Goal: Task Accomplishment & Management: Use online tool/utility

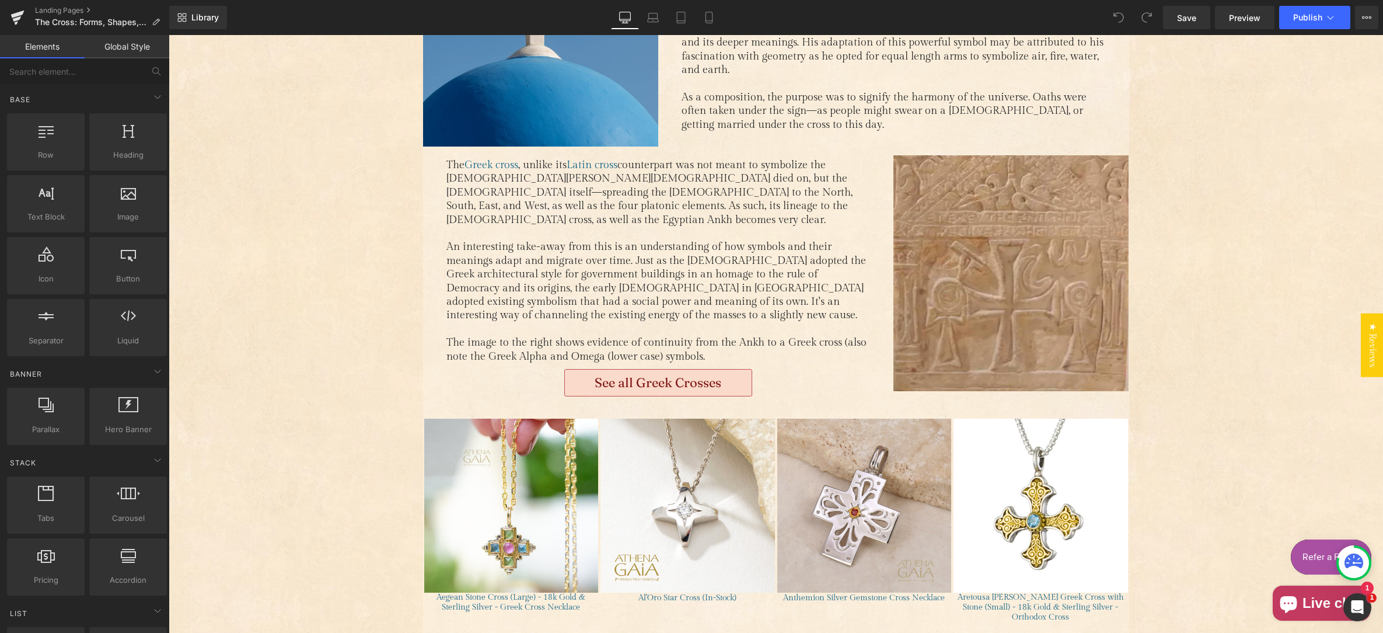
scroll to position [838, 0]
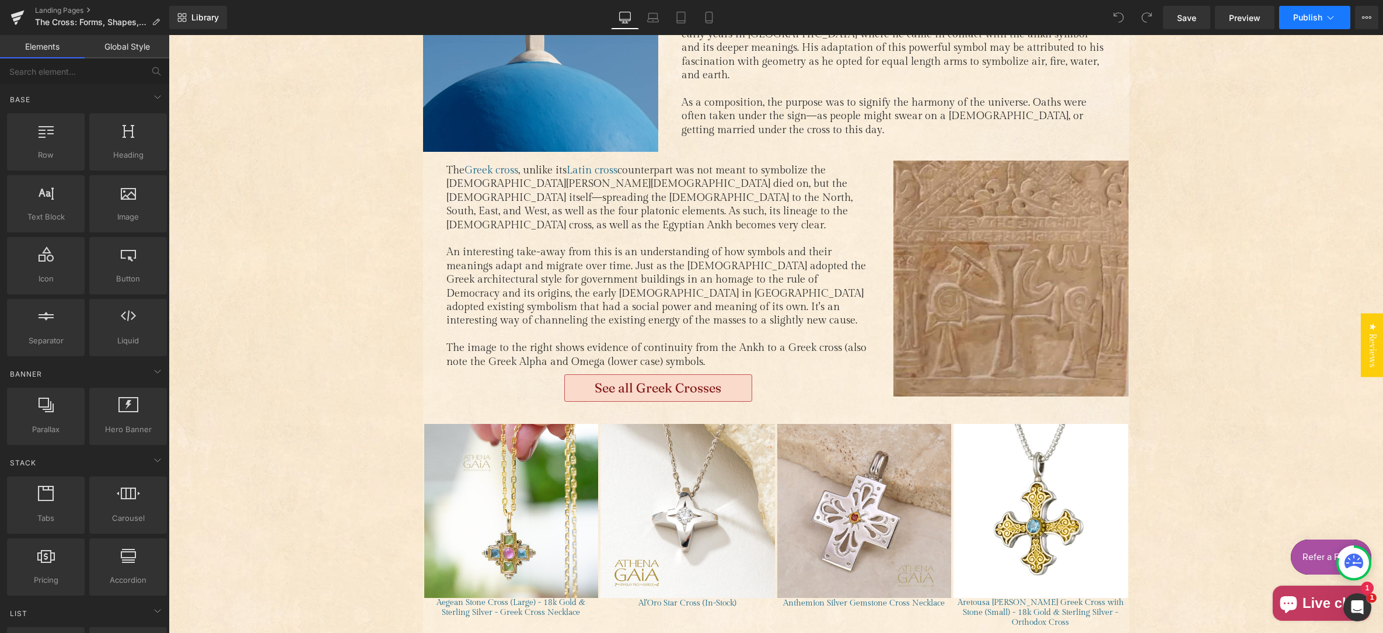
click at [1310, 15] on span "Publish" at bounding box center [1308, 17] width 29 height 9
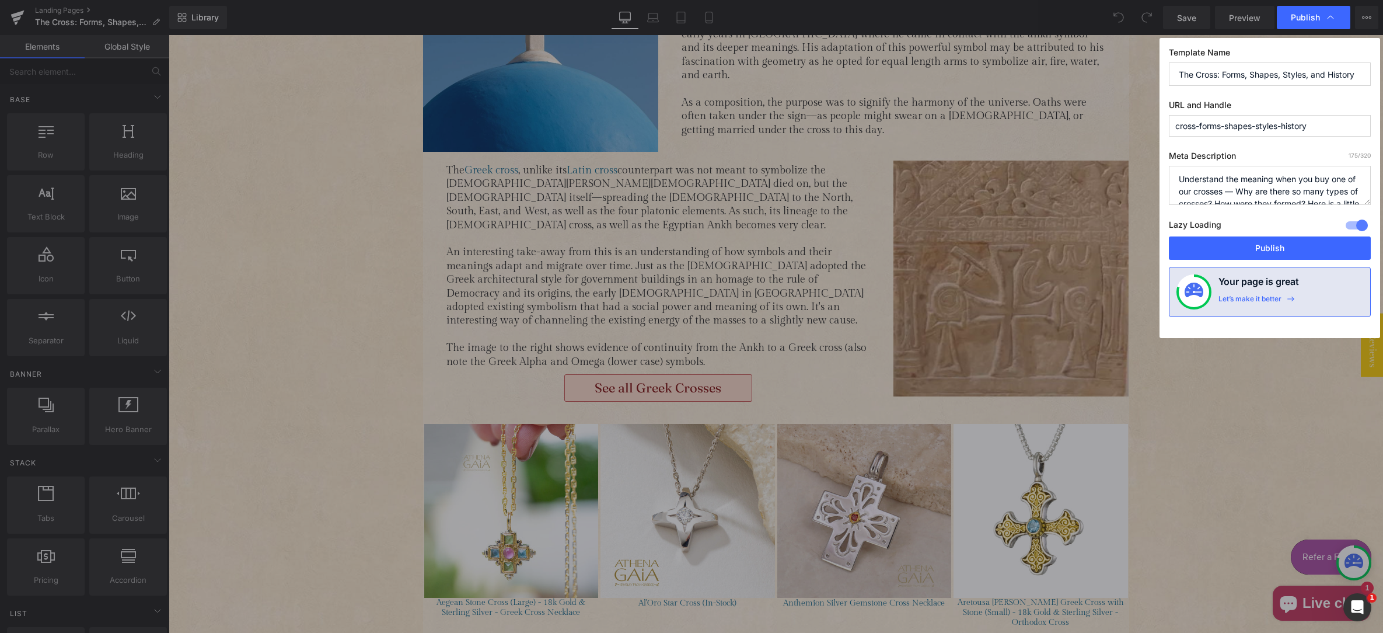
click at [1356, 224] on div at bounding box center [1357, 225] width 28 height 19
click at [1276, 248] on button "Publish" at bounding box center [1270, 247] width 202 height 23
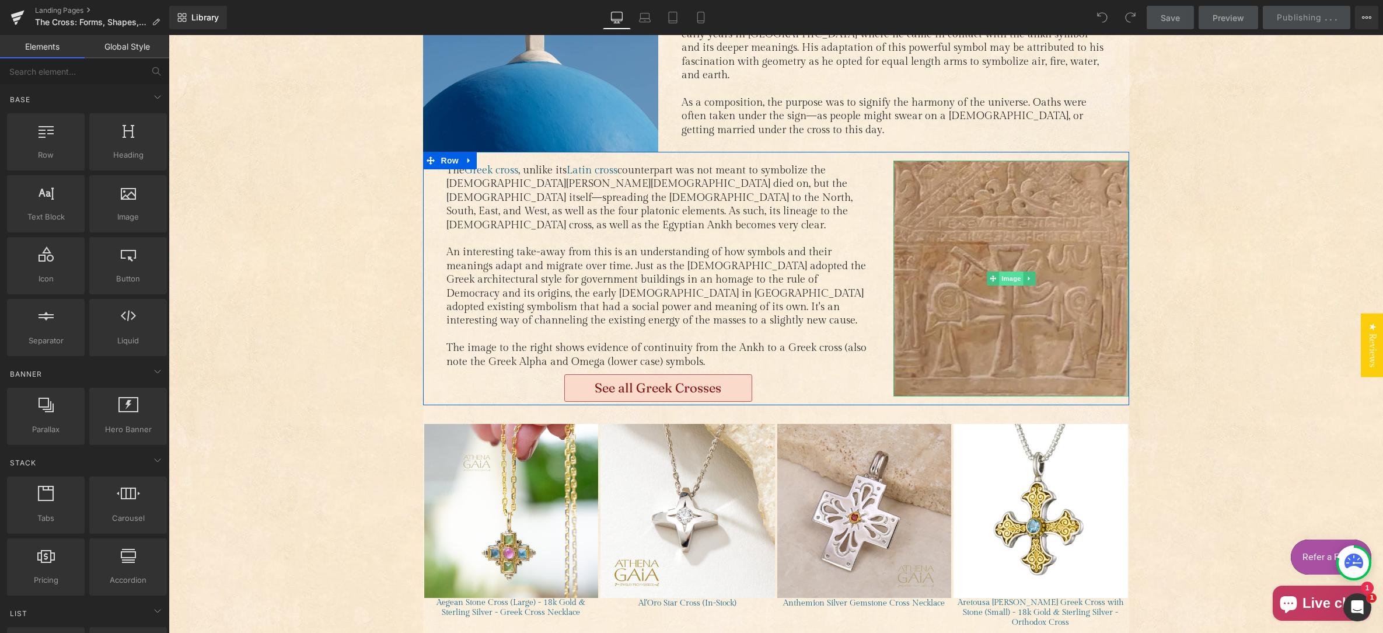
click at [1010, 271] on span "Image" at bounding box center [1011, 278] width 25 height 14
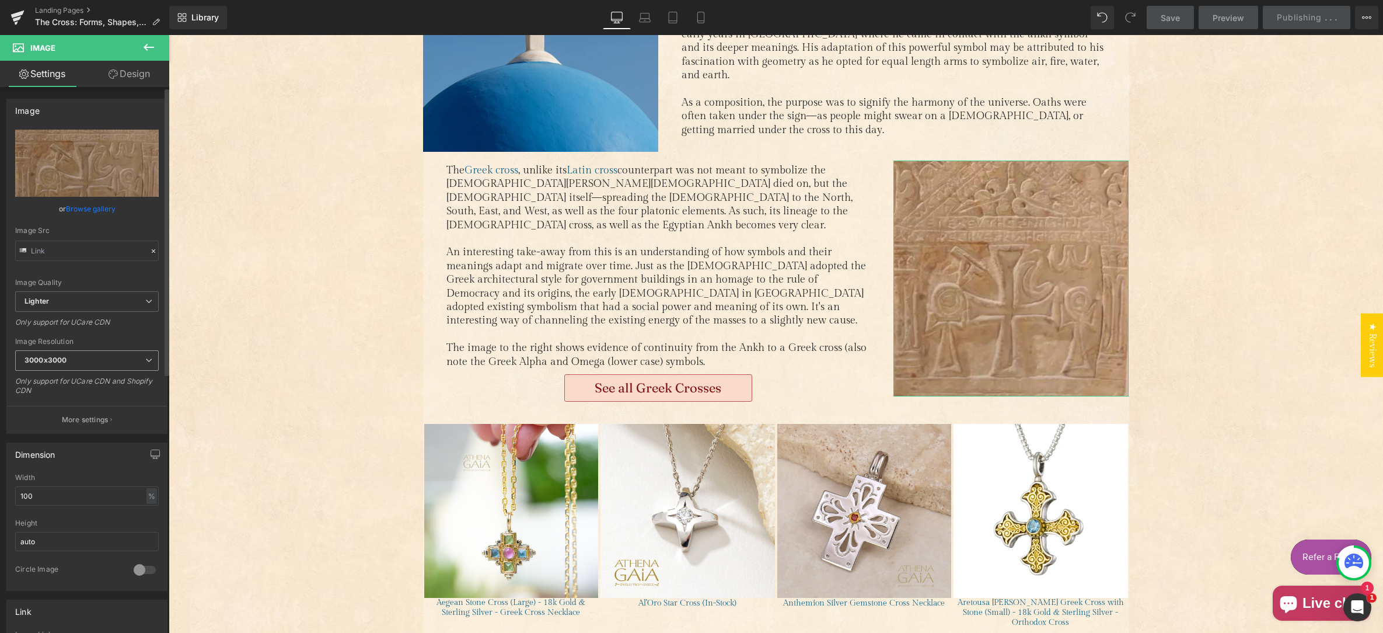
click at [97, 361] on span "3000x3000" at bounding box center [87, 360] width 144 height 20
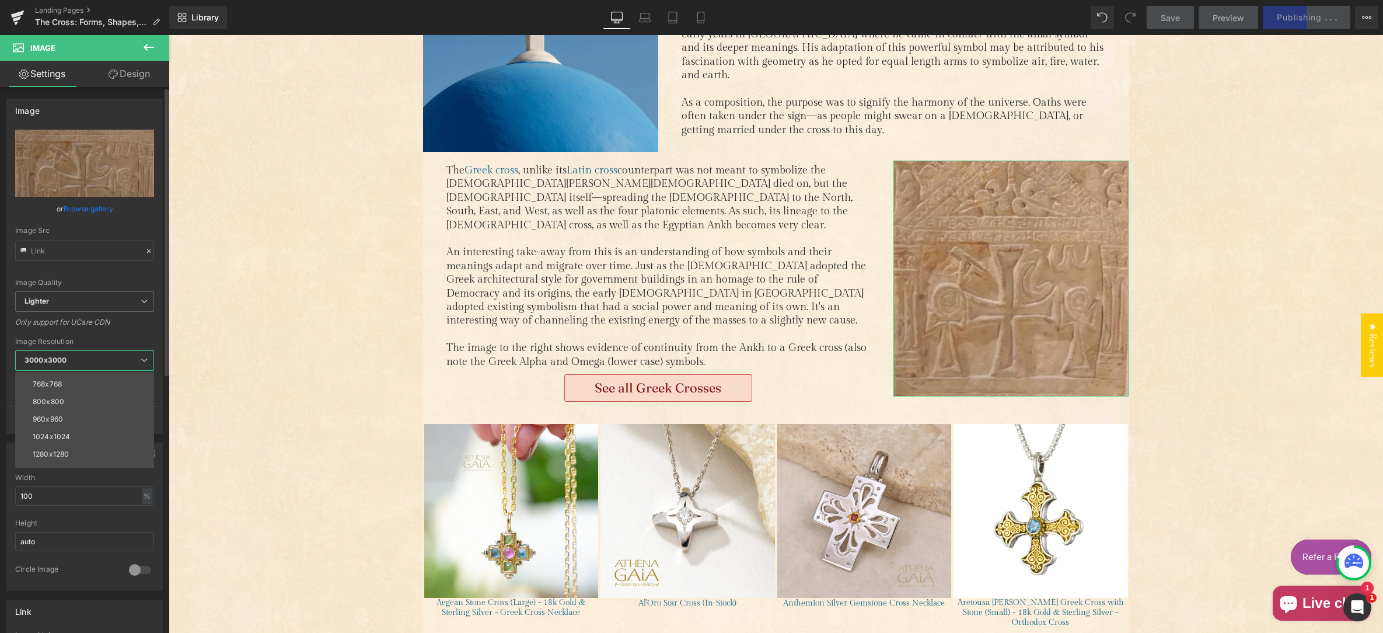
scroll to position [85, 0]
click at [98, 421] on li "960x960" at bounding box center [87, 418] width 144 height 18
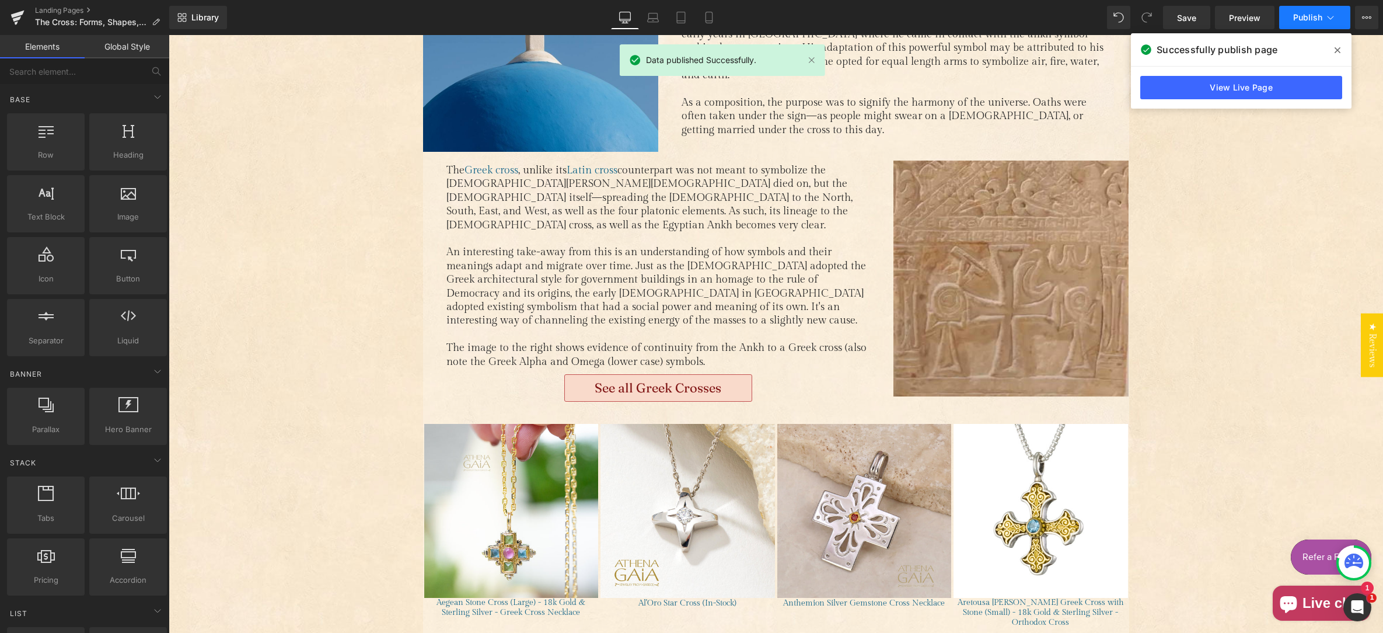
click at [1305, 13] on span "Publish" at bounding box center [1308, 17] width 29 height 9
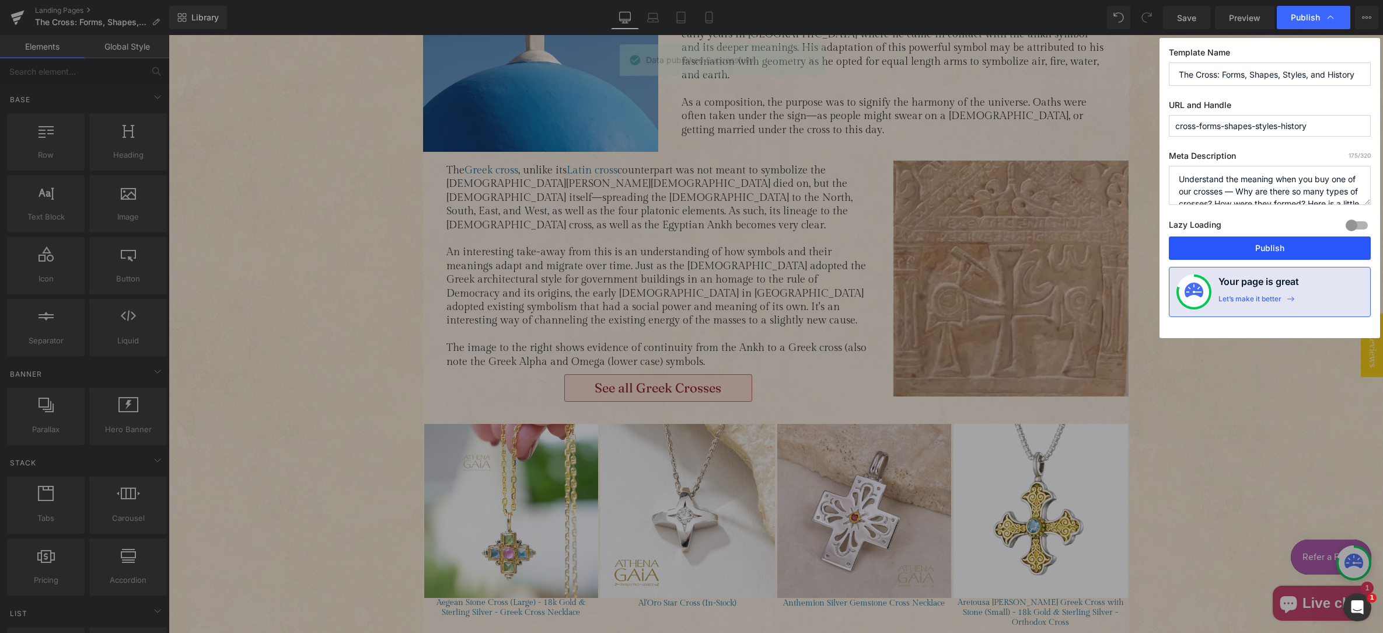
click at [1277, 243] on button "Publish" at bounding box center [1270, 247] width 202 height 23
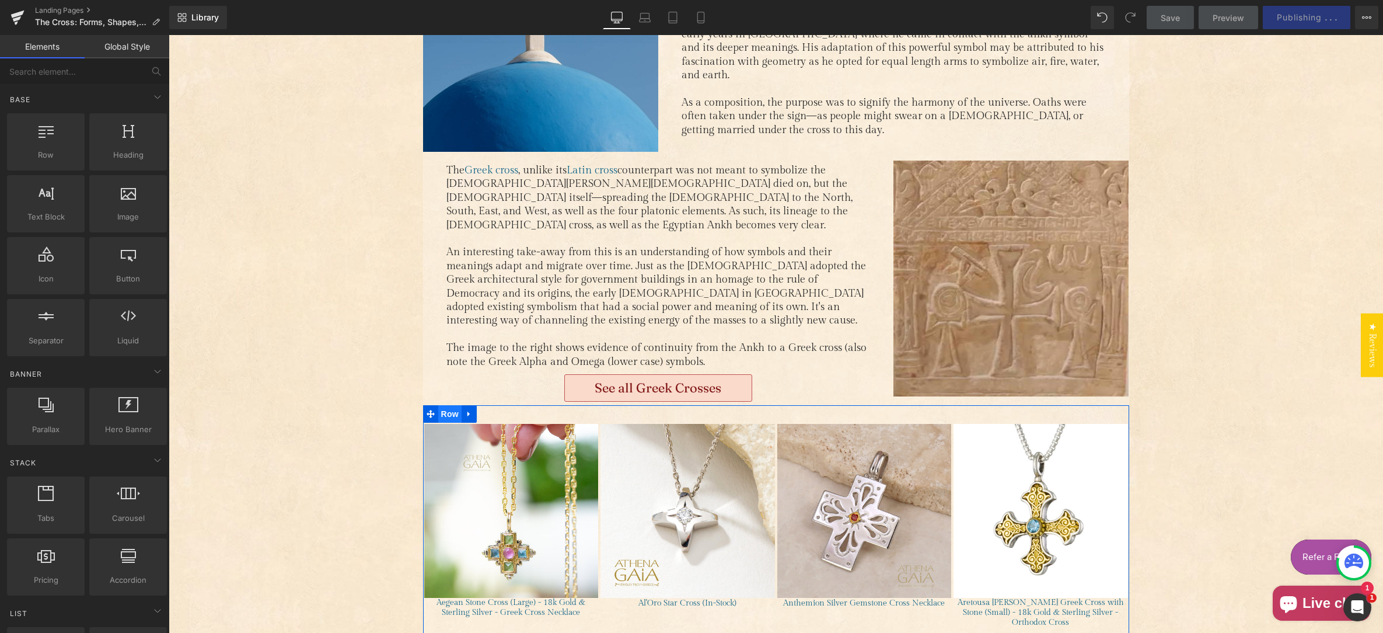
click at [444, 405] on span "Row" at bounding box center [449, 414] width 23 height 18
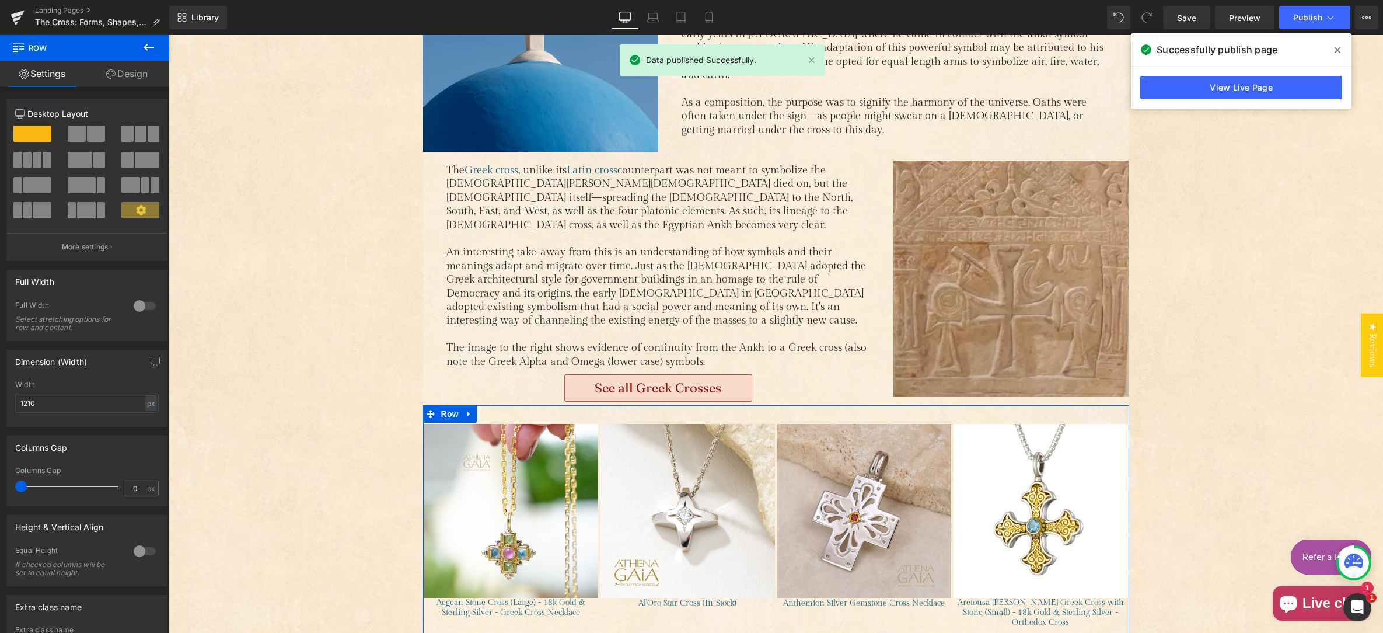
click at [129, 76] on link "Design" at bounding box center [127, 74] width 85 height 26
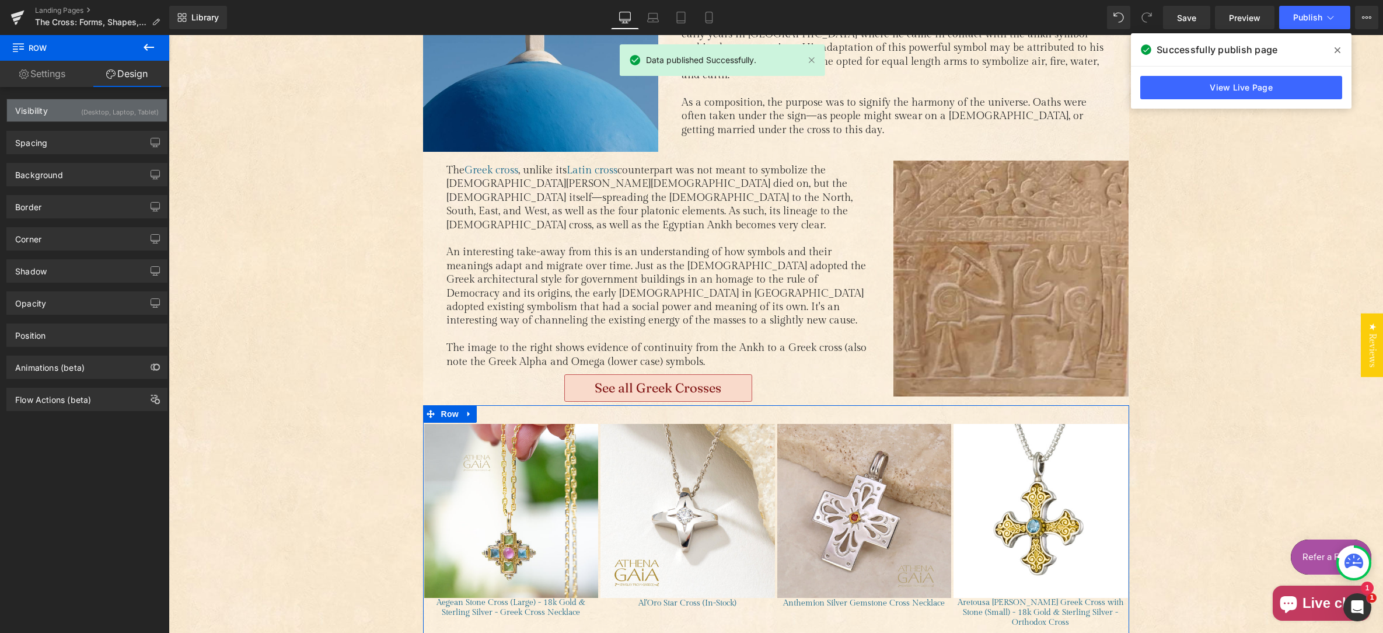
click at [103, 112] on div "(Desktop, Laptop, Tablet)" at bounding box center [120, 108] width 78 height 19
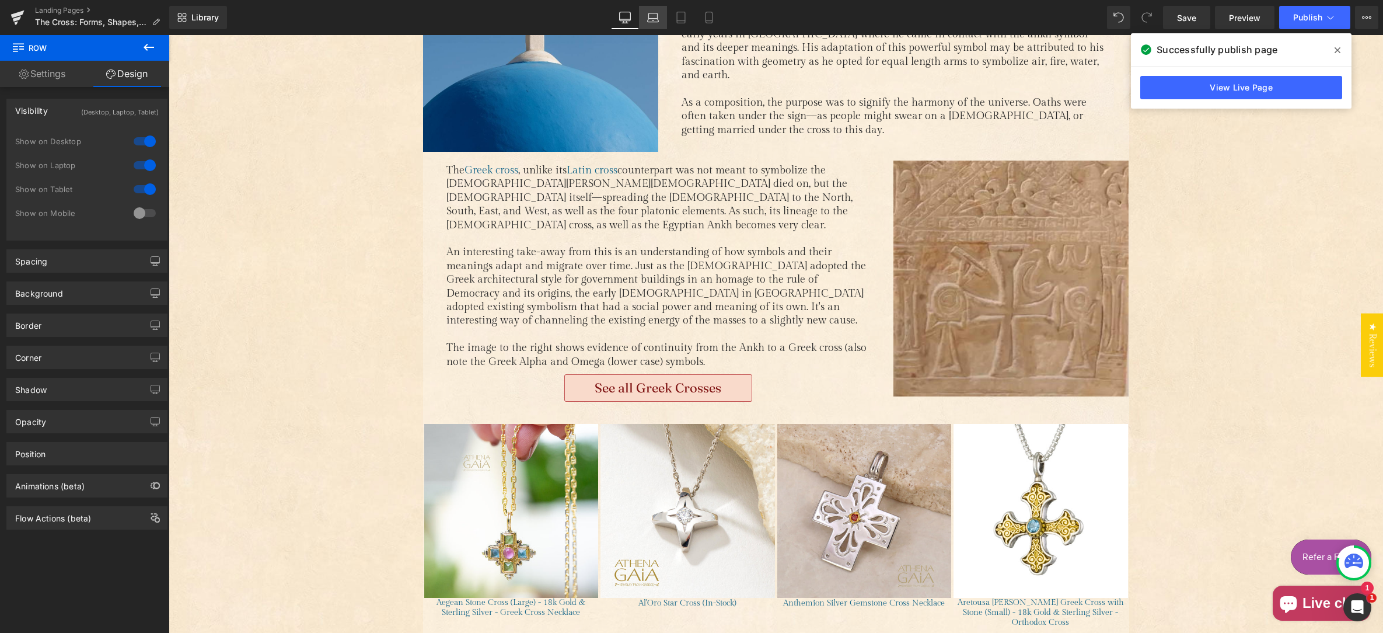
click at [654, 16] on icon at bounding box center [653, 18] width 12 height 12
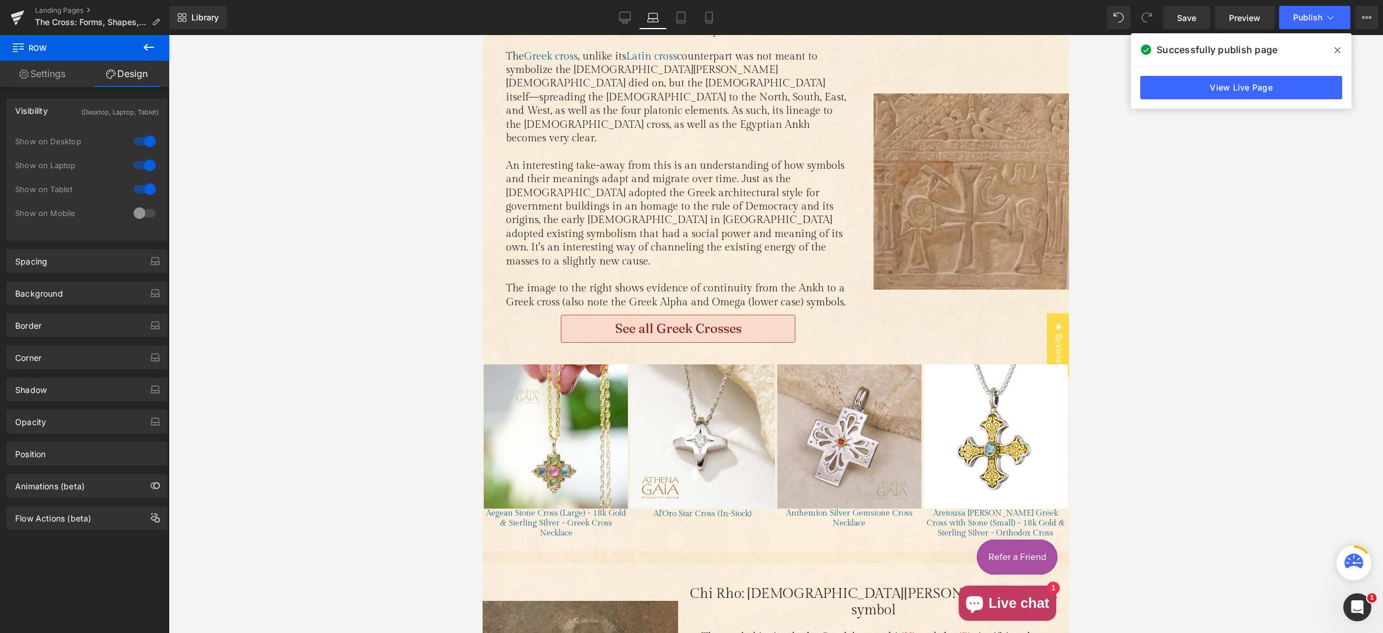
scroll to position [916, 0]
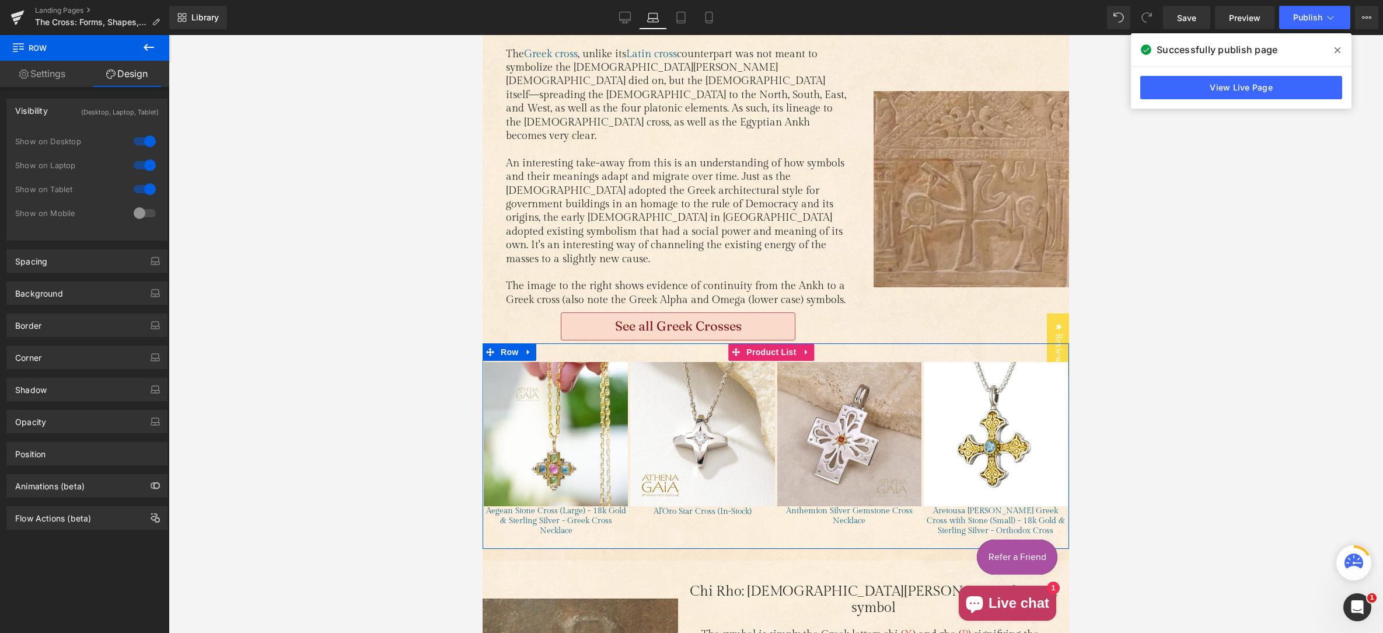
click at [766, 343] on span "Product List" at bounding box center [771, 352] width 55 height 18
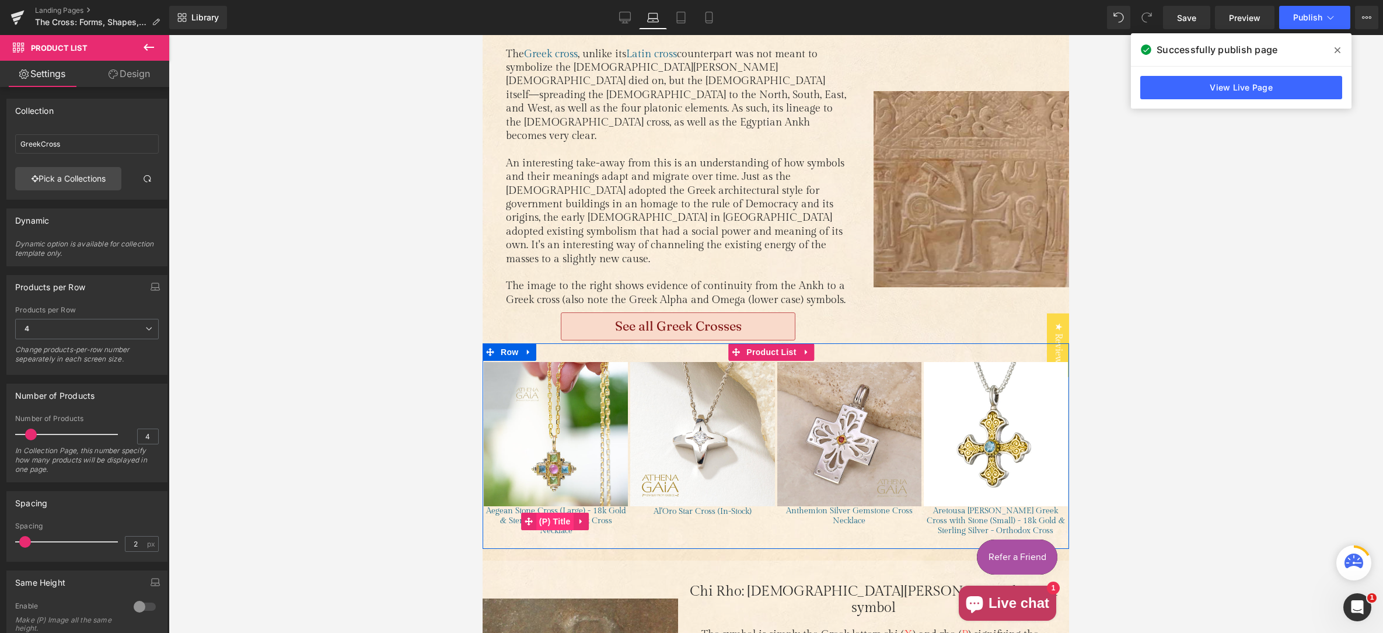
click at [549, 513] on span "(P) Title" at bounding box center [554, 522] width 37 height 18
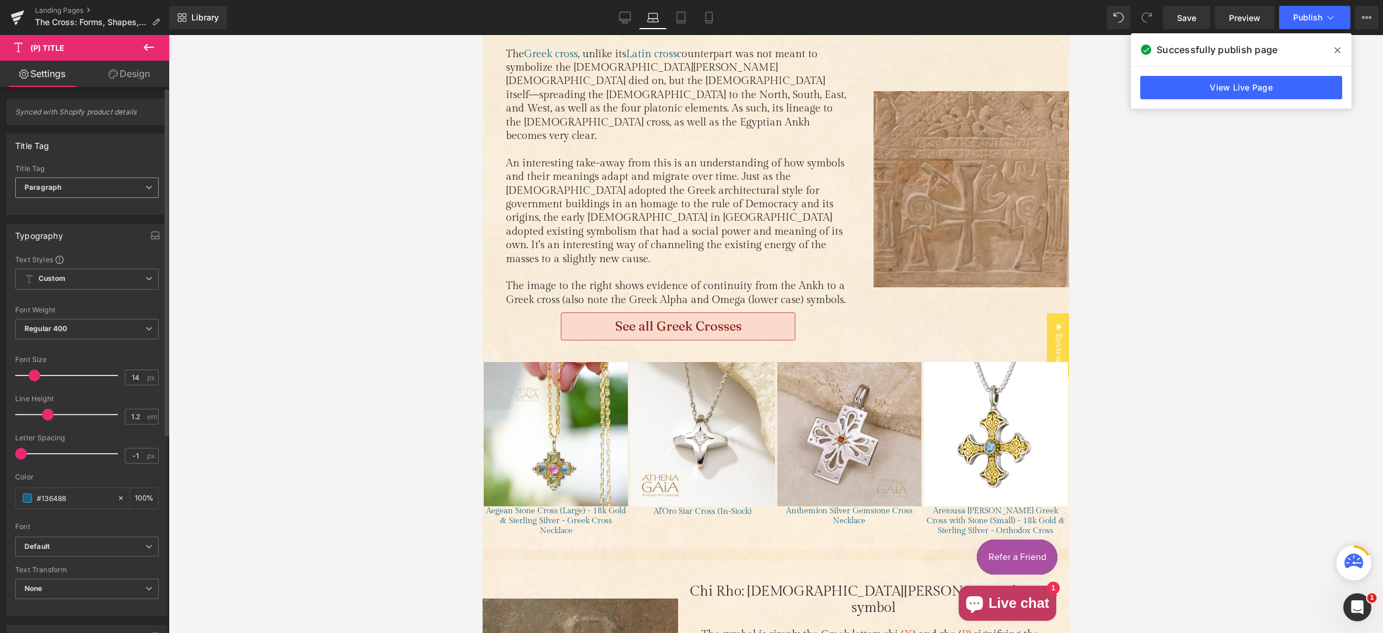
click at [90, 187] on span "Paragraph" at bounding box center [87, 187] width 144 height 20
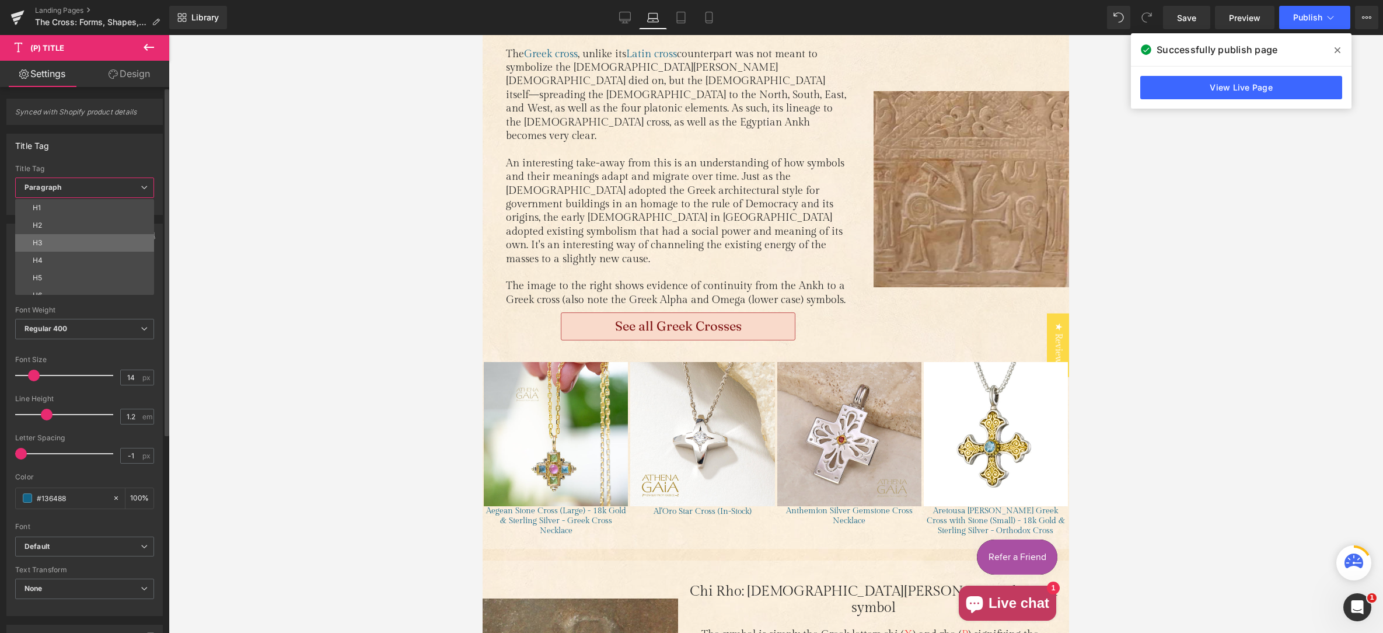
click at [91, 235] on li "H3" at bounding box center [87, 243] width 144 height 18
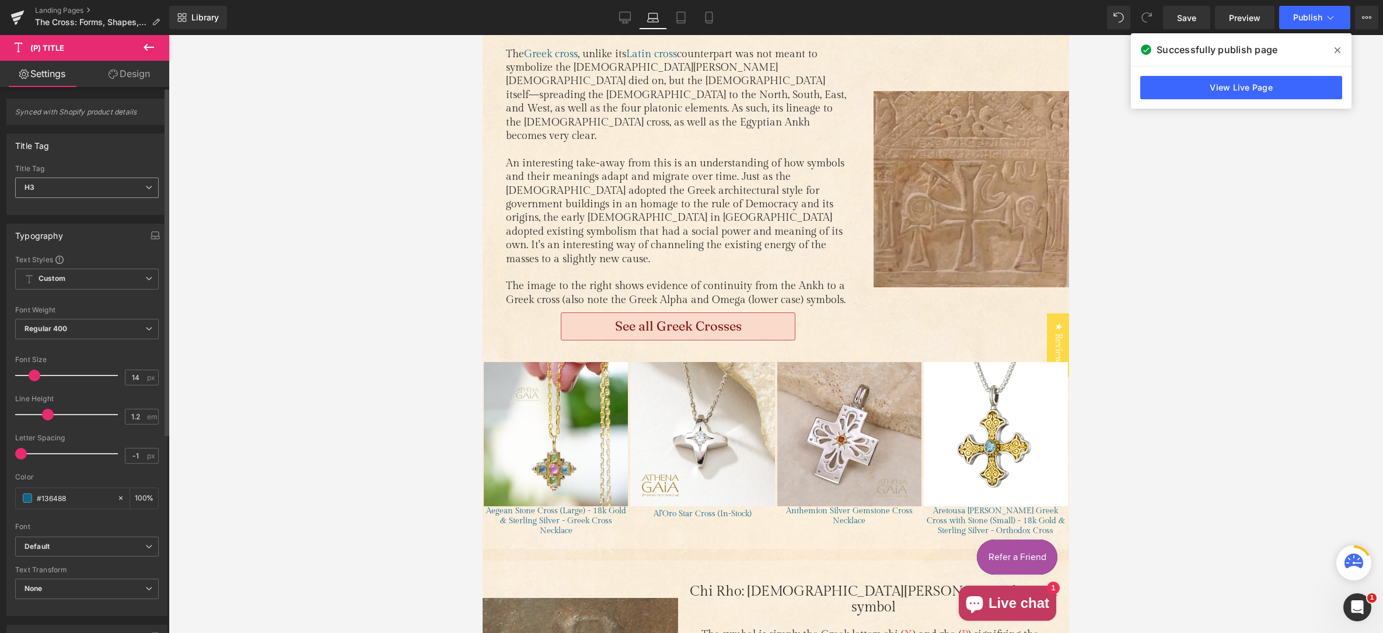
click at [67, 190] on span "H3" at bounding box center [87, 187] width 144 height 20
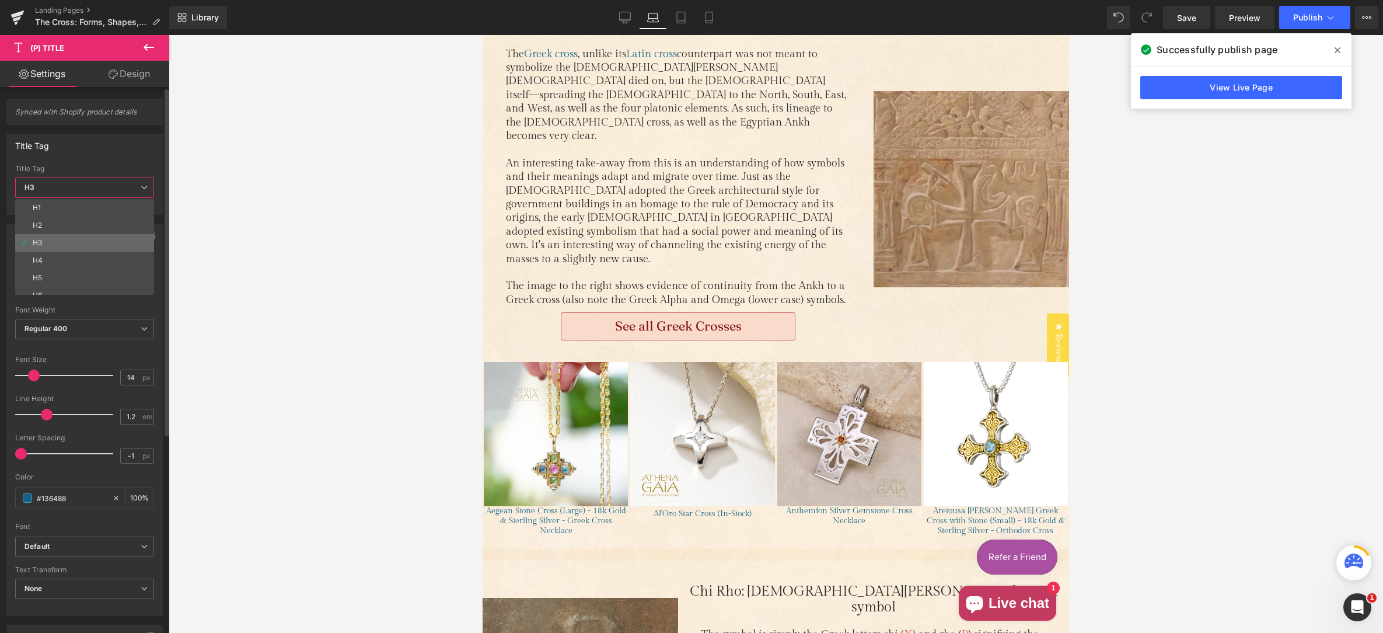
scroll to position [27, 0]
click at [78, 282] on li "Paragraph" at bounding box center [87, 286] width 144 height 18
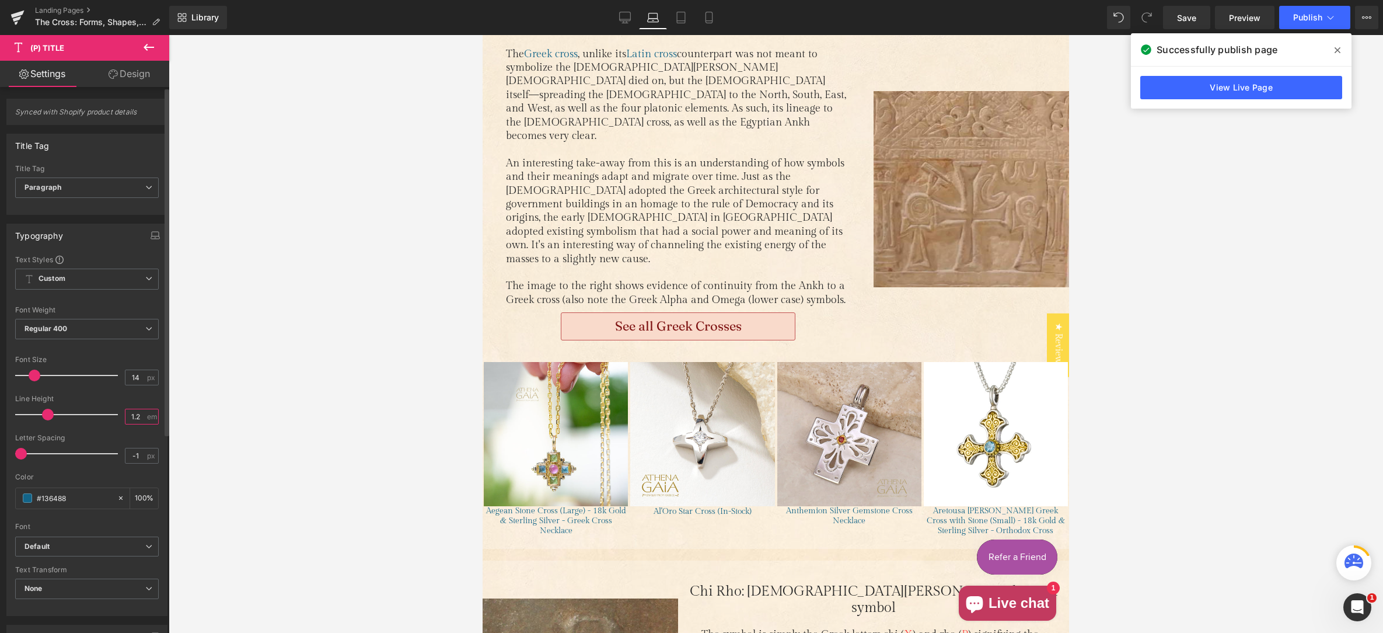
click at [132, 419] on input "1.2" at bounding box center [136, 416] width 20 height 15
type input "1.3"
click at [128, 460] on input "-1" at bounding box center [136, 455] width 20 height 15
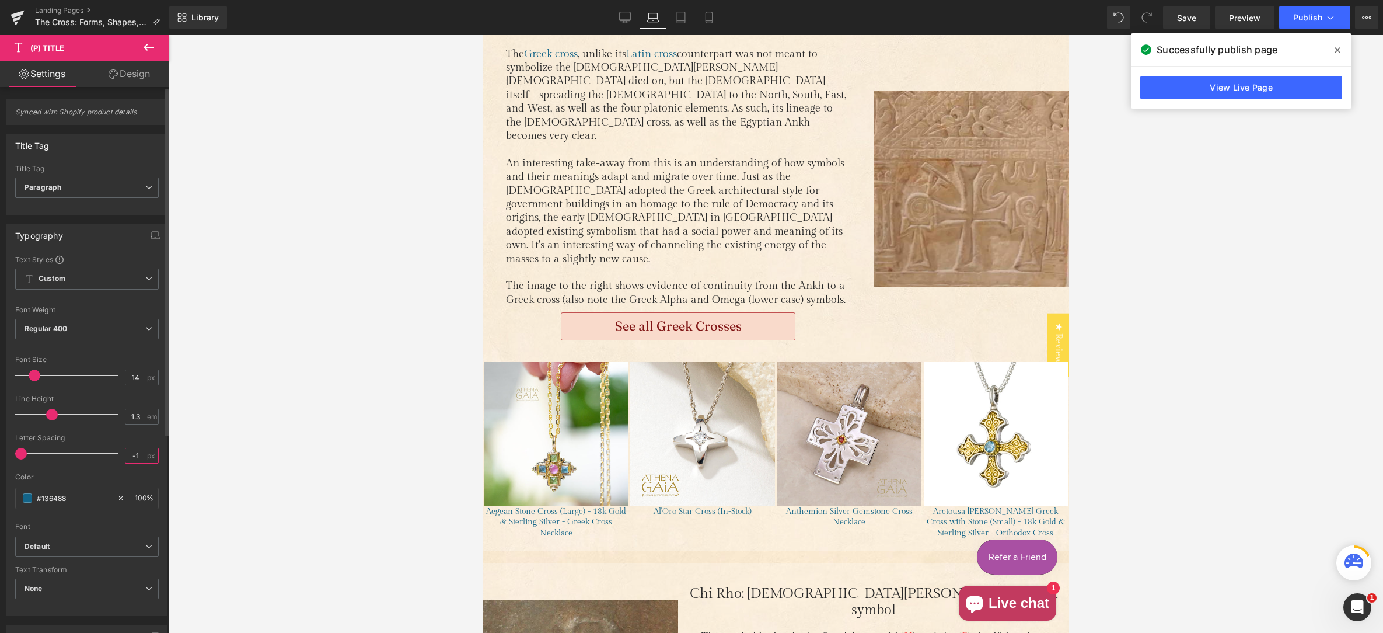
click at [128, 455] on input "-1" at bounding box center [136, 455] width 20 height 15
click at [130, 455] on input "01" at bounding box center [136, 455] width 20 height 15
type input "0"
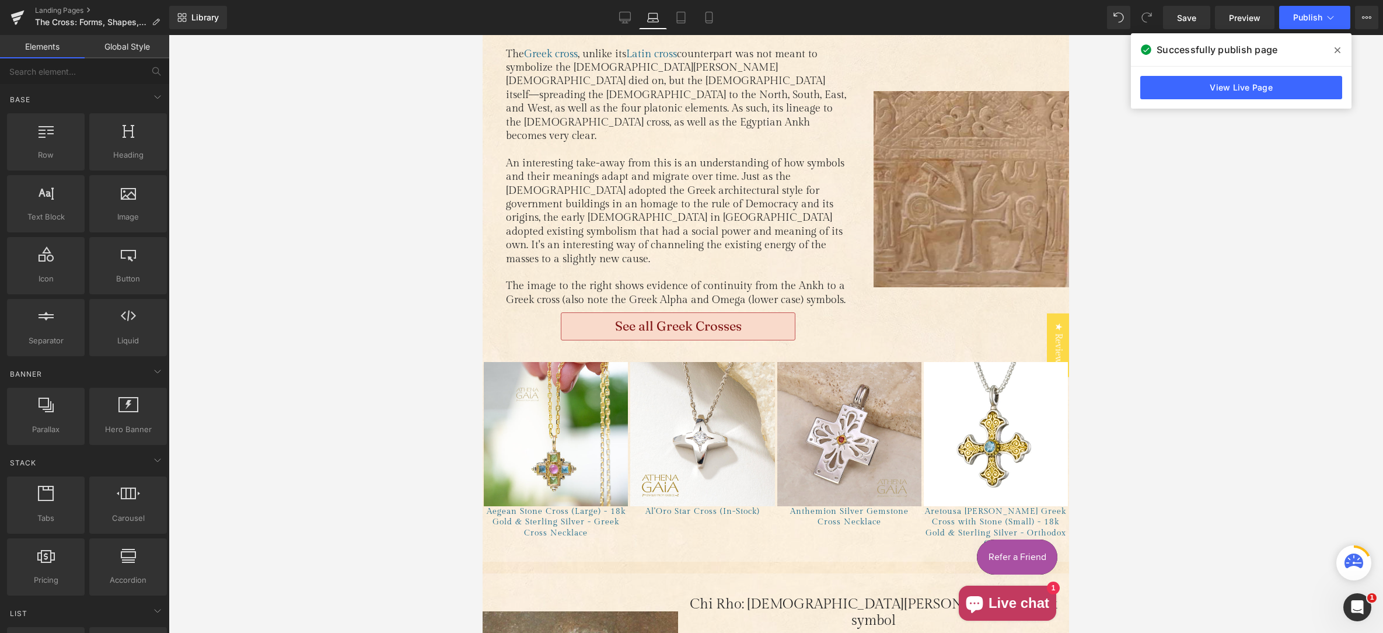
click at [193, 454] on div at bounding box center [776, 334] width 1215 height 598
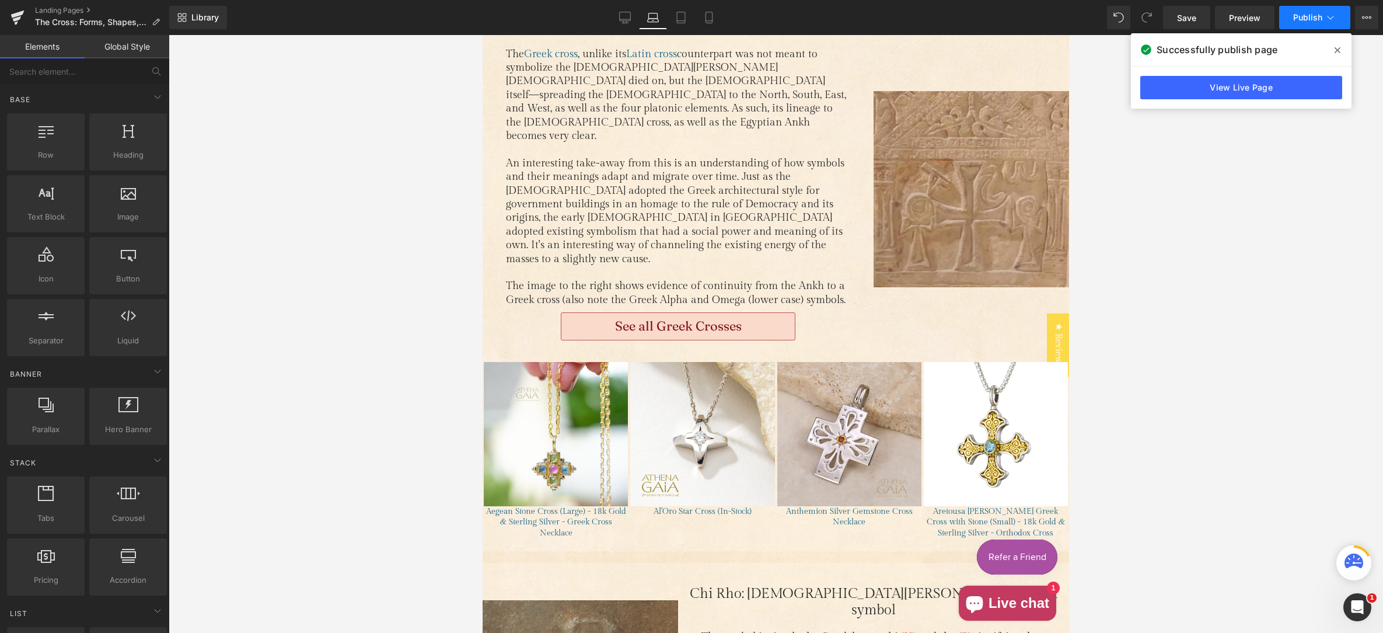
click at [1316, 19] on span "Publish" at bounding box center [1308, 17] width 29 height 9
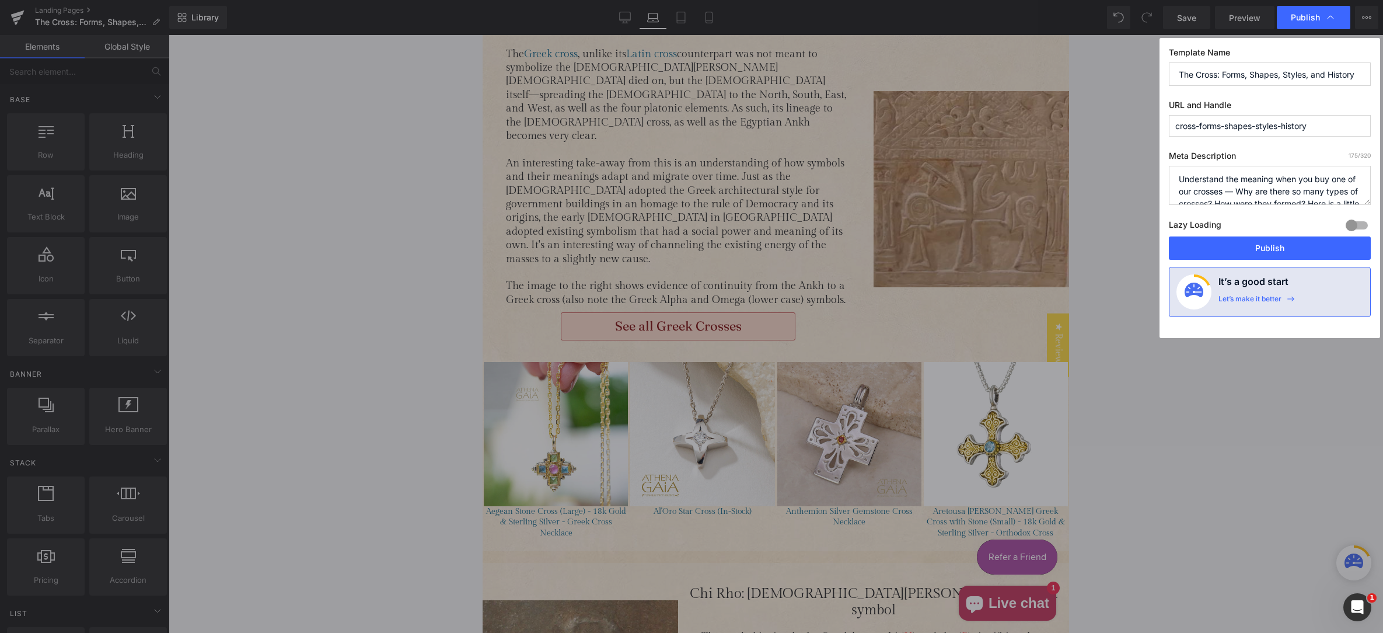
click at [1273, 252] on button "Publish" at bounding box center [1270, 247] width 202 height 23
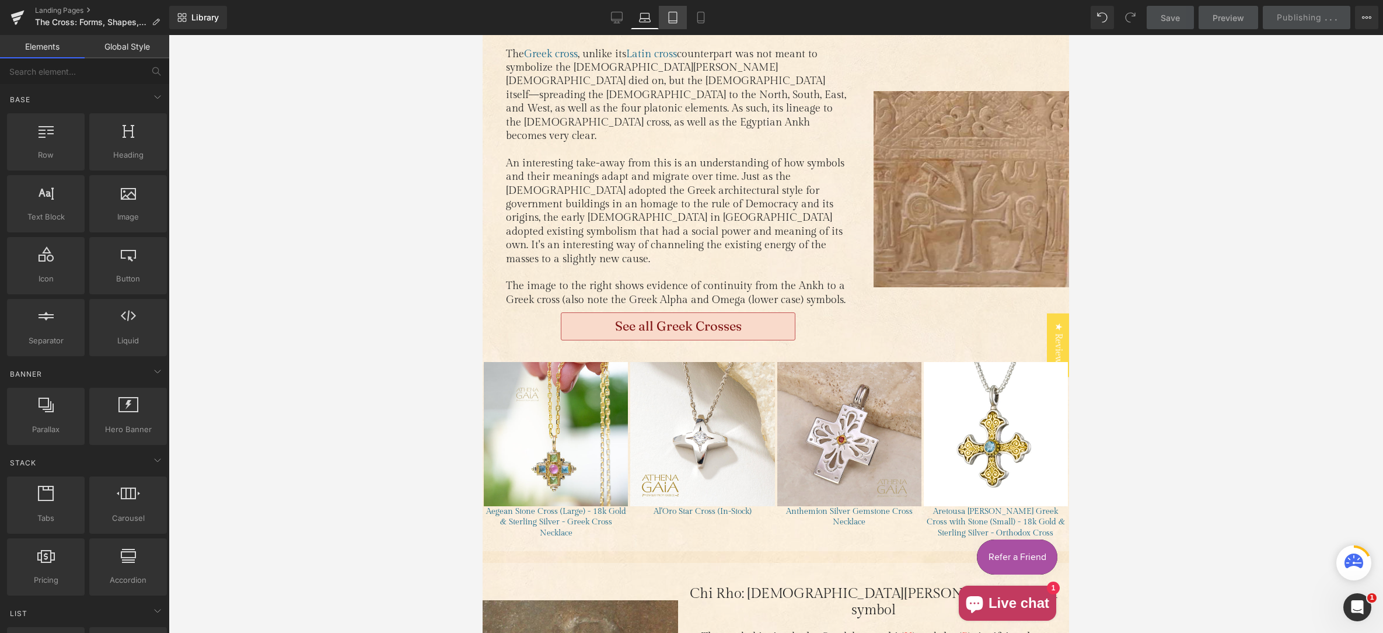
click at [674, 18] on icon at bounding box center [673, 18] width 12 height 12
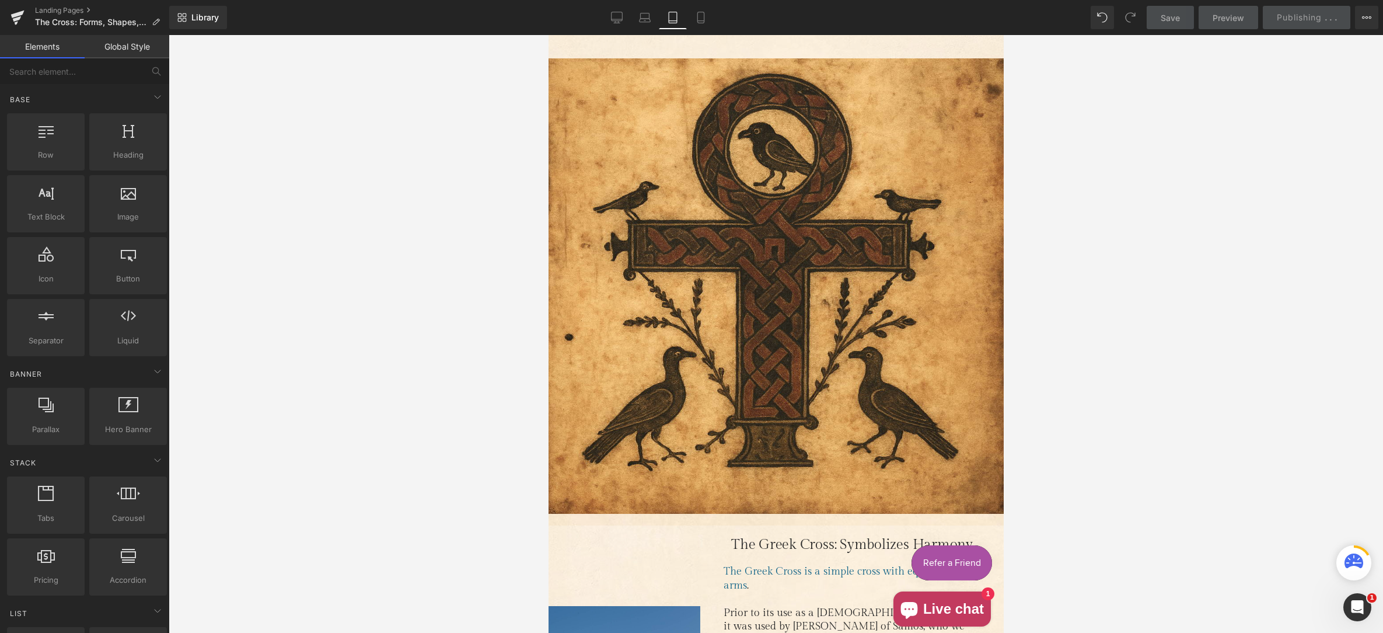
scroll to position [2007, 0]
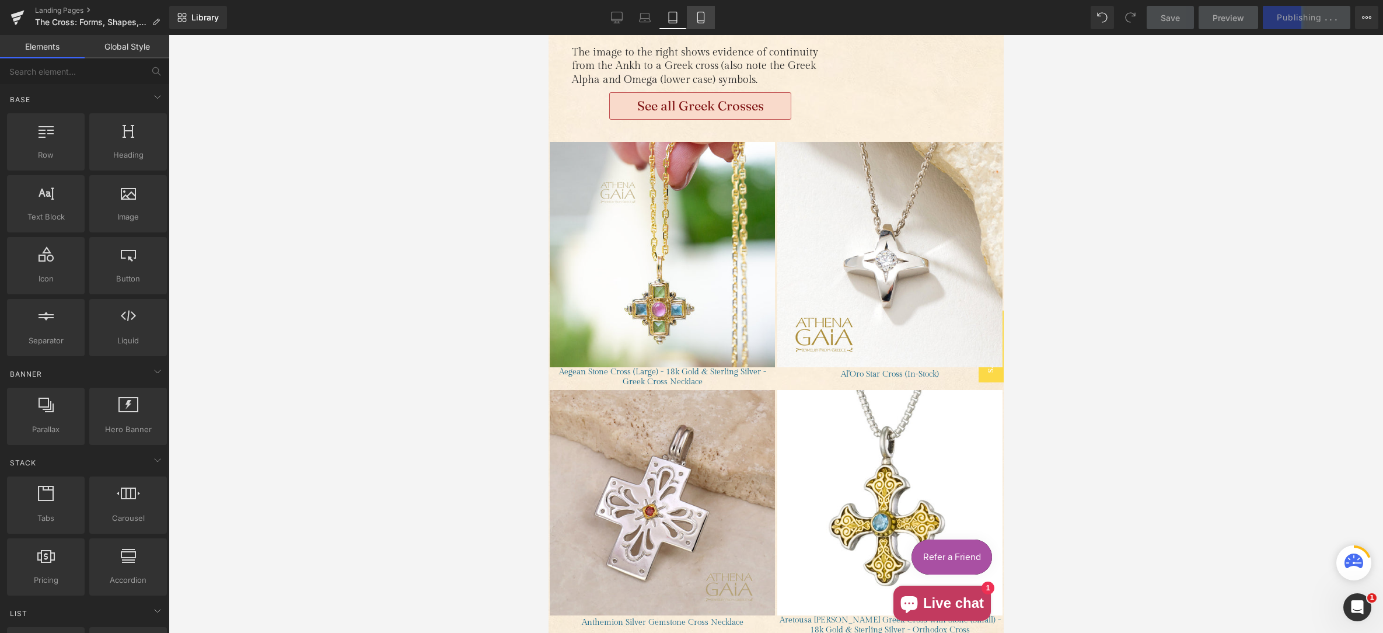
click at [698, 17] on icon at bounding box center [701, 18] width 12 height 12
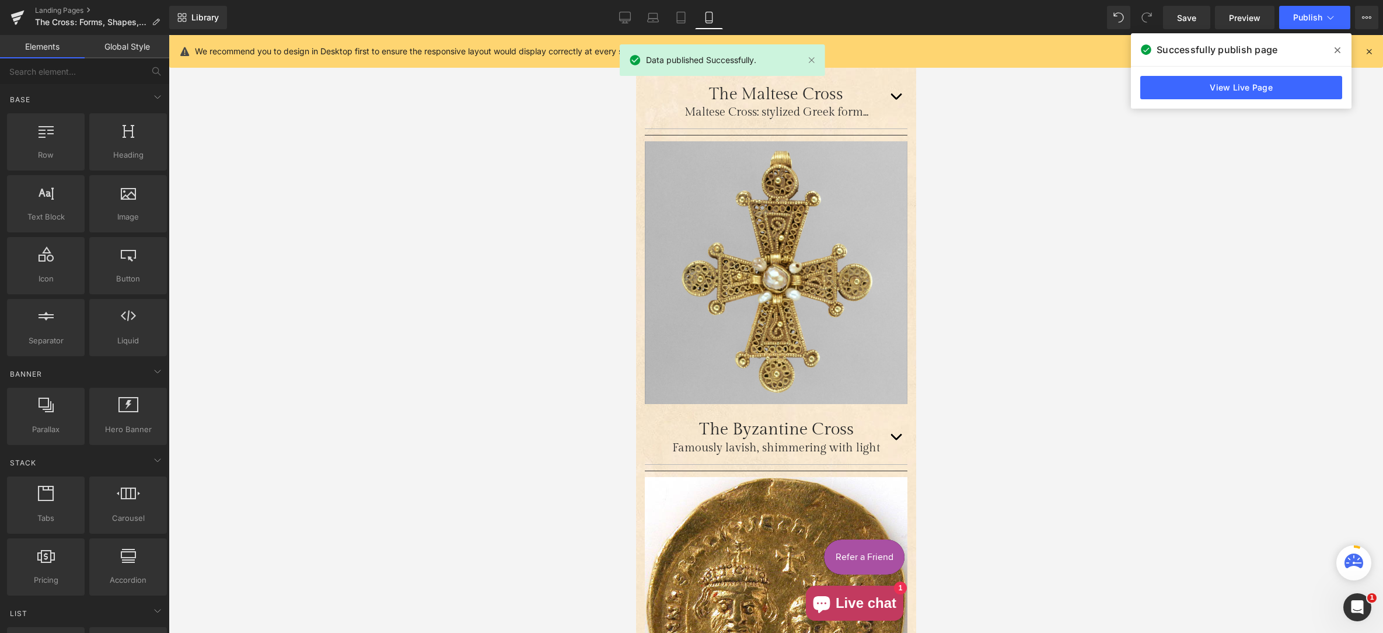
scroll to position [2950, 0]
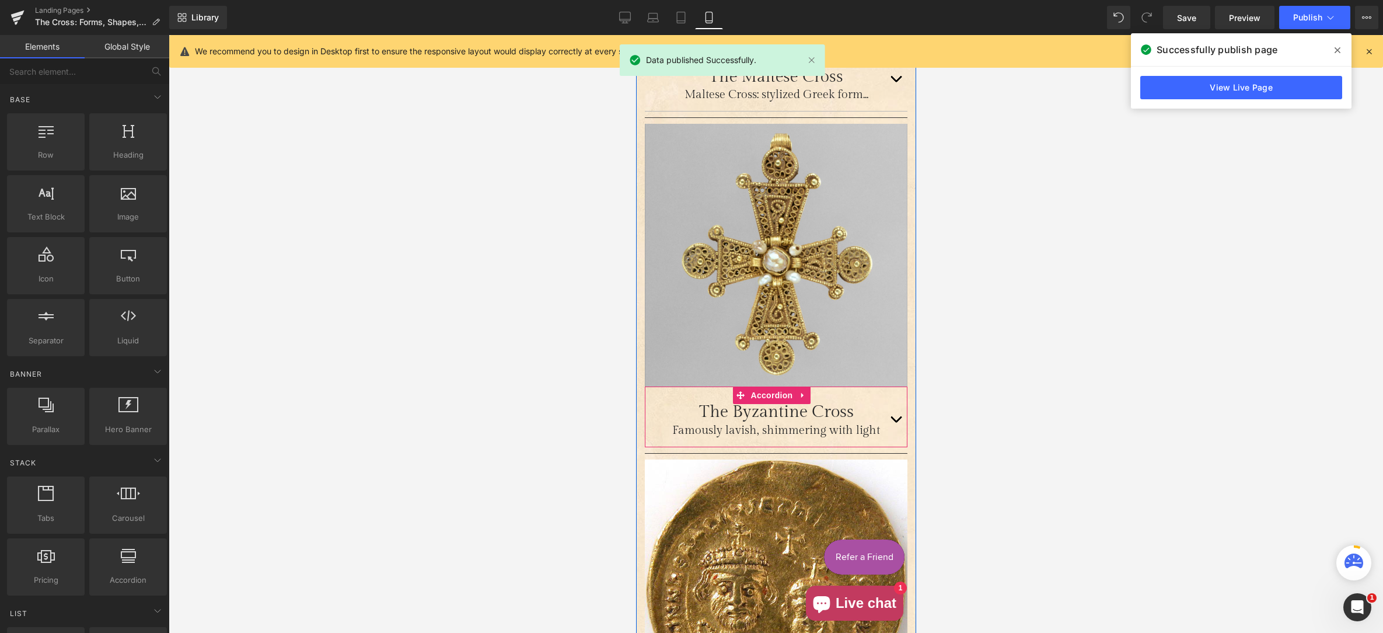
click at [895, 422] on span "Main content" at bounding box center [895, 422] width 0 height 0
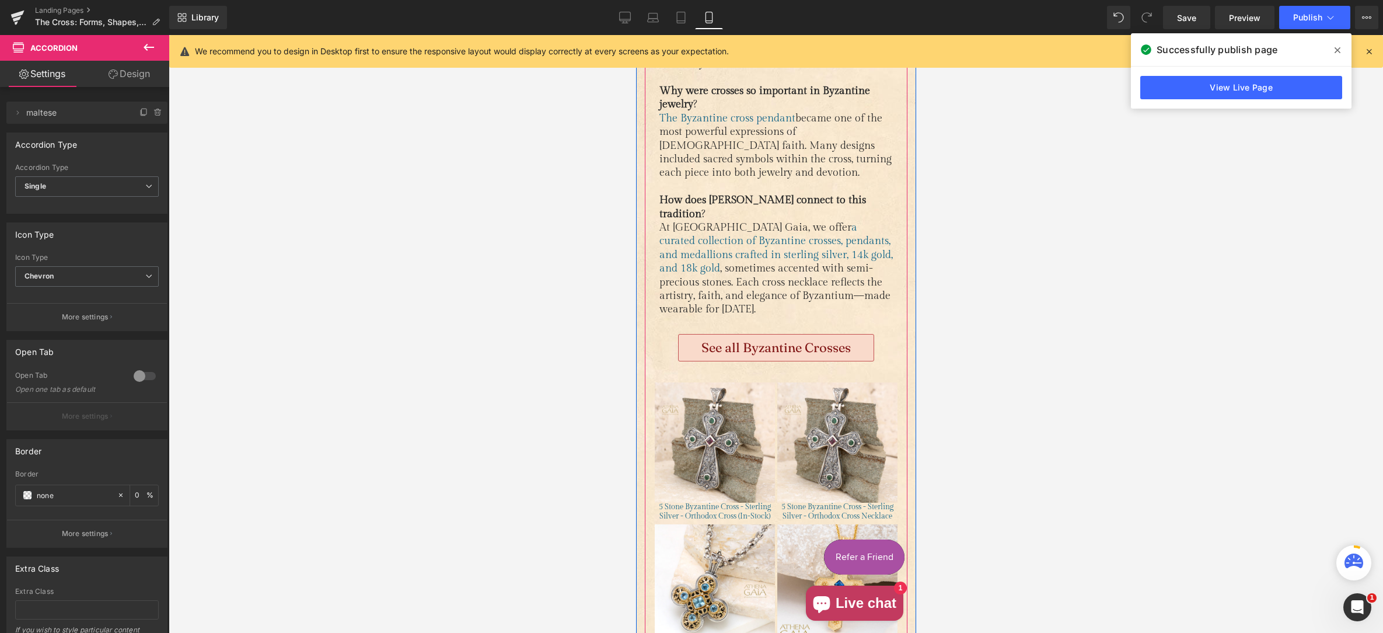
scroll to position [4355, 0]
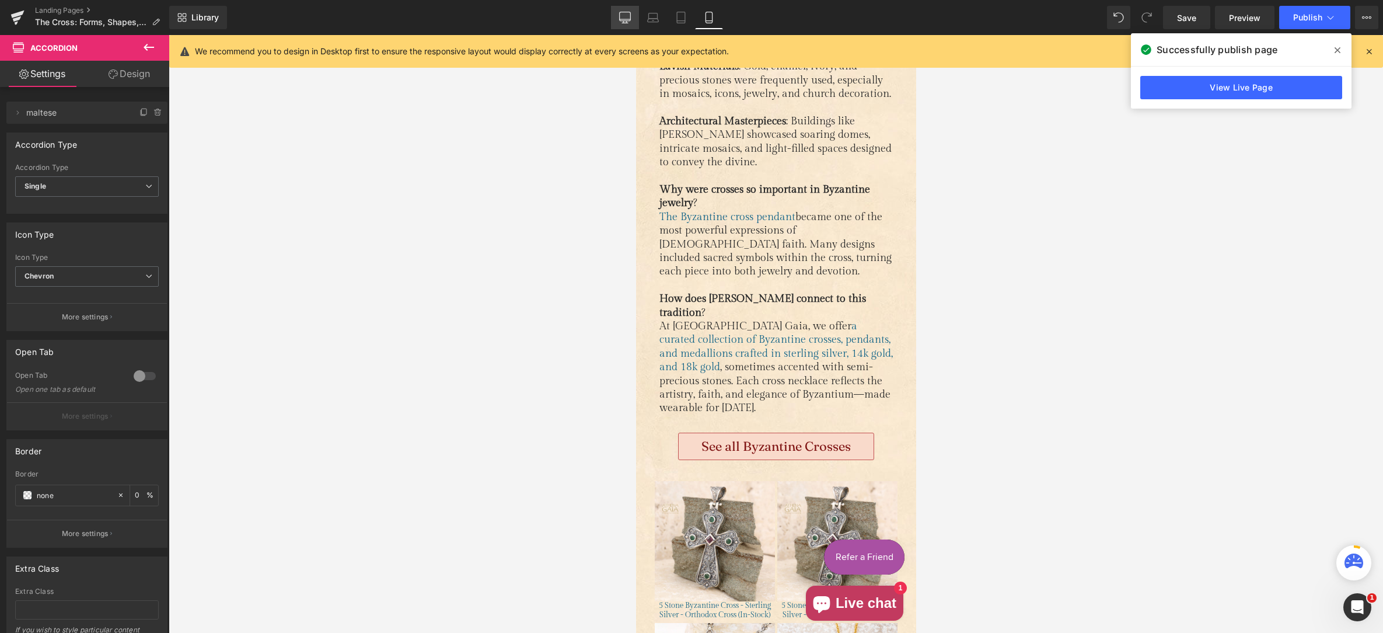
click at [623, 12] on icon at bounding box center [625, 18] width 12 height 12
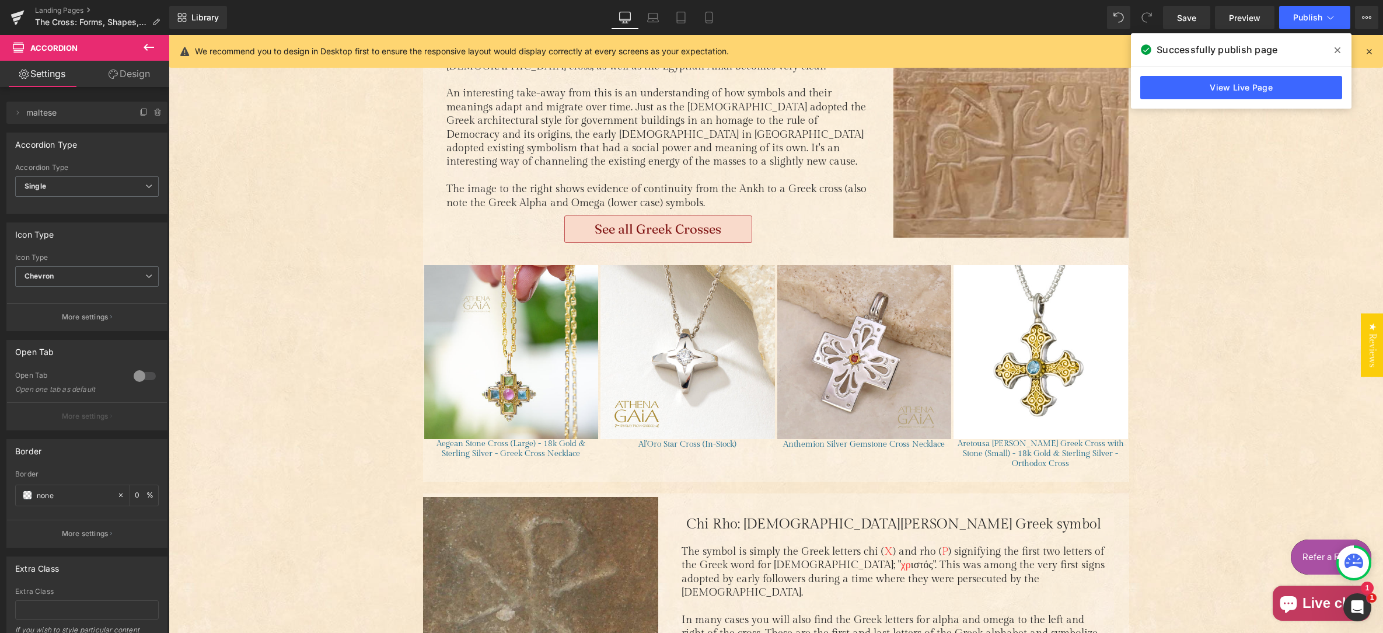
scroll to position [974, 0]
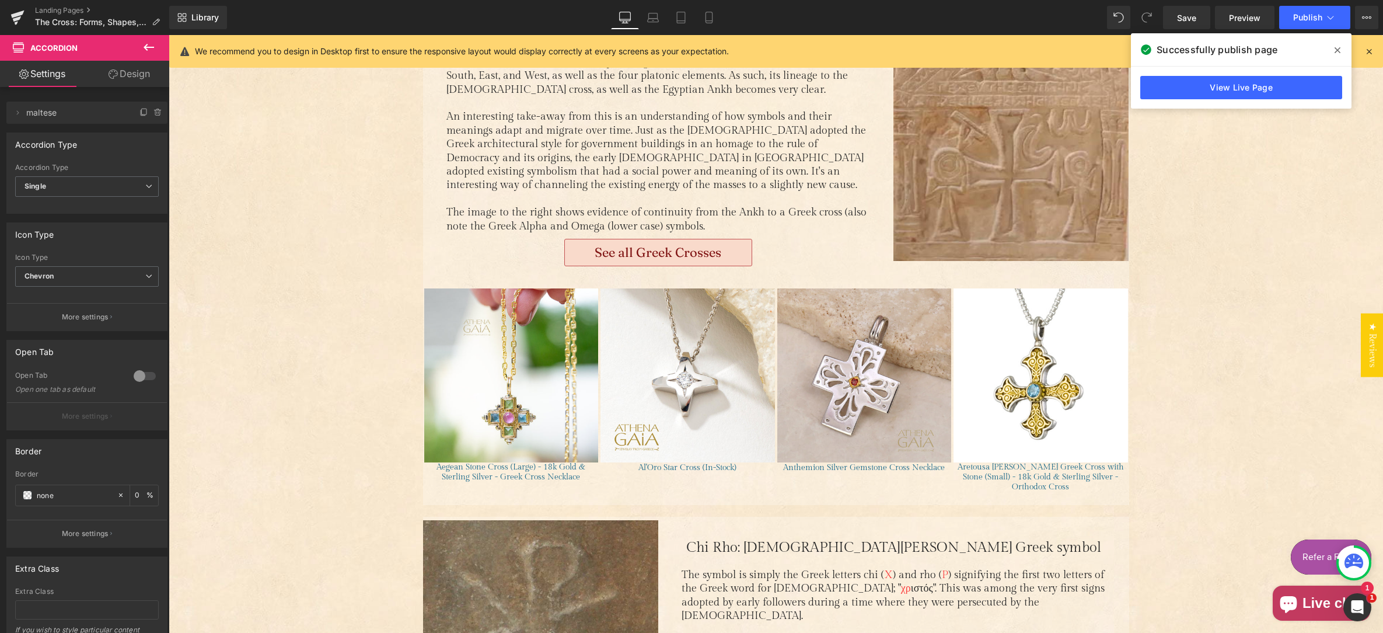
click at [129, 71] on link "Design" at bounding box center [129, 74] width 85 height 26
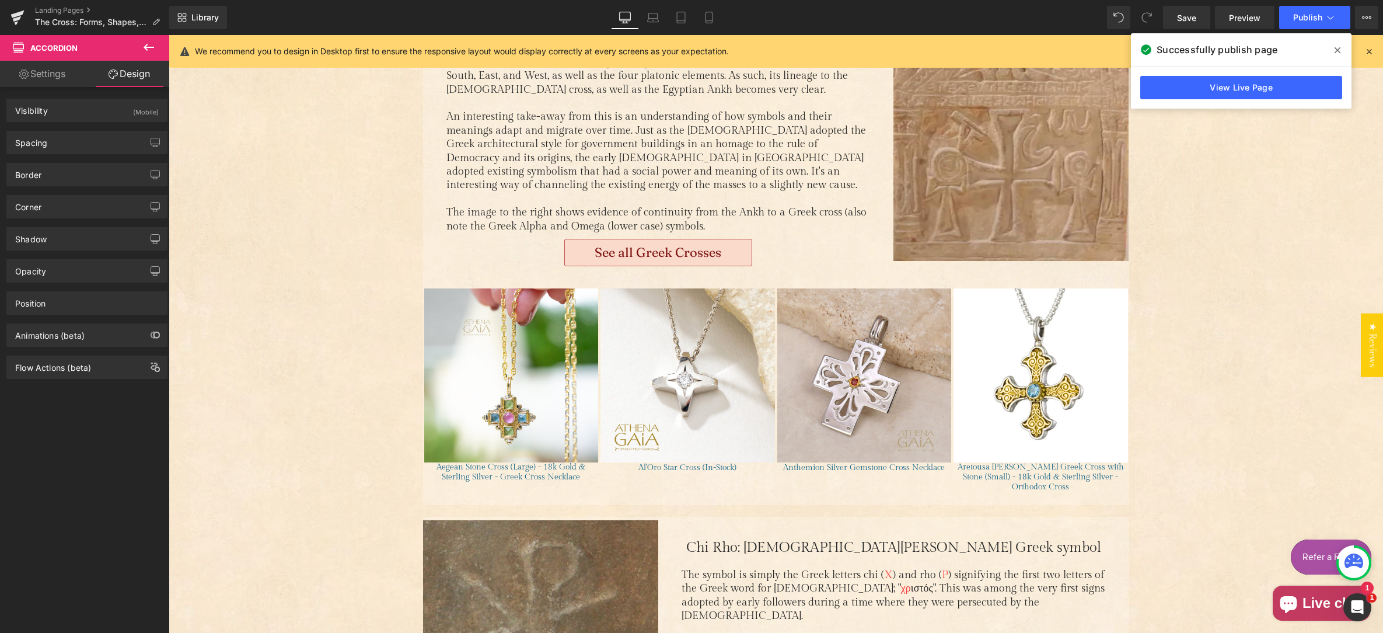
click at [148, 44] on icon at bounding box center [149, 47] width 14 height 14
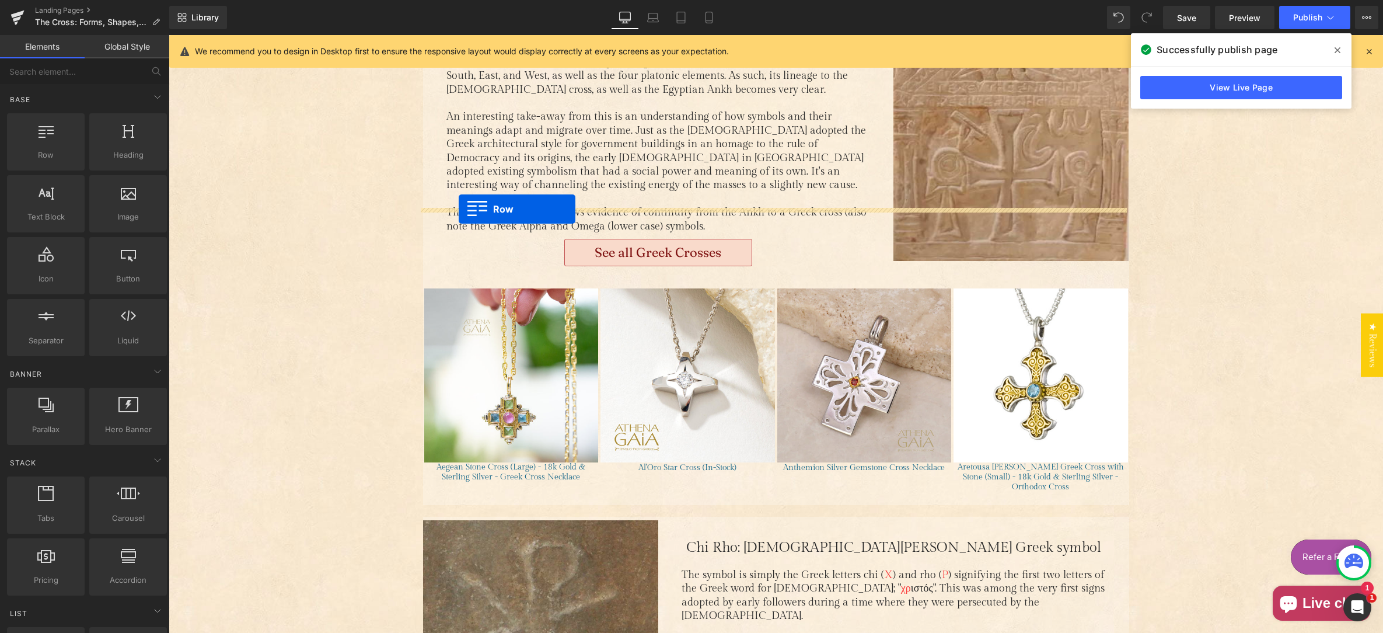
drag, startPoint x: 217, startPoint y: 182, endPoint x: 459, endPoint y: 209, distance: 243.2
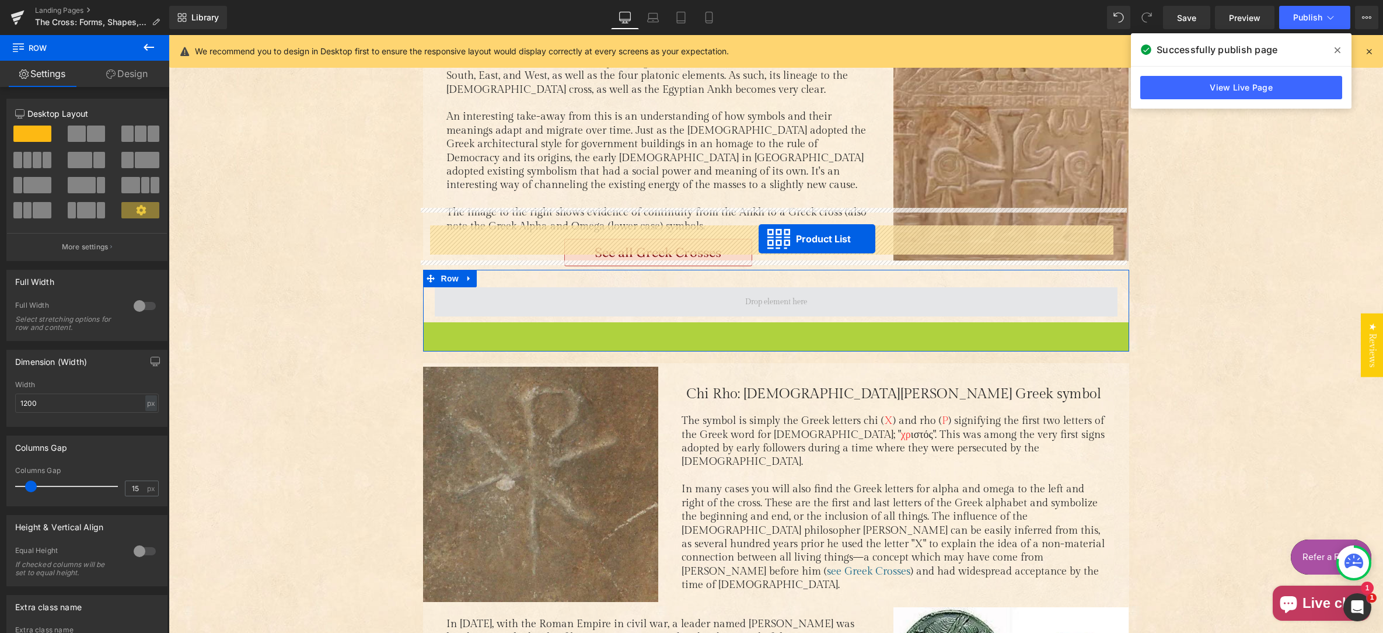
drag, startPoint x: 737, startPoint y: 270, endPoint x: 759, endPoint y: 239, distance: 38.5
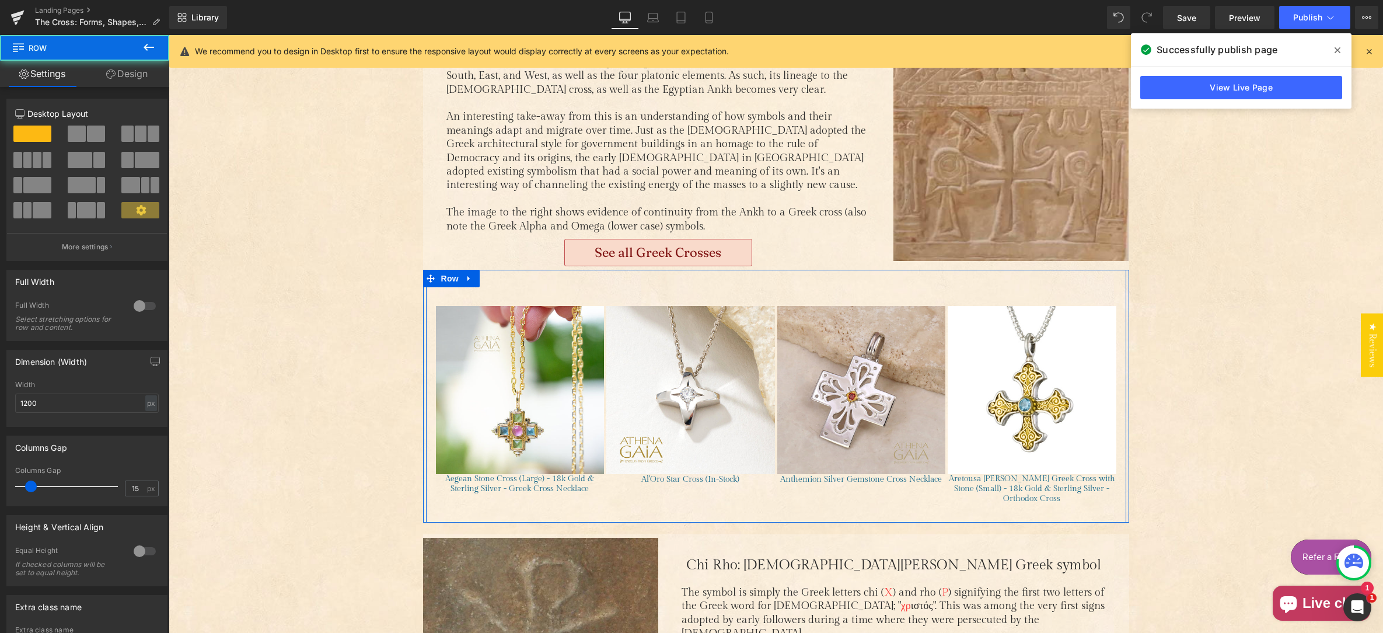
click at [491, 270] on div "(P) Image (P) Title Product" at bounding box center [776, 396] width 701 height 253
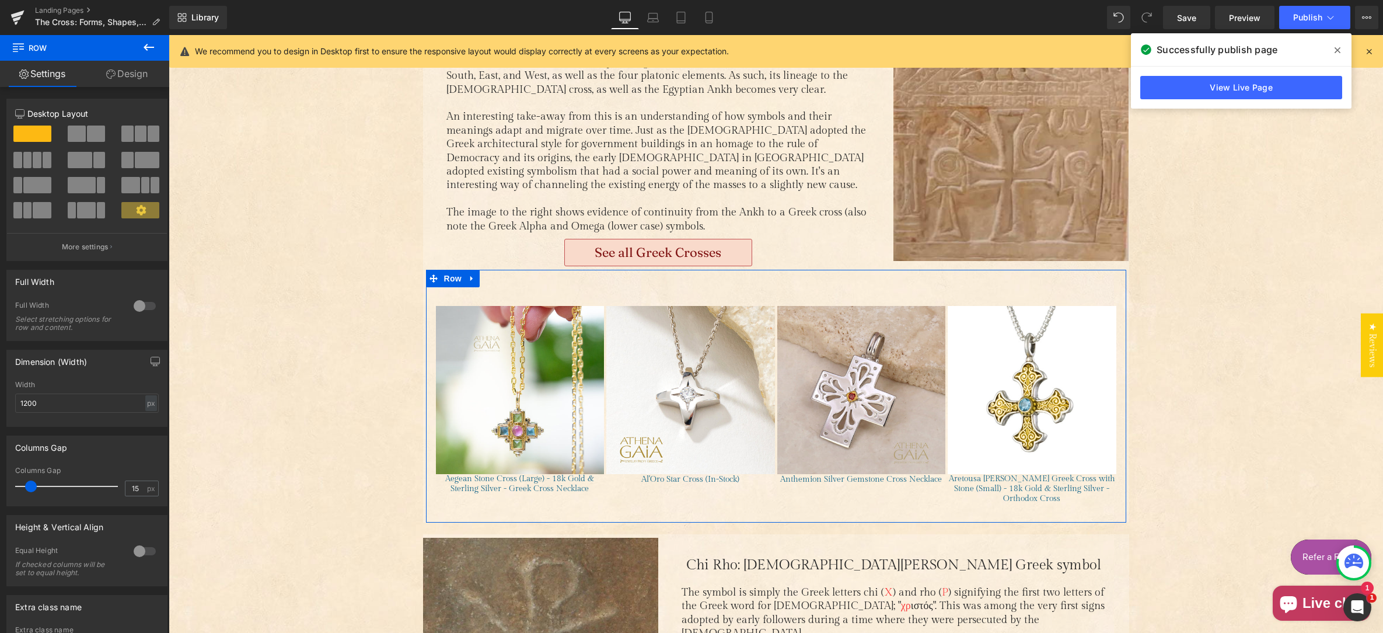
click at [128, 76] on link "Design" at bounding box center [127, 74] width 85 height 26
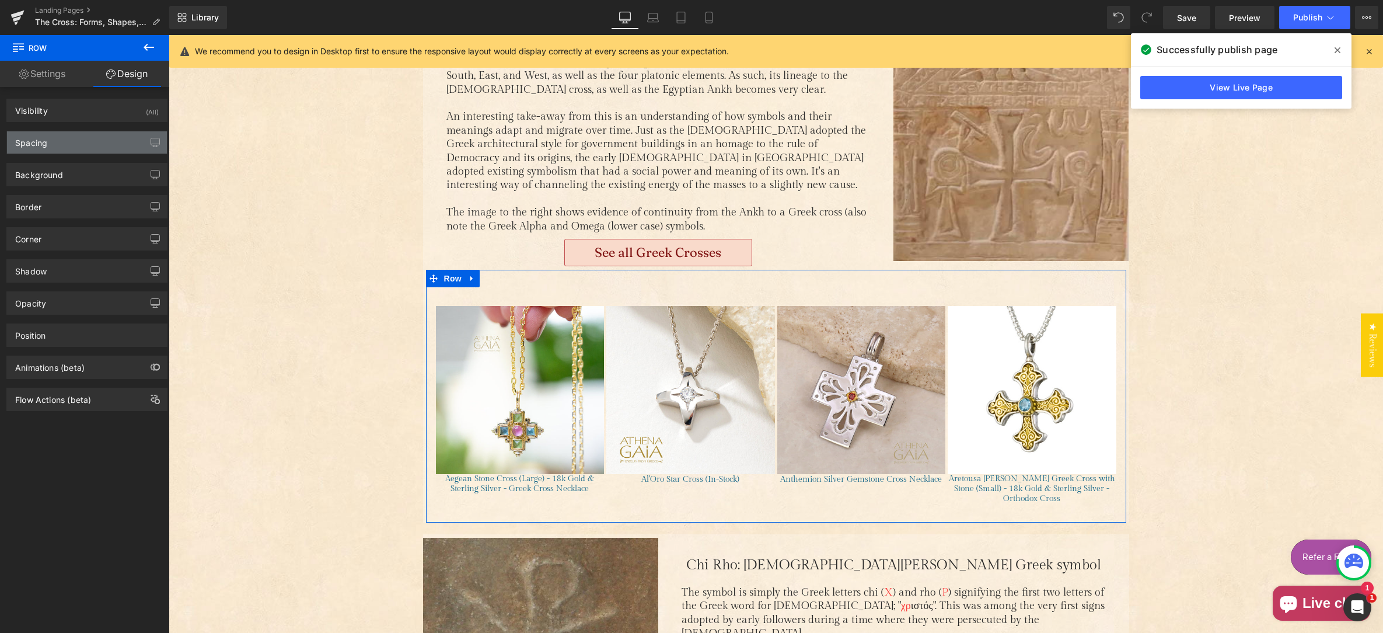
drag, startPoint x: 62, startPoint y: 143, endPoint x: 74, endPoint y: 144, distance: 11.1
click at [62, 143] on div "Spacing" at bounding box center [87, 142] width 160 height 22
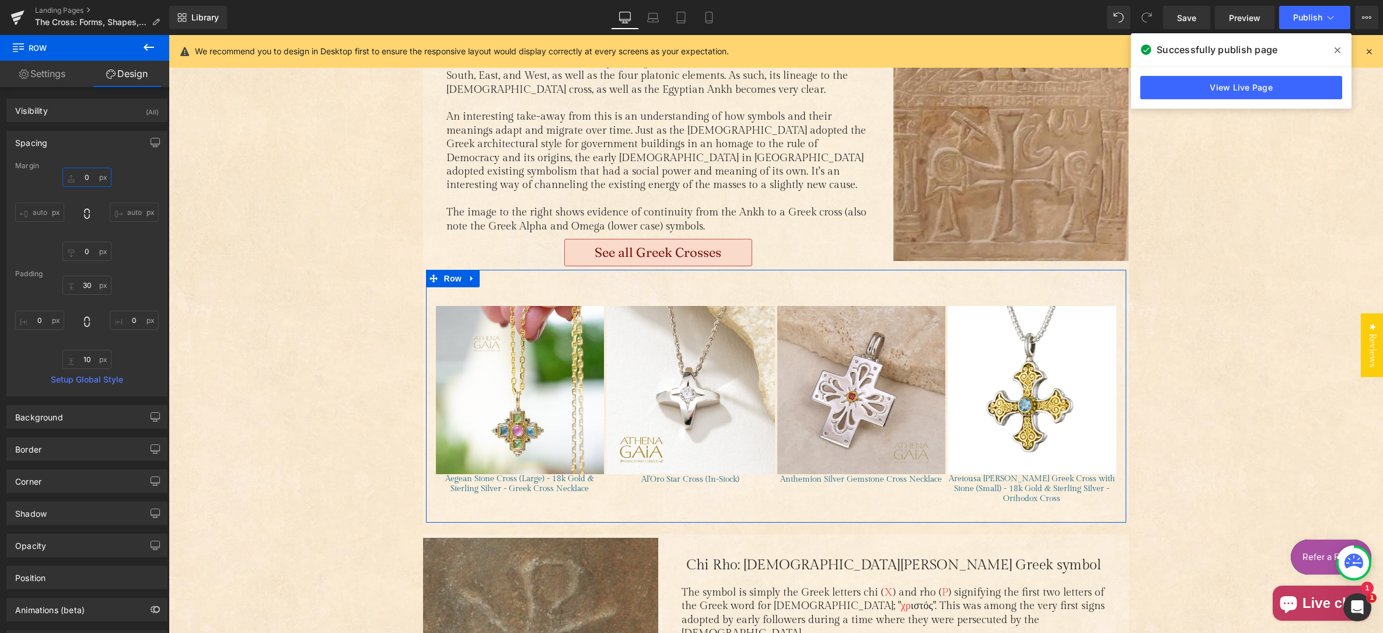
click at [76, 172] on input "0" at bounding box center [86, 177] width 49 height 19
type input "30"
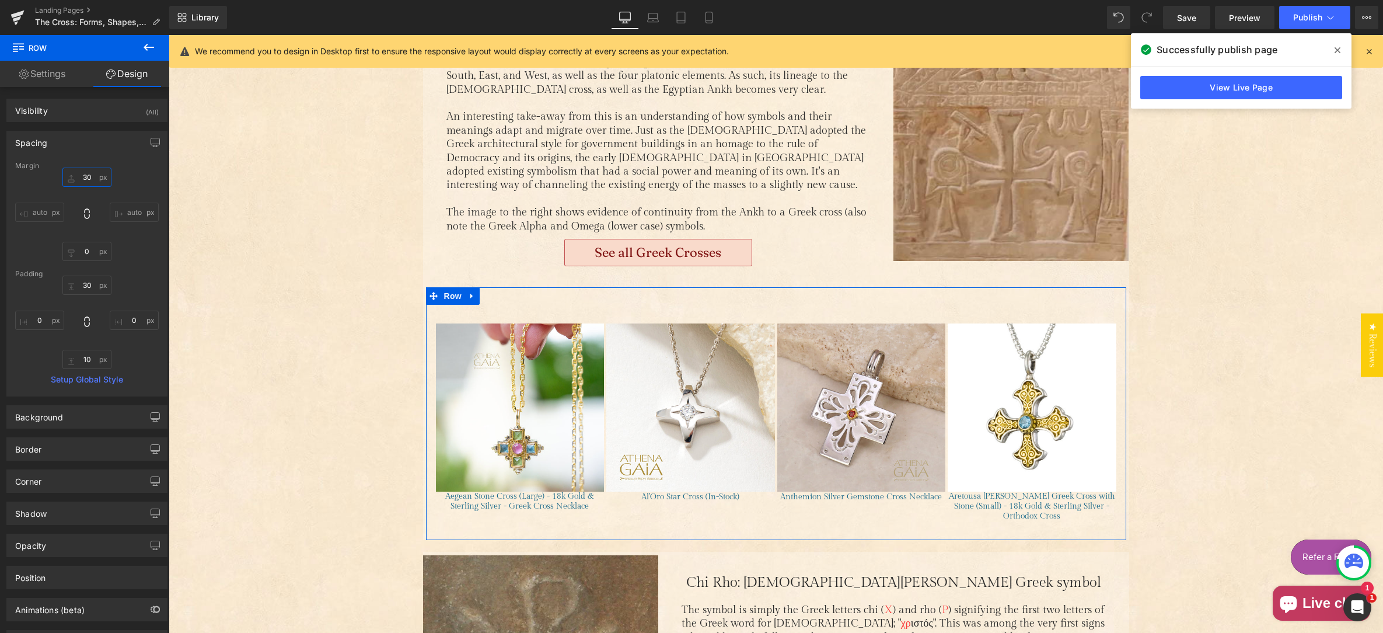
click at [86, 177] on input "30" at bounding box center [86, 177] width 49 height 19
drag, startPoint x: 85, startPoint y: 177, endPoint x: 95, endPoint y: 178, distance: 9.4
click at [85, 177] on input "30" at bounding box center [86, 177] width 49 height 19
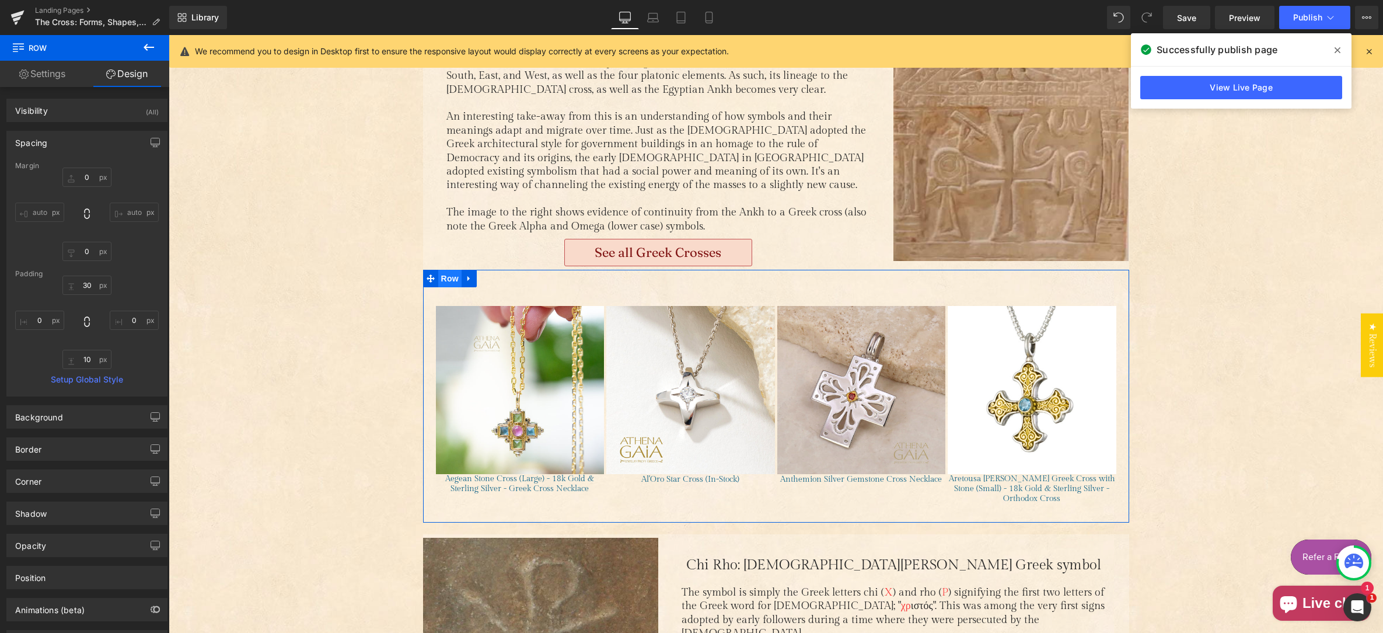
click at [441, 270] on span "Row" at bounding box center [449, 279] width 23 height 18
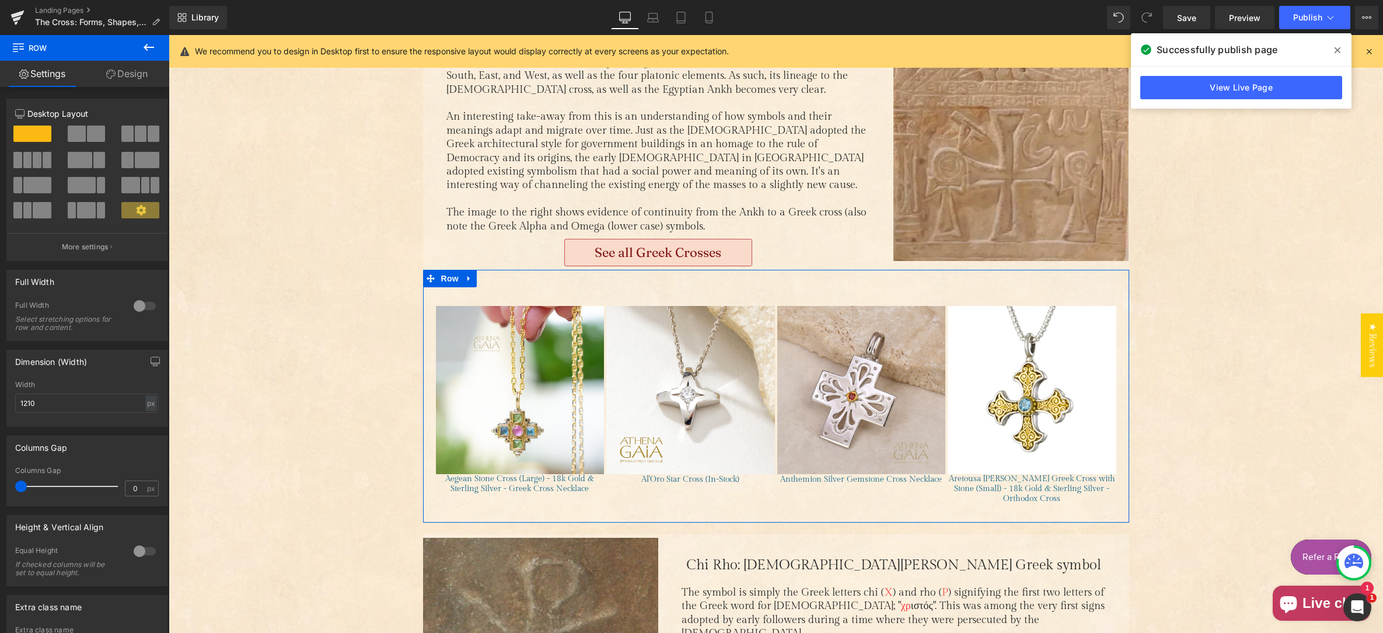
click at [125, 78] on link "Design" at bounding box center [127, 74] width 85 height 26
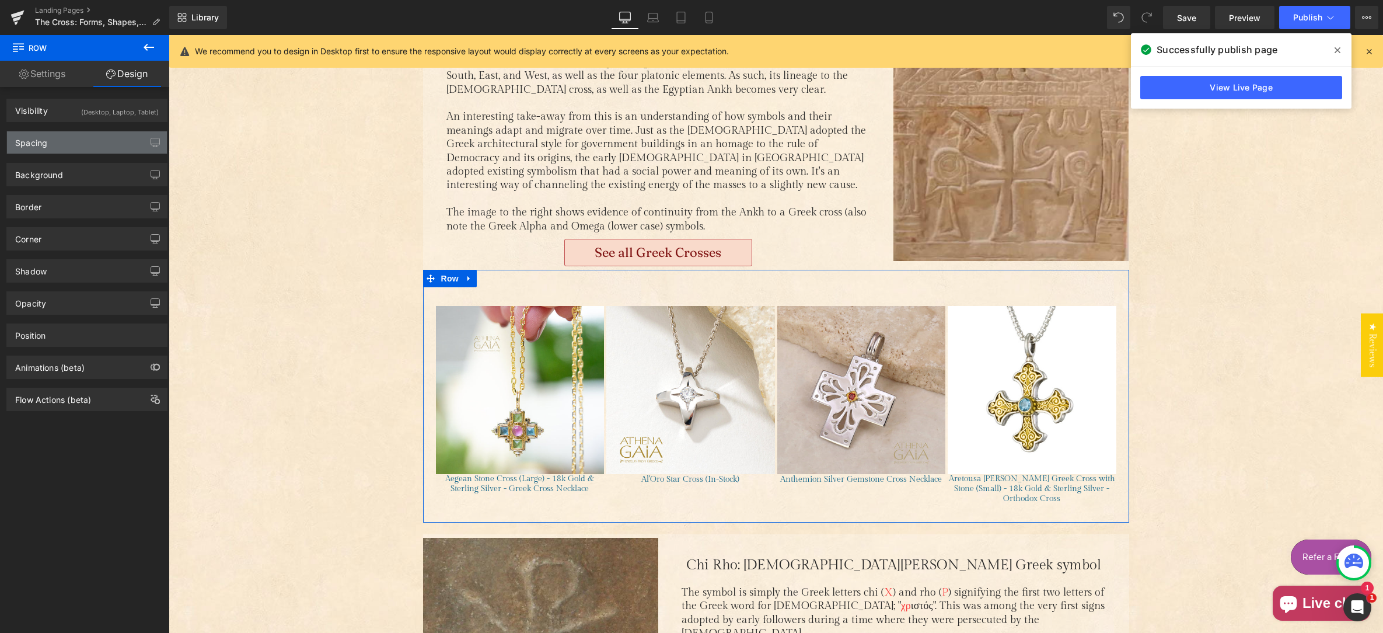
click at [83, 143] on div "Spacing" at bounding box center [87, 142] width 160 height 22
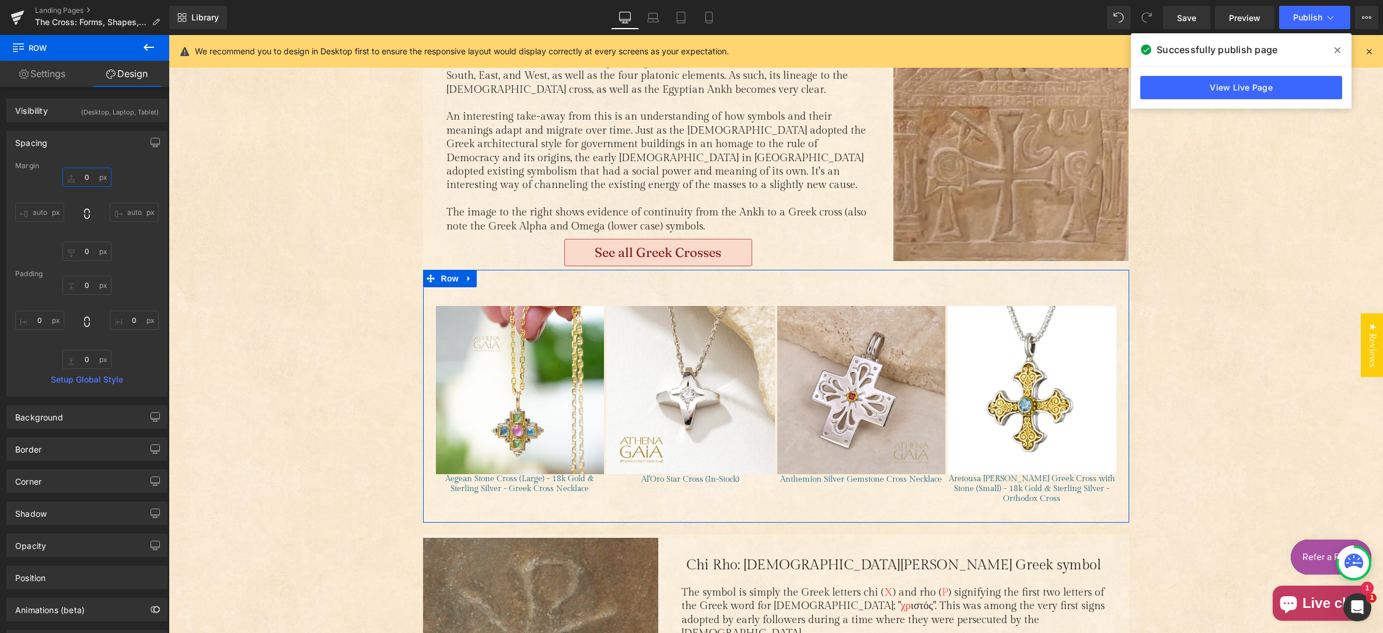
click at [82, 178] on input "text" at bounding box center [86, 177] width 49 height 19
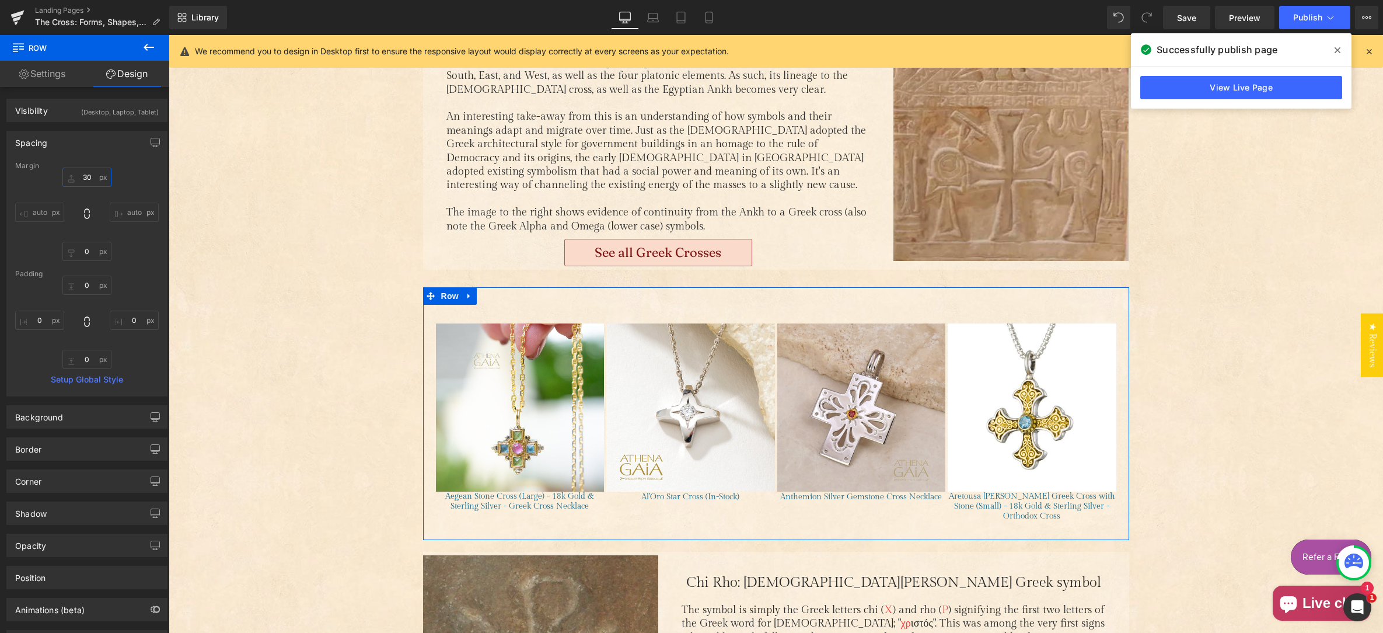
type input "0"
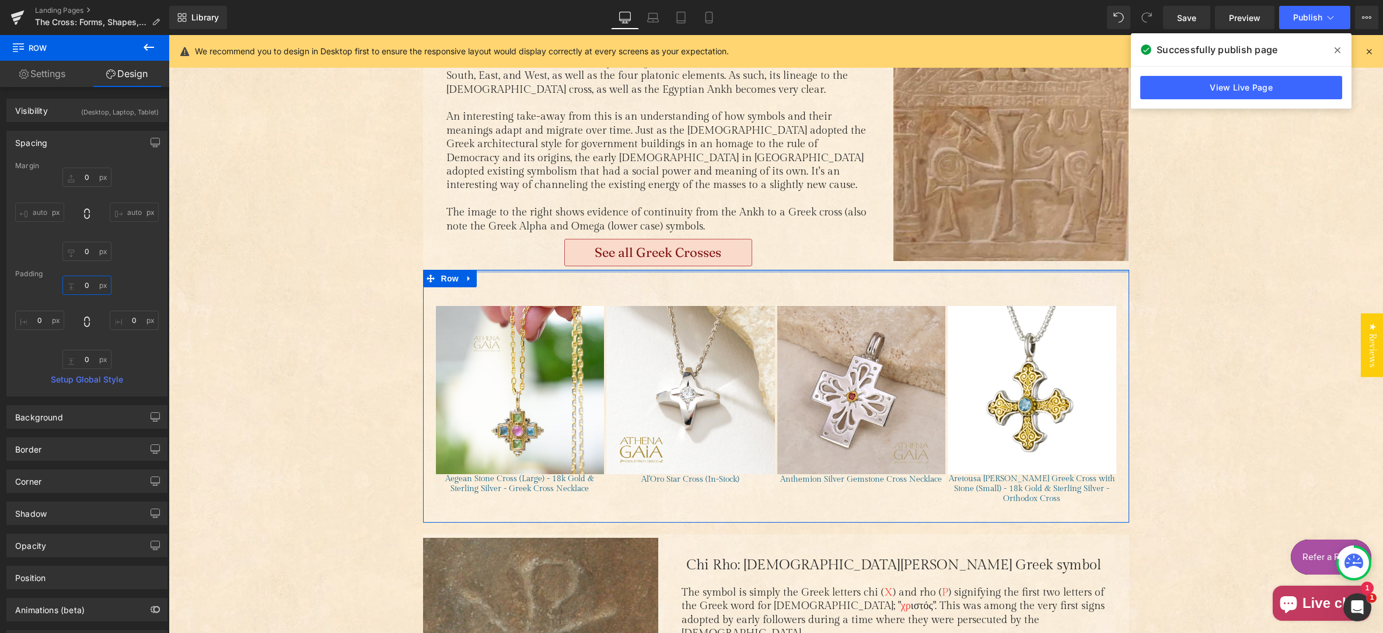
click at [77, 283] on input "text" at bounding box center [86, 285] width 49 height 19
type input "30"
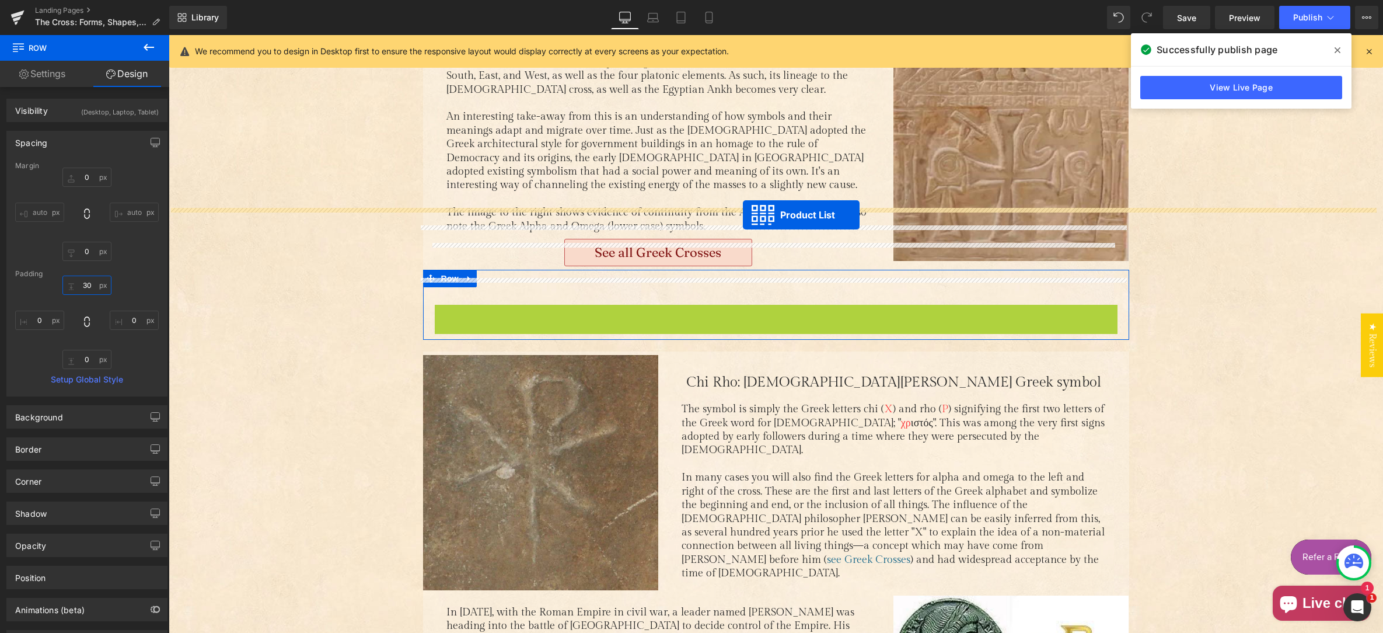
drag, startPoint x: 736, startPoint y: 252, endPoint x: 743, endPoint y: 215, distance: 38.0
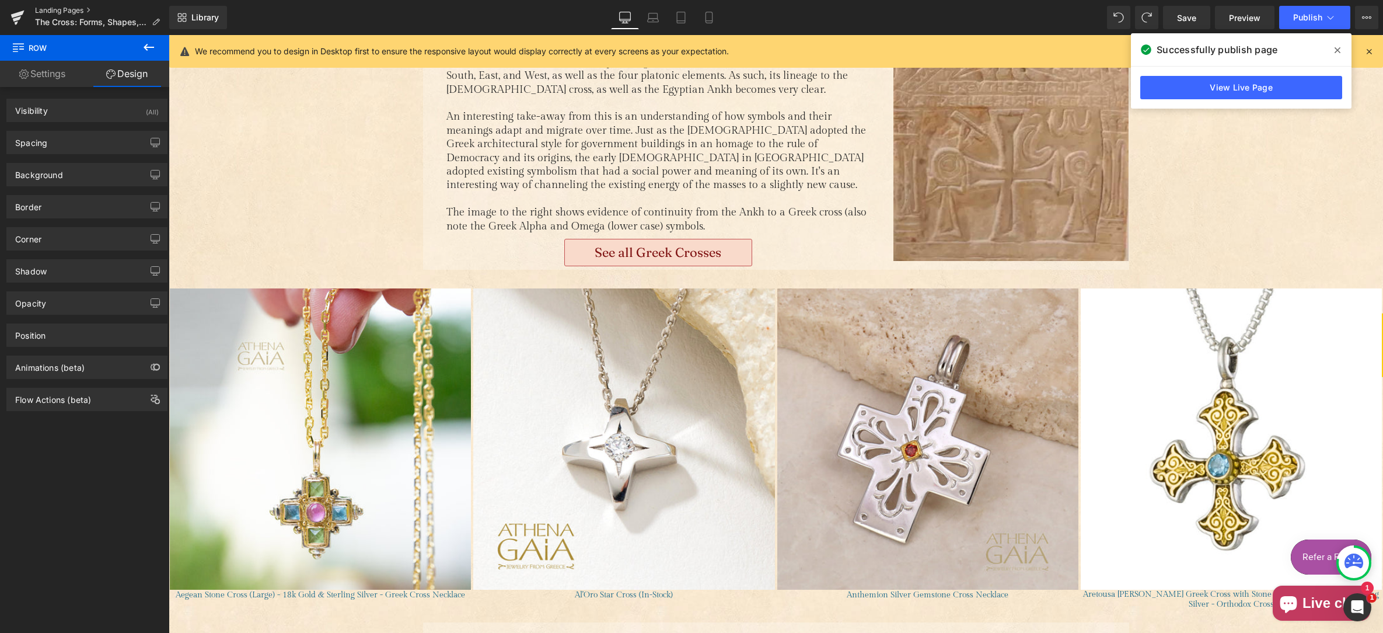
click at [72, 11] on link "Landing Pages" at bounding box center [102, 10] width 134 height 9
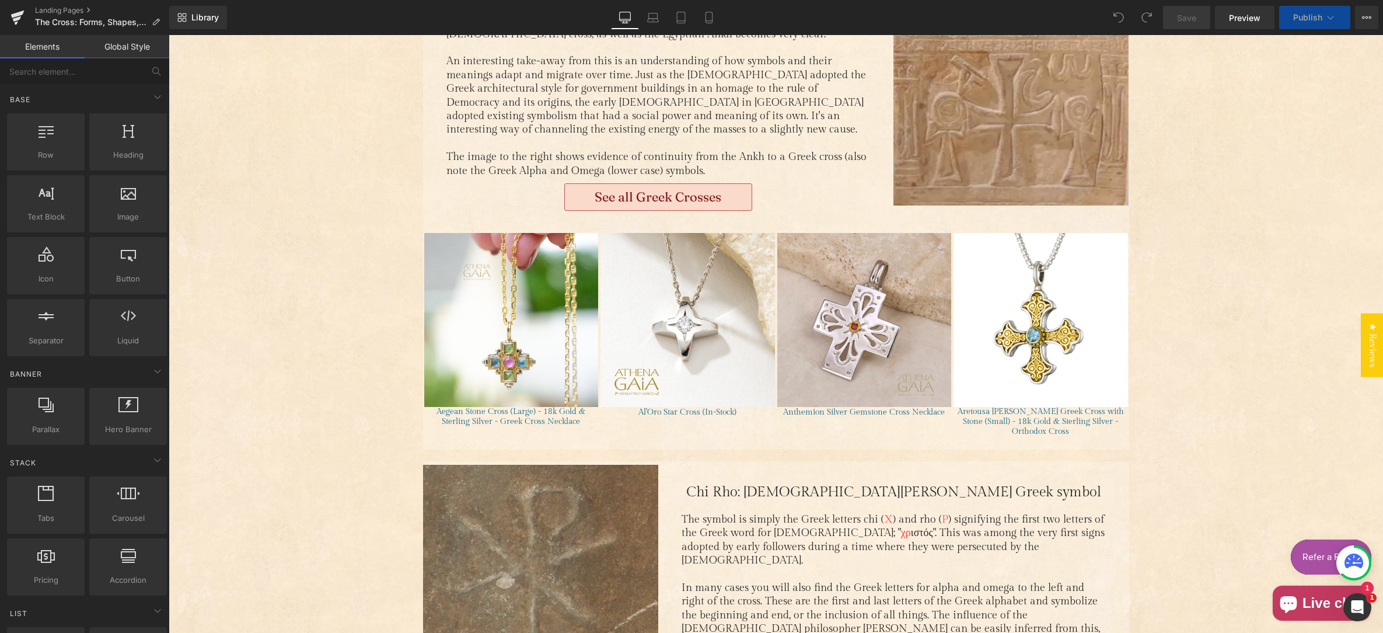
scroll to position [814, 0]
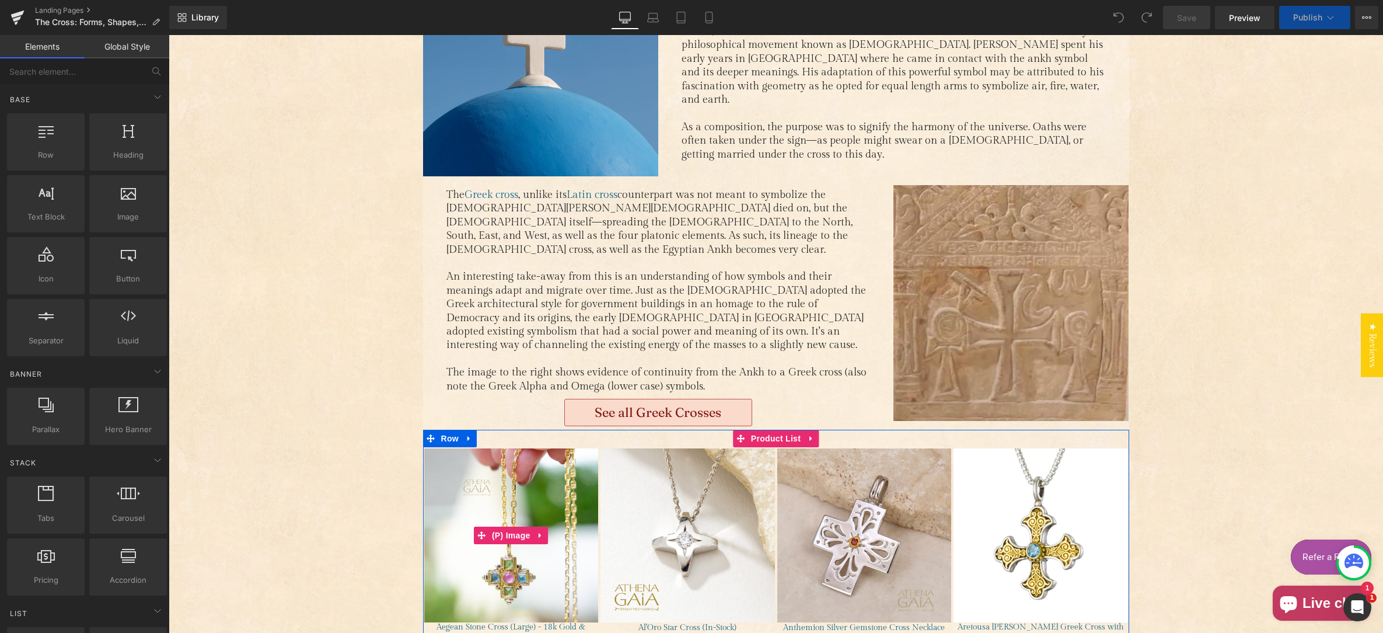
click at [438, 448] on img "Main content" at bounding box center [511, 535] width 175 height 175
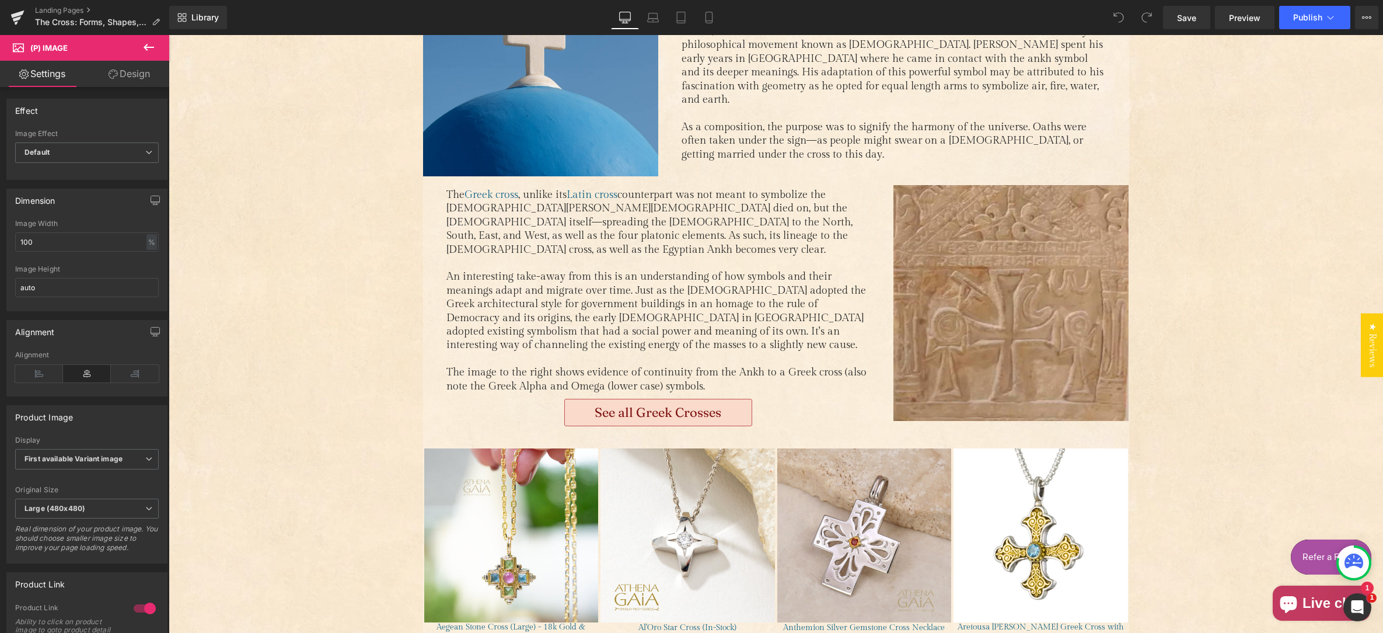
click at [150, 50] on icon at bounding box center [149, 47] width 14 height 14
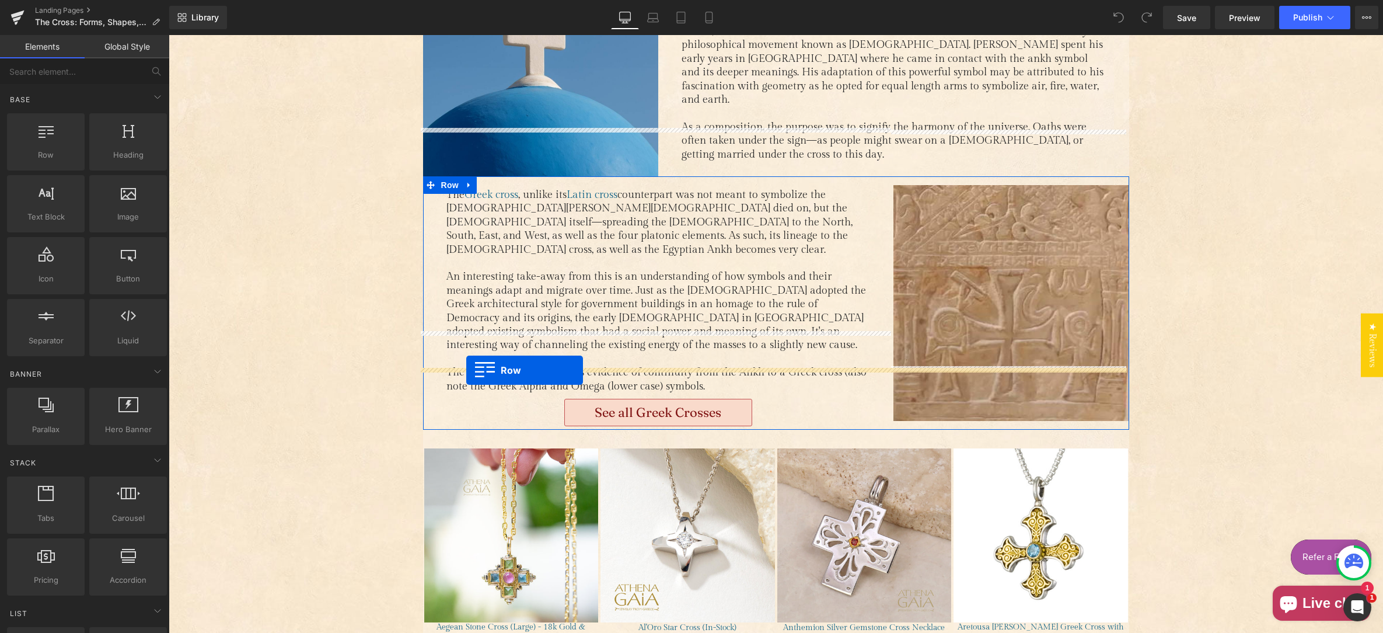
drag, startPoint x: 217, startPoint y: 187, endPoint x: 465, endPoint y: 370, distance: 308.2
drag, startPoint x: 302, startPoint y: 189, endPoint x: 534, endPoint y: 367, distance: 291.9
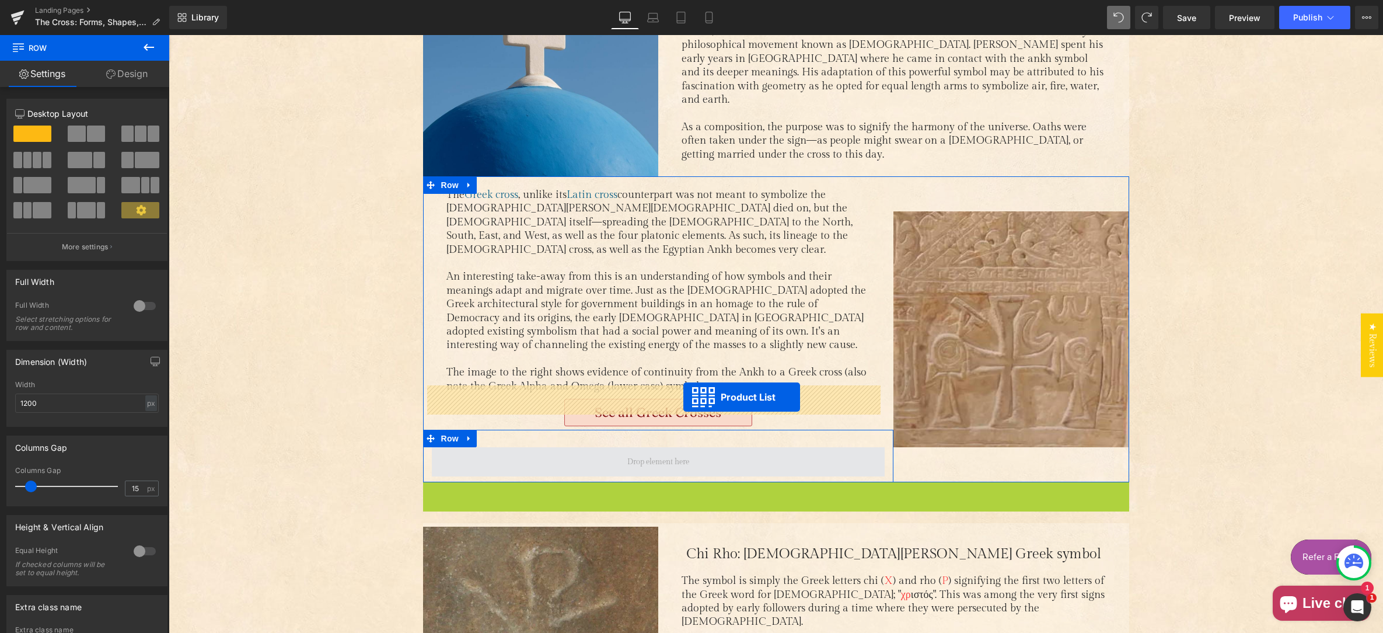
drag, startPoint x: 735, startPoint y: 431, endPoint x: 684, endPoint y: 397, distance: 61.5
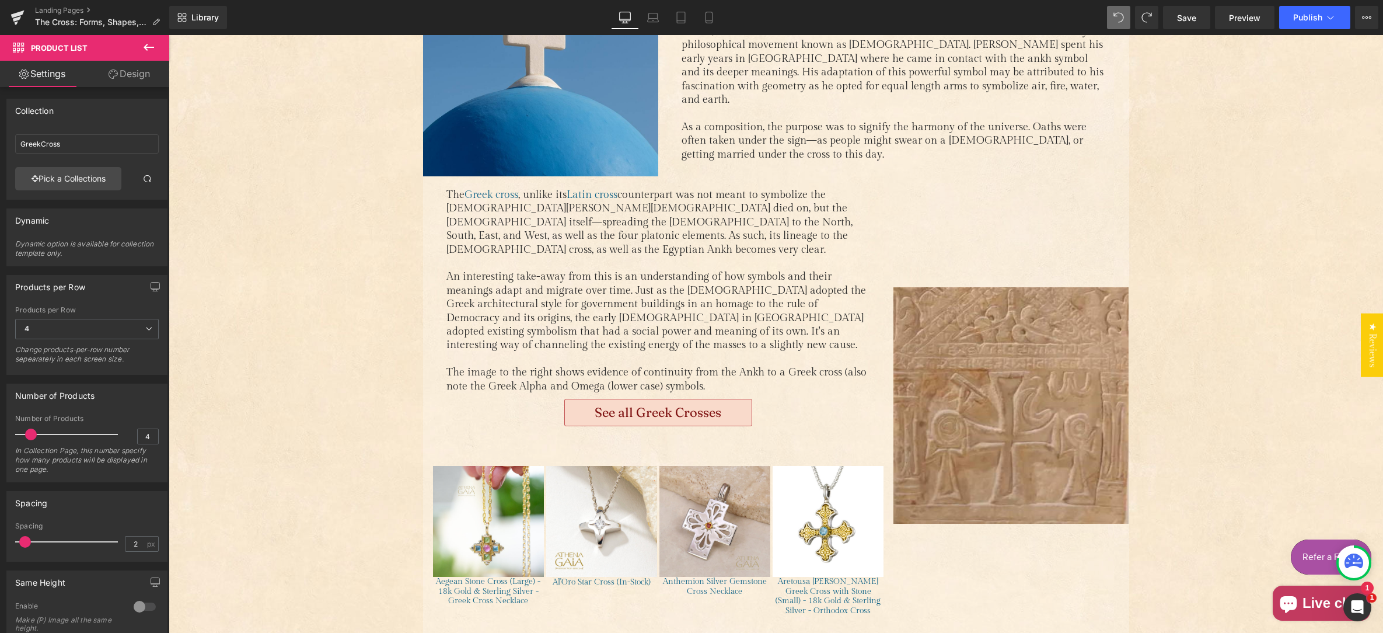
click at [468, 632] on icon "Main content" at bounding box center [469, 643] width 2 height 5
click at [496, 632] on icon "Main content" at bounding box center [500, 643] width 8 height 9
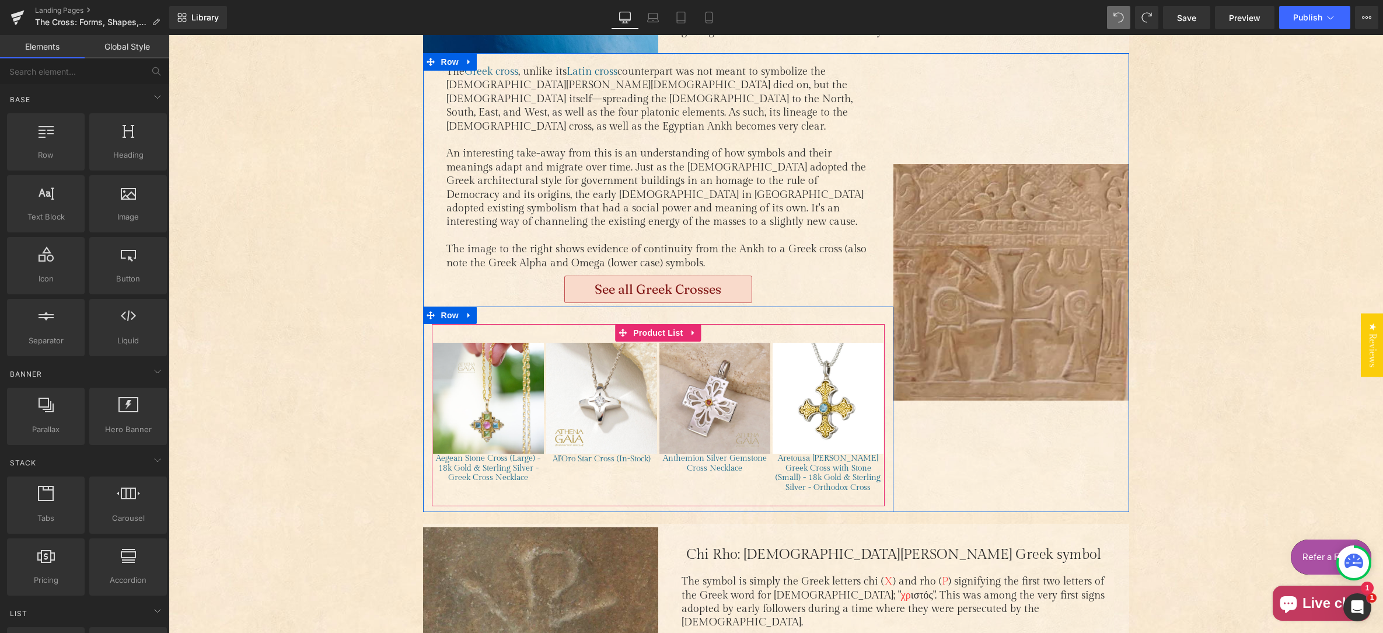
scroll to position [947, 0]
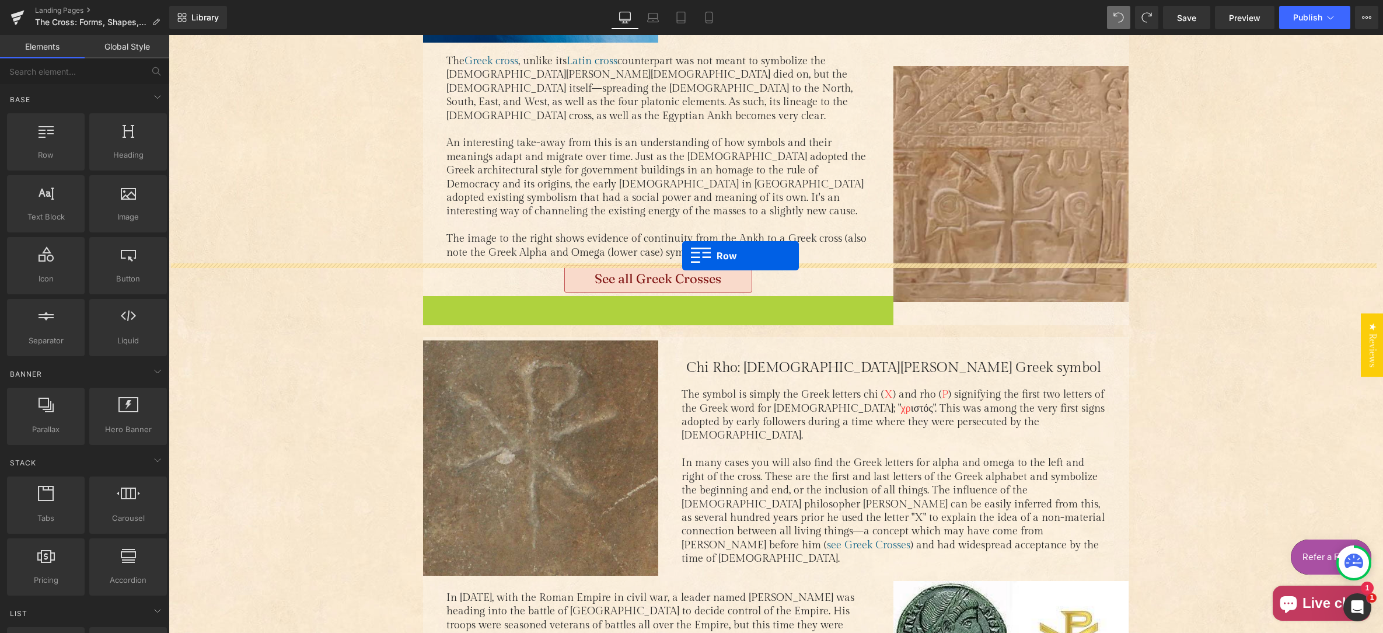
drag, startPoint x: 427, startPoint y: 243, endPoint x: 681, endPoint y: 256, distance: 254.3
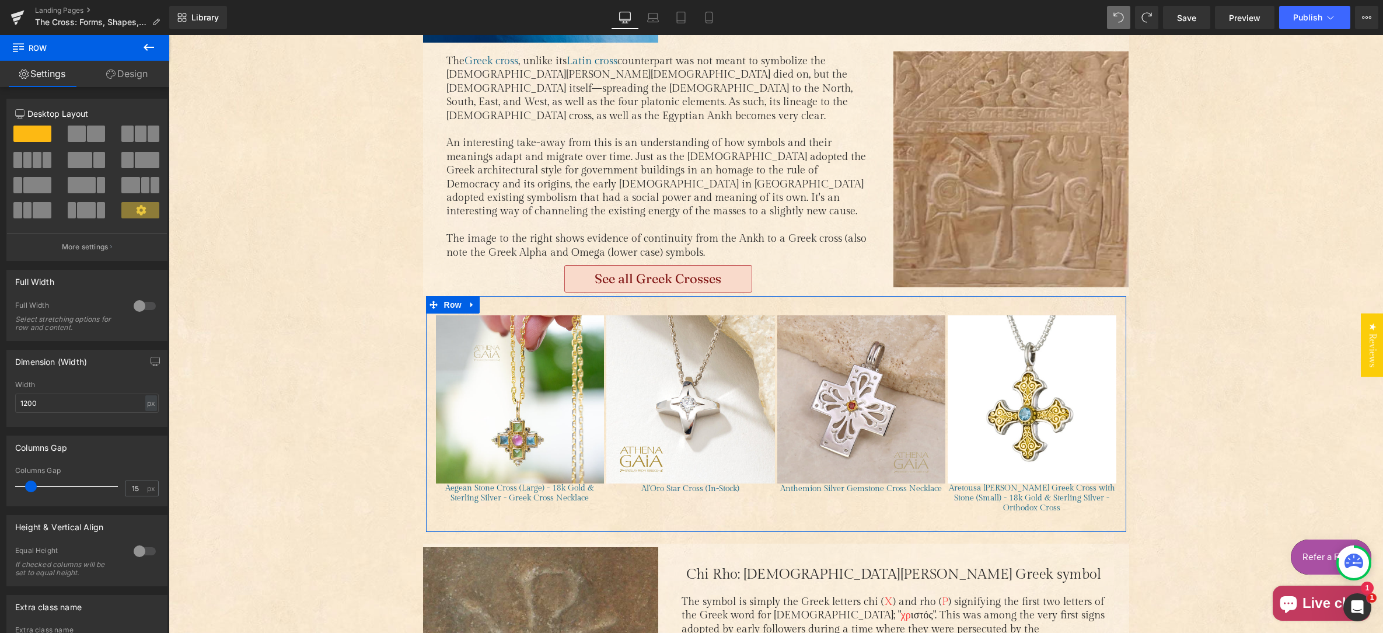
drag, startPoint x: 528, startPoint y: 242, endPoint x: 513, endPoint y: 217, distance: 29.6
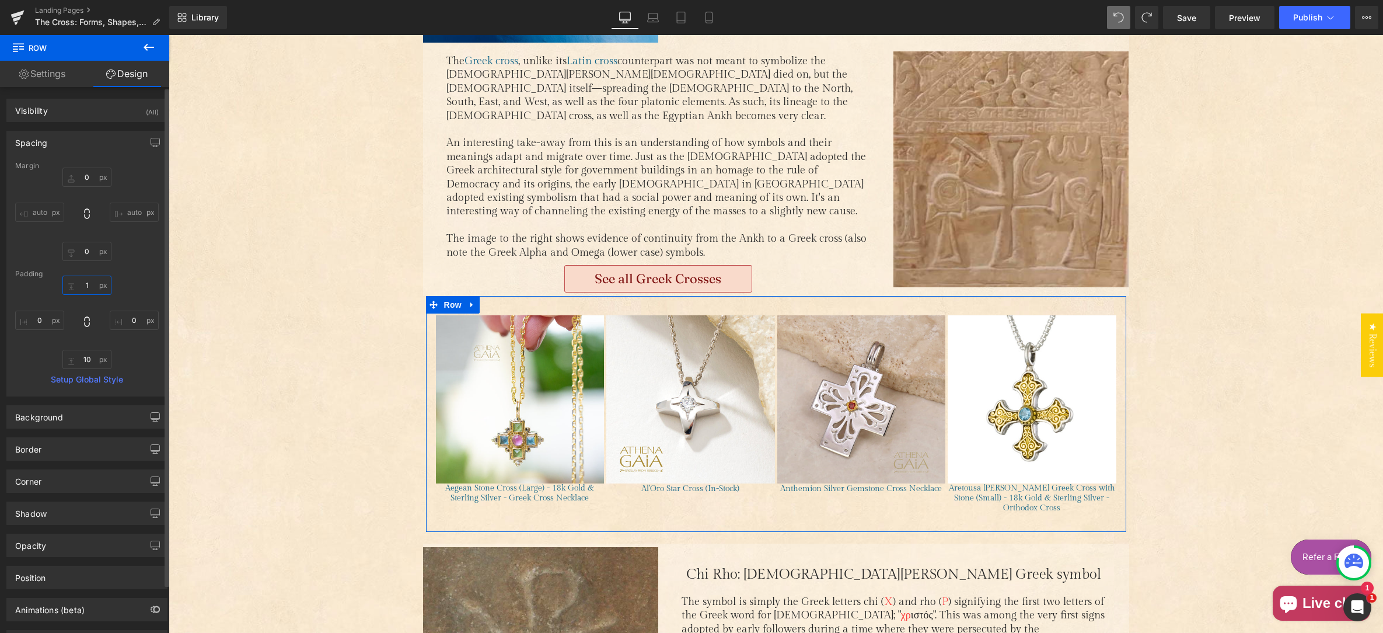
click at [83, 285] on input "1" at bounding box center [86, 285] width 49 height 19
drag, startPoint x: 83, startPoint y: 285, endPoint x: 93, endPoint y: 295, distance: 14.0
click at [83, 285] on input "1" at bounding box center [86, 285] width 49 height 19
drag, startPoint x: 461, startPoint y: 465, endPoint x: 458, endPoint y: 455, distance: 10.3
click at [459, 461] on div "(P) Image (P) Title Product" at bounding box center [776, 411] width 701 height 231
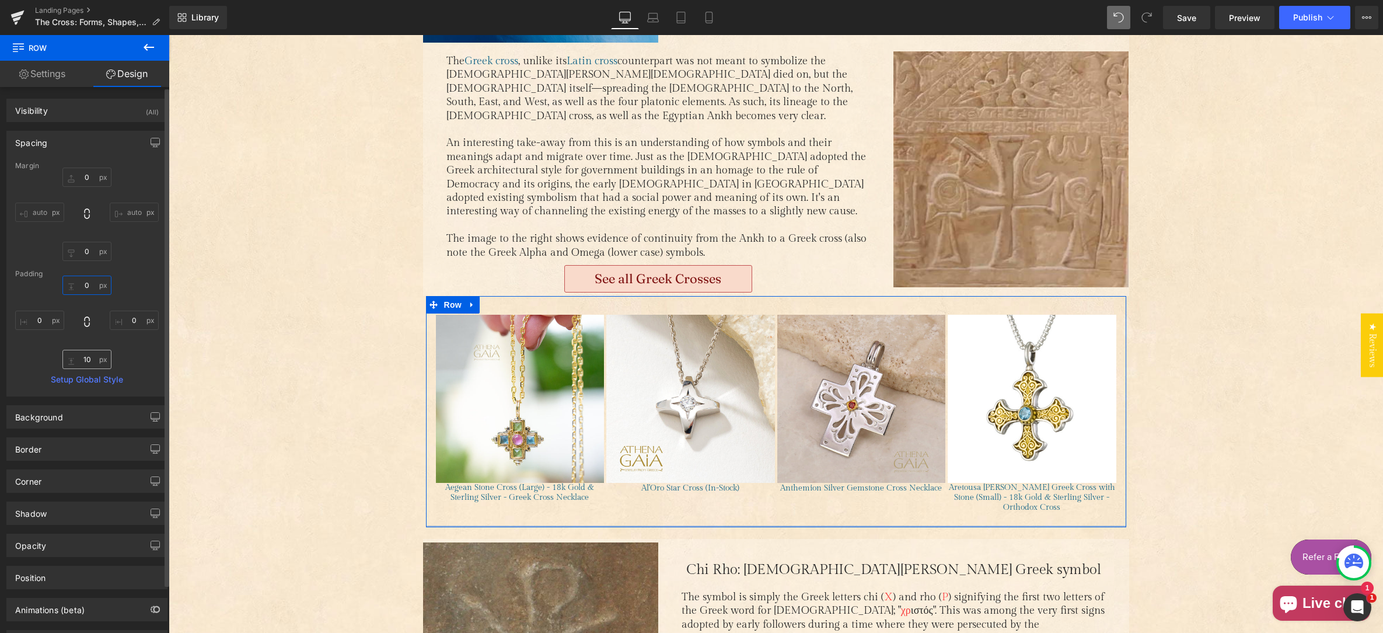
type input "0"
click at [84, 360] on input "10" at bounding box center [86, 359] width 49 height 19
click at [84, 359] on input "10" at bounding box center [86, 359] width 49 height 19
type input "0"
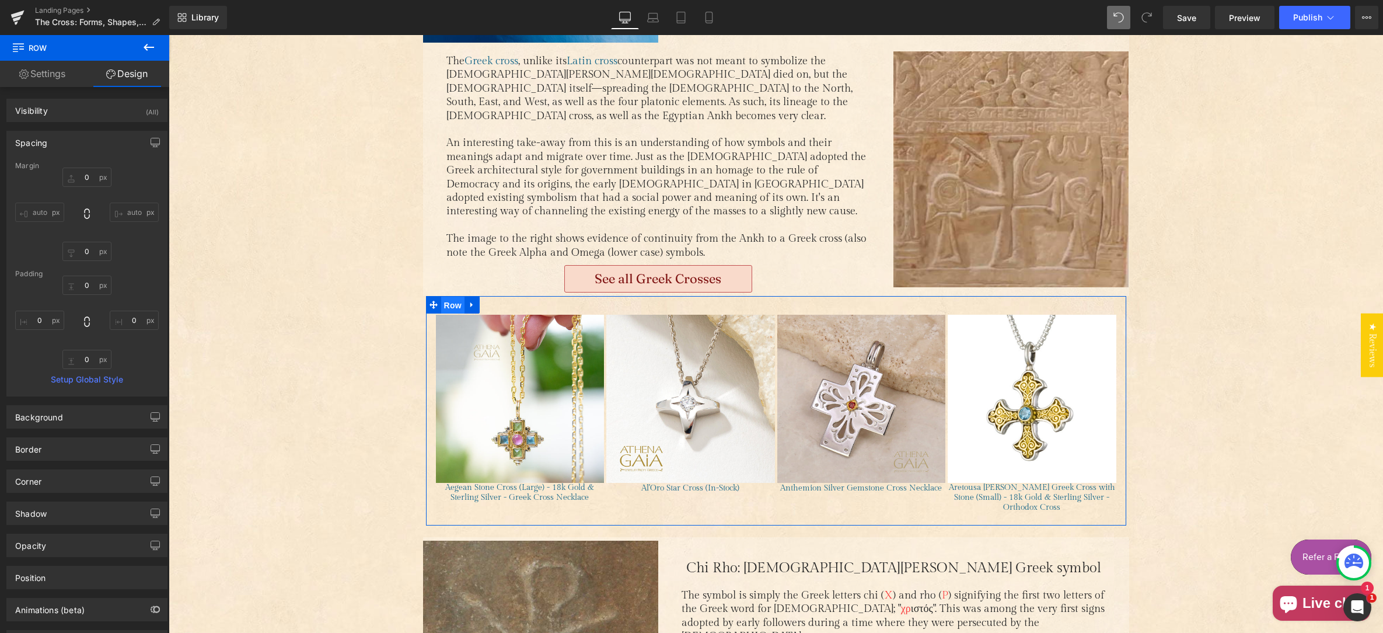
click at [448, 297] on span "Row" at bounding box center [452, 306] width 23 height 18
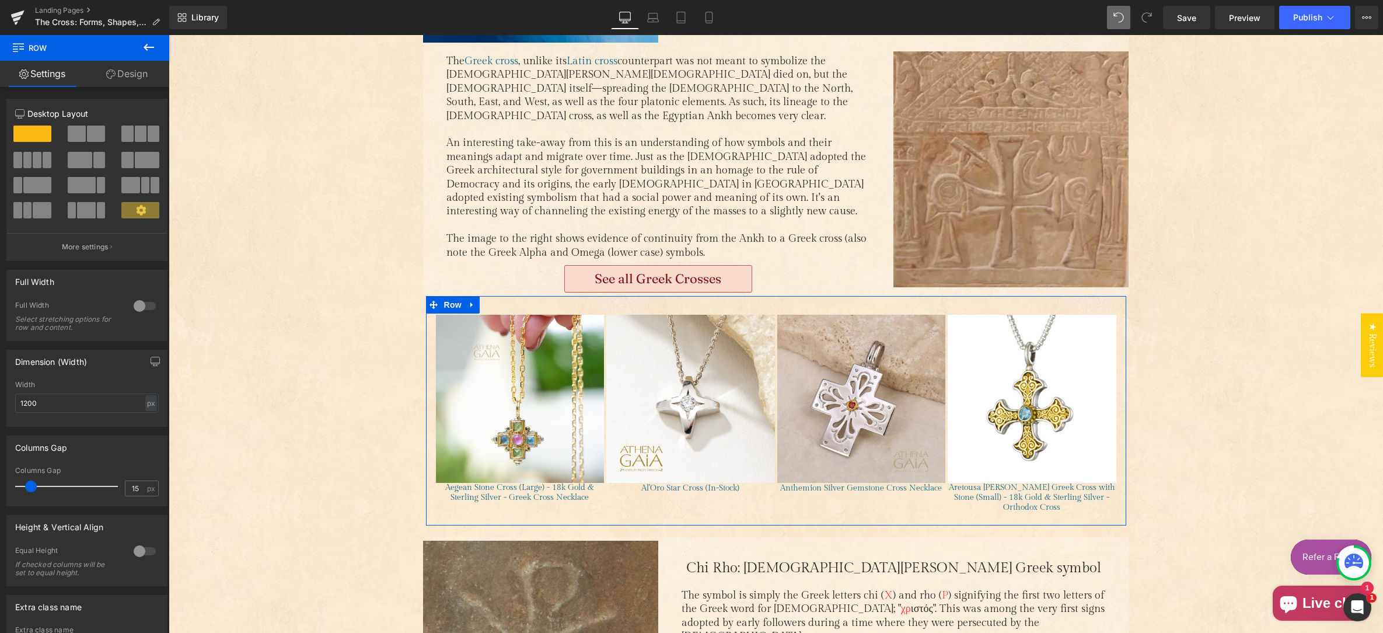
click at [126, 74] on link "Design" at bounding box center [127, 74] width 85 height 26
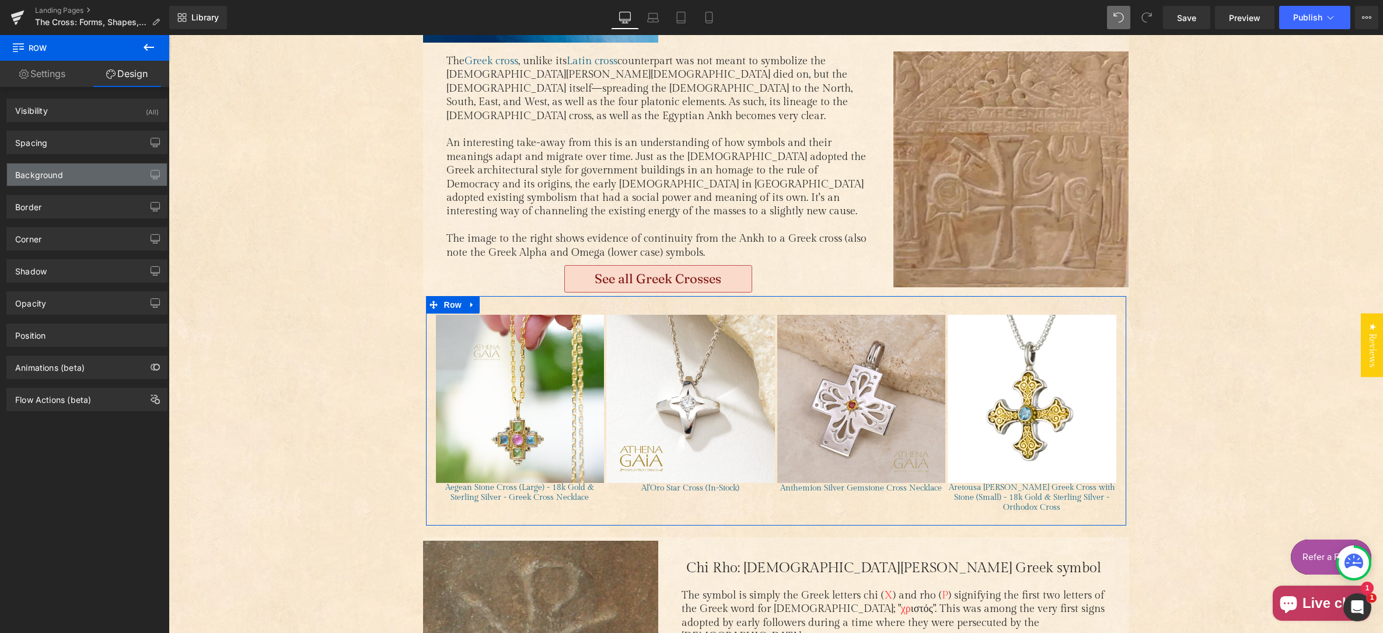
click at [78, 172] on div "Background" at bounding box center [87, 174] width 160 height 22
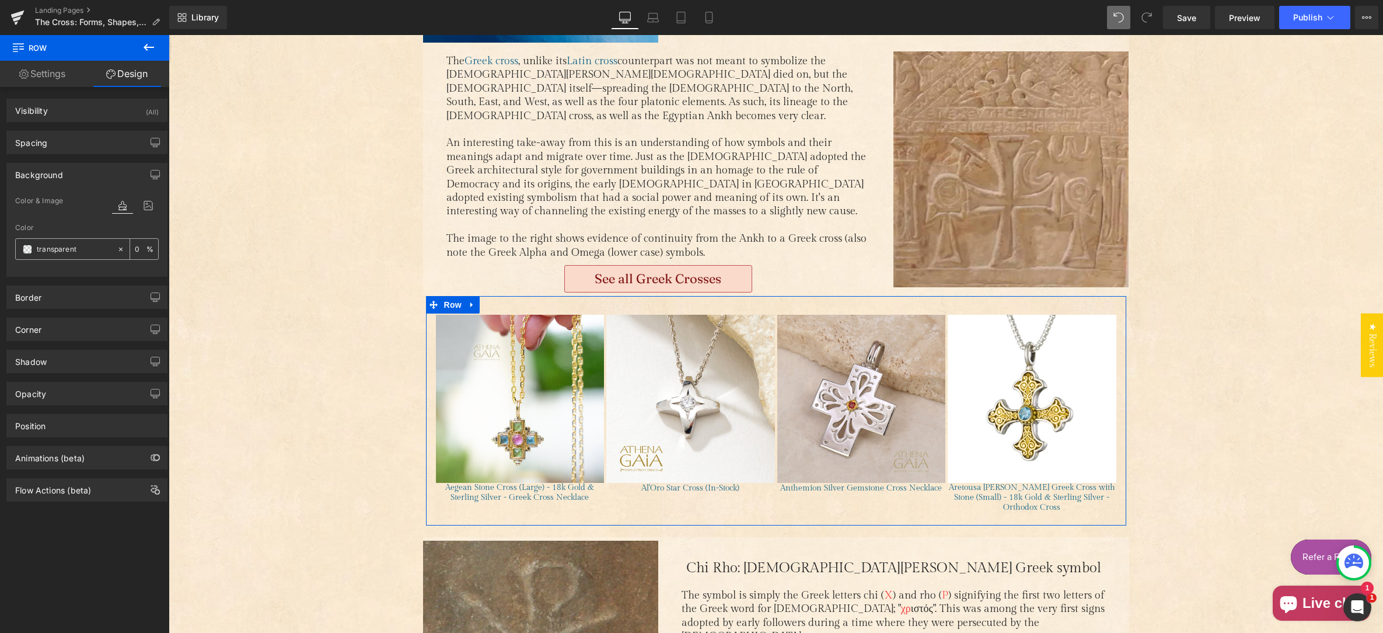
click at [28, 247] on span at bounding box center [27, 249] width 9 height 9
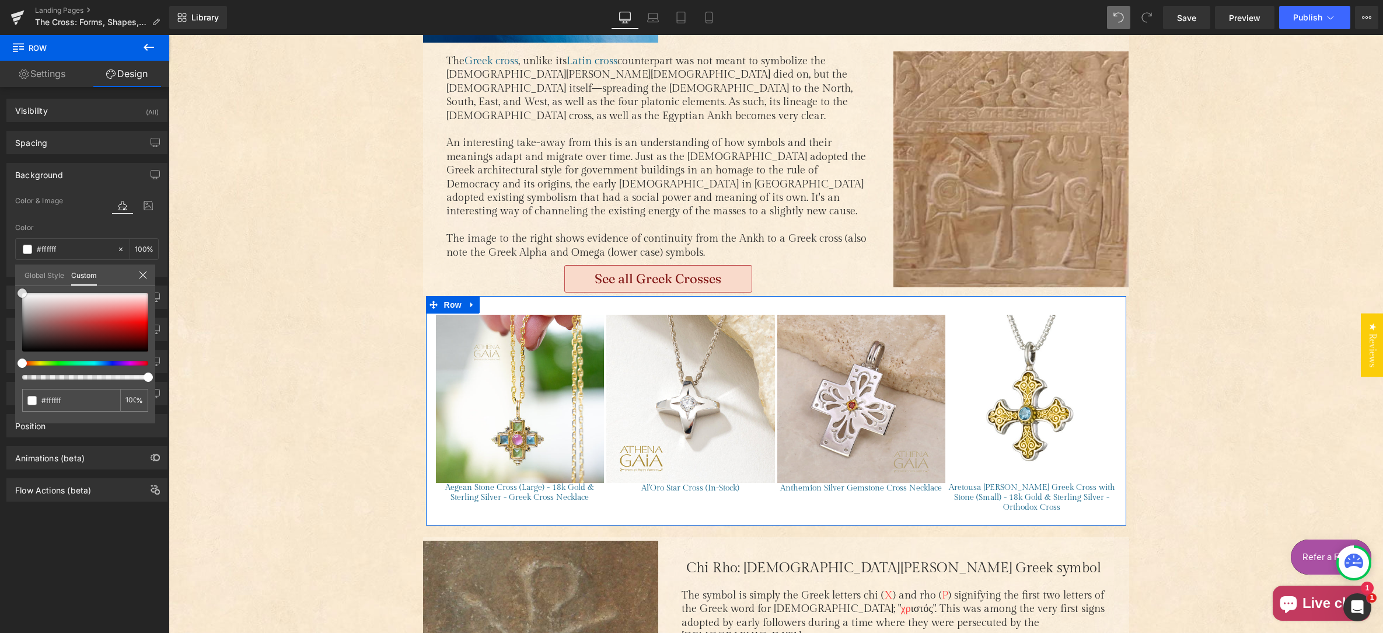
drag, startPoint x: 38, startPoint y: 309, endPoint x: 21, endPoint y: 281, distance: 33.2
click at [12, 277] on div "Background Color & Image color Color % Image Replace Image Upload image or Brow…" at bounding box center [87, 215] width 175 height 123
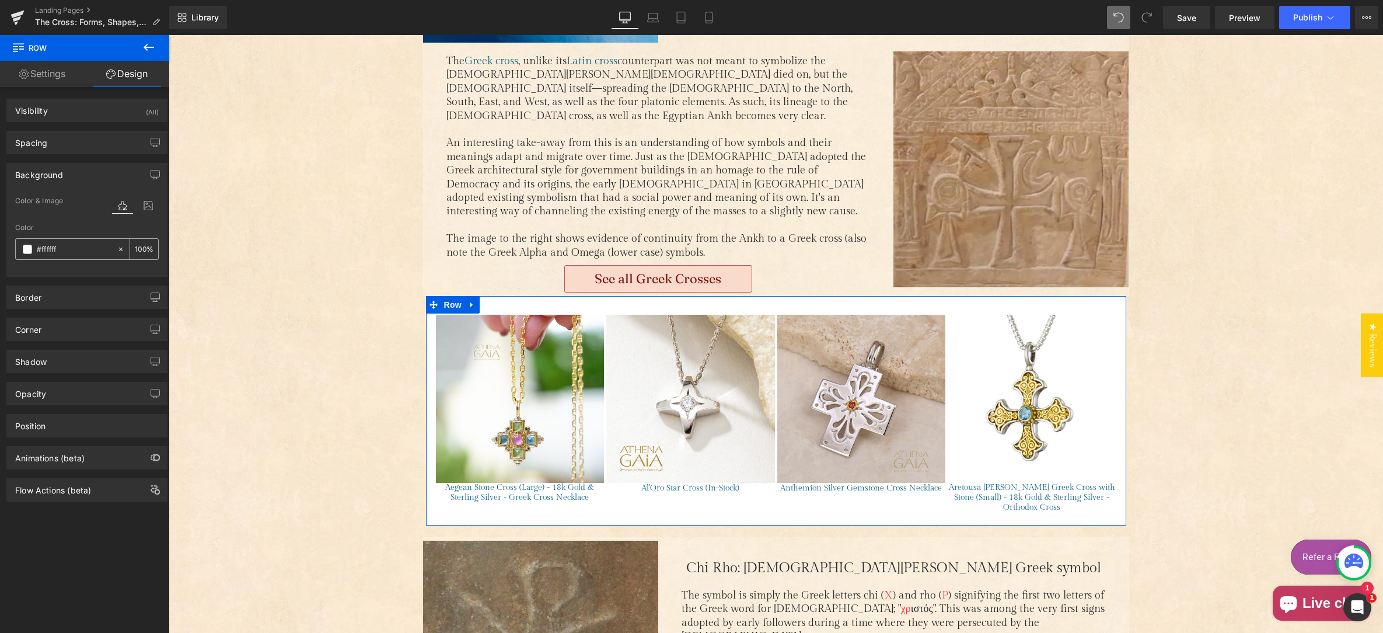
click at [135, 250] on input "number" at bounding box center [141, 248] width 12 height 13
drag, startPoint x: 134, startPoint y: 250, endPoint x: 138, endPoint y: 259, distance: 9.7
click at [135, 250] on input "number" at bounding box center [141, 248] width 12 height 13
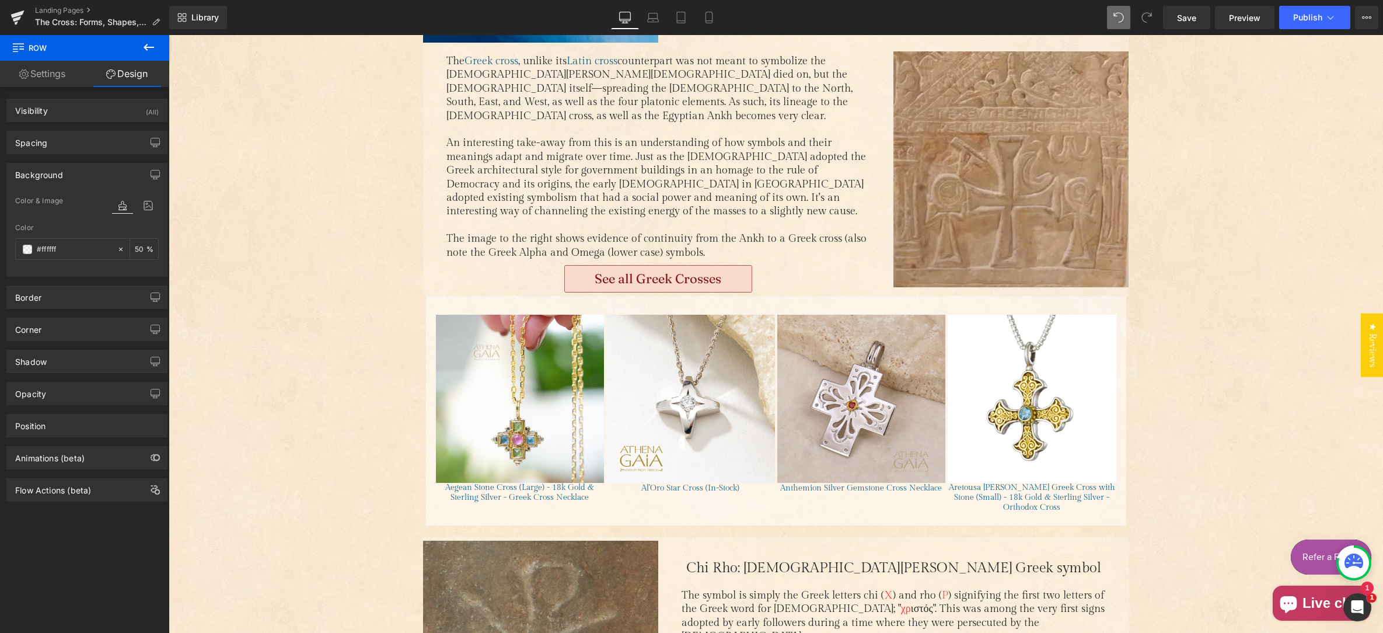
type input "50"
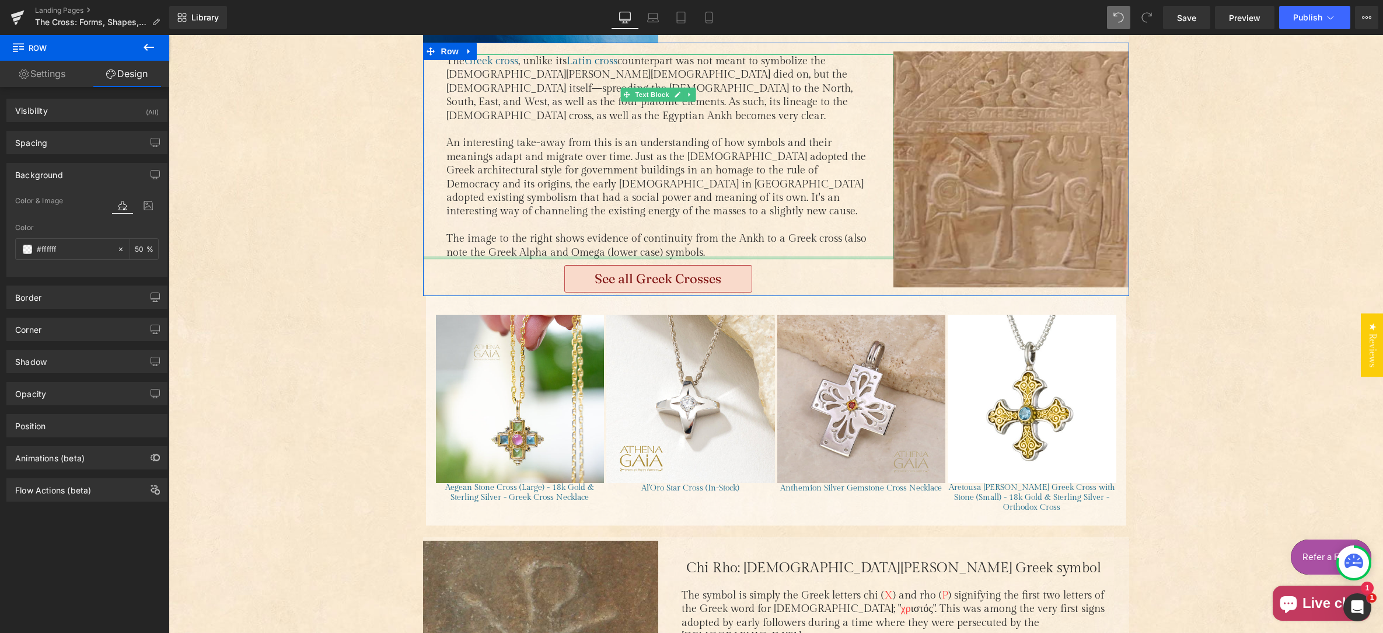
click at [427, 256] on div "Main content" at bounding box center [658, 257] width 471 height 3
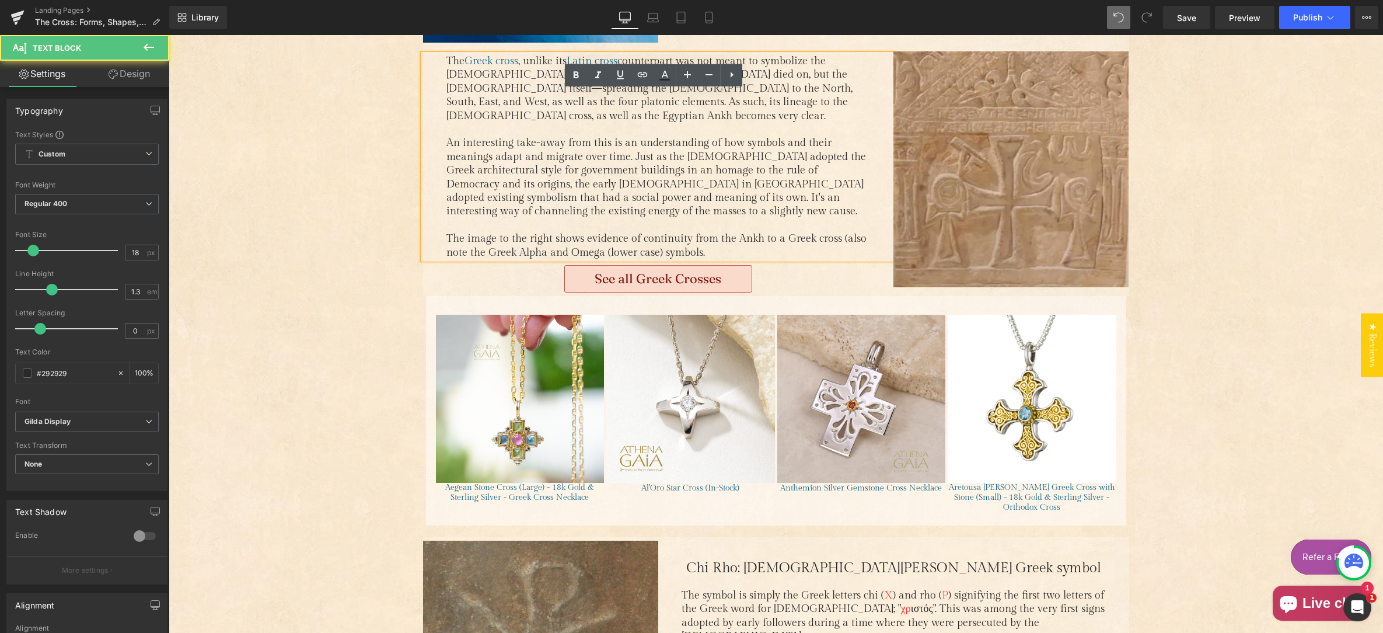
click at [169, 35] on div "Main content" at bounding box center [169, 35] width 0 height 0
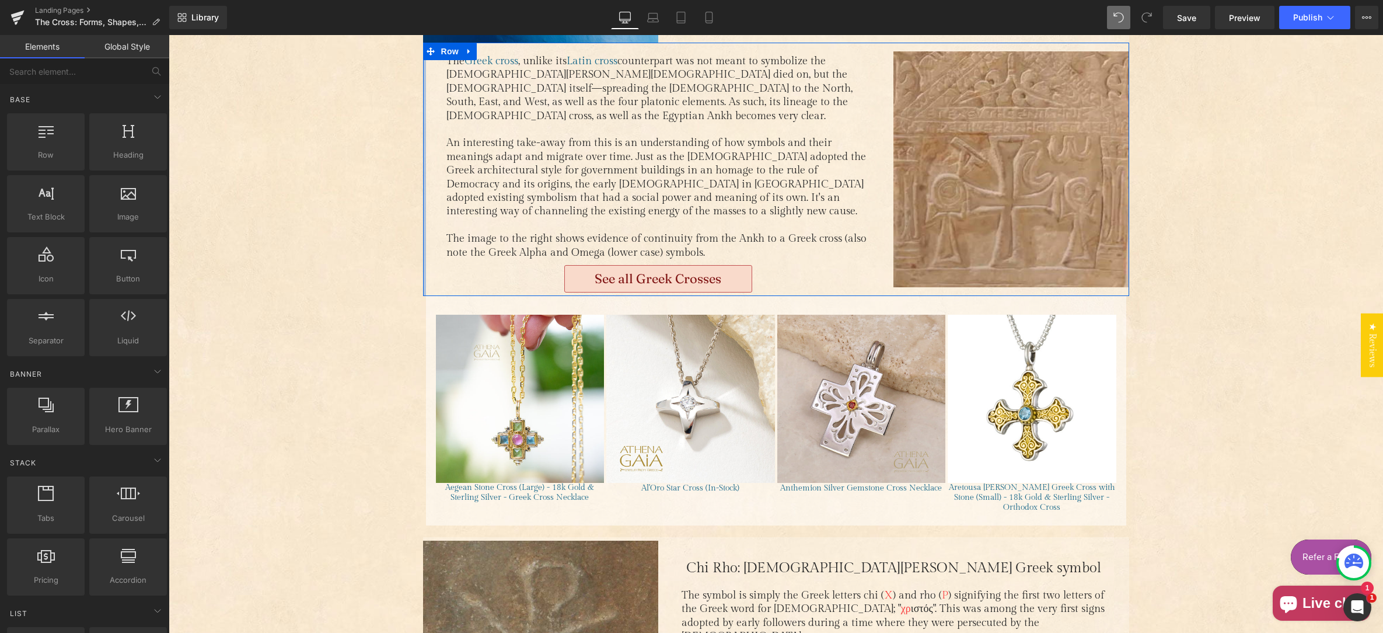
click at [423, 208] on div "Main content" at bounding box center [424, 169] width 3 height 253
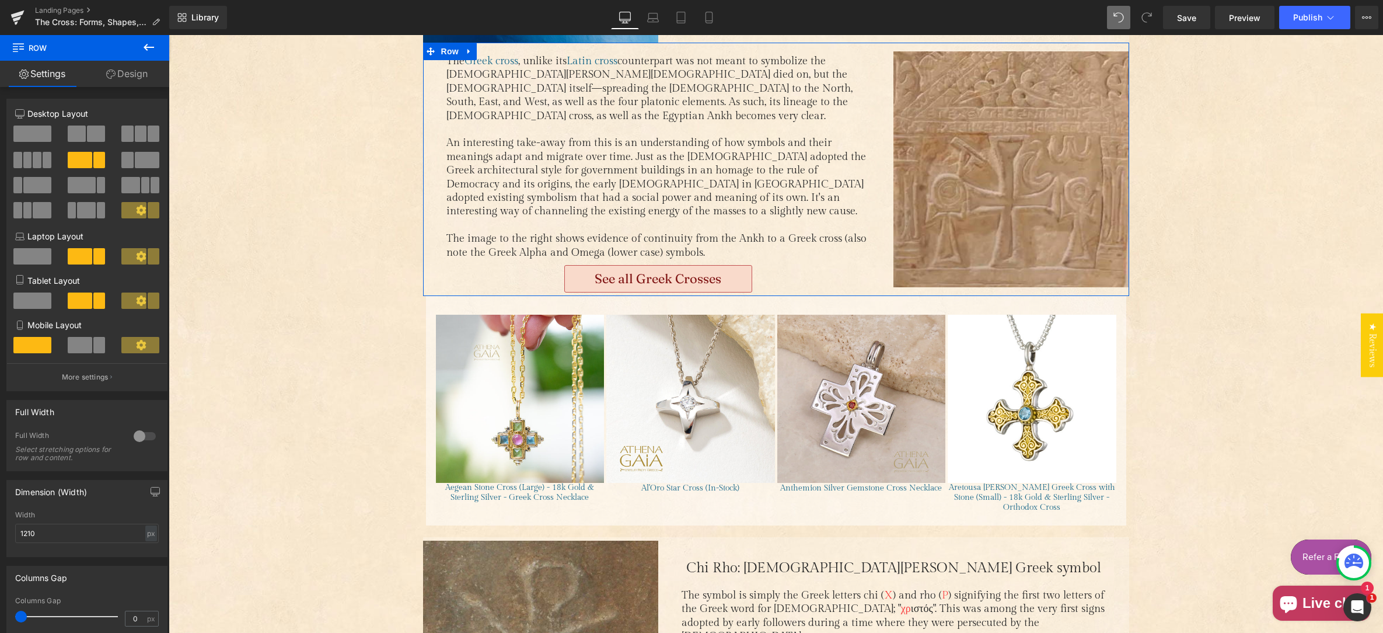
click at [140, 72] on link "Design" at bounding box center [127, 74] width 85 height 26
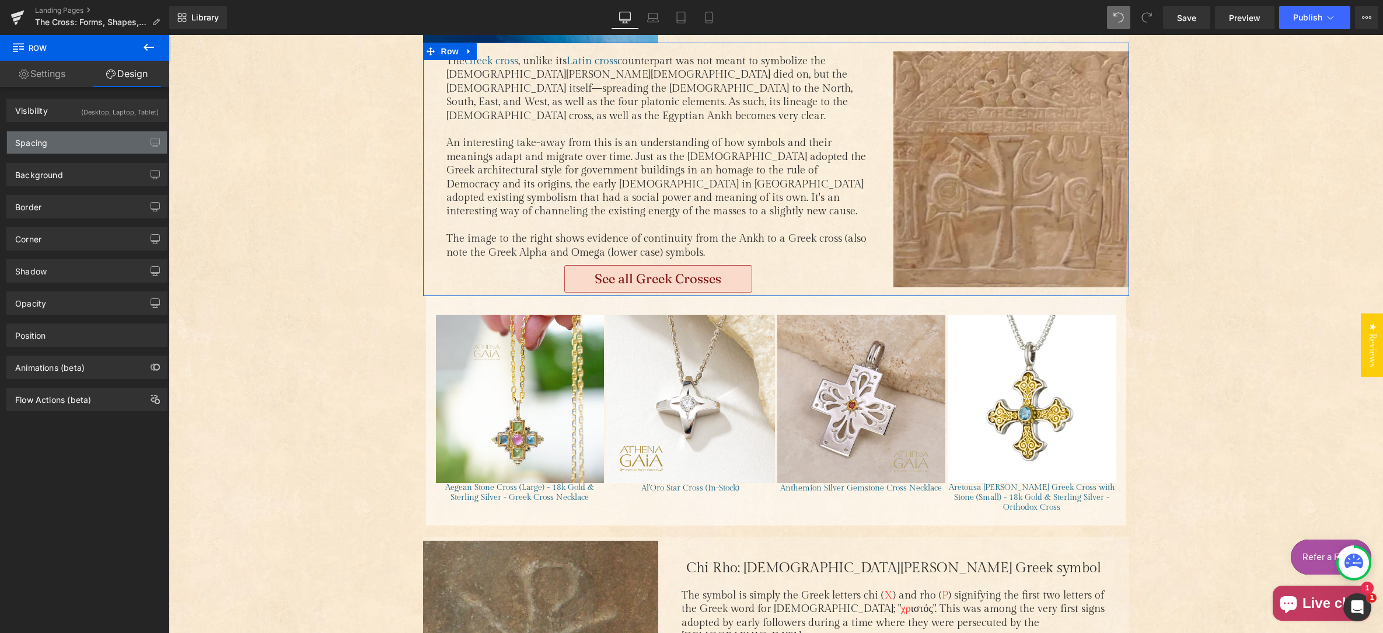
click at [94, 142] on div "Spacing" at bounding box center [87, 142] width 160 height 22
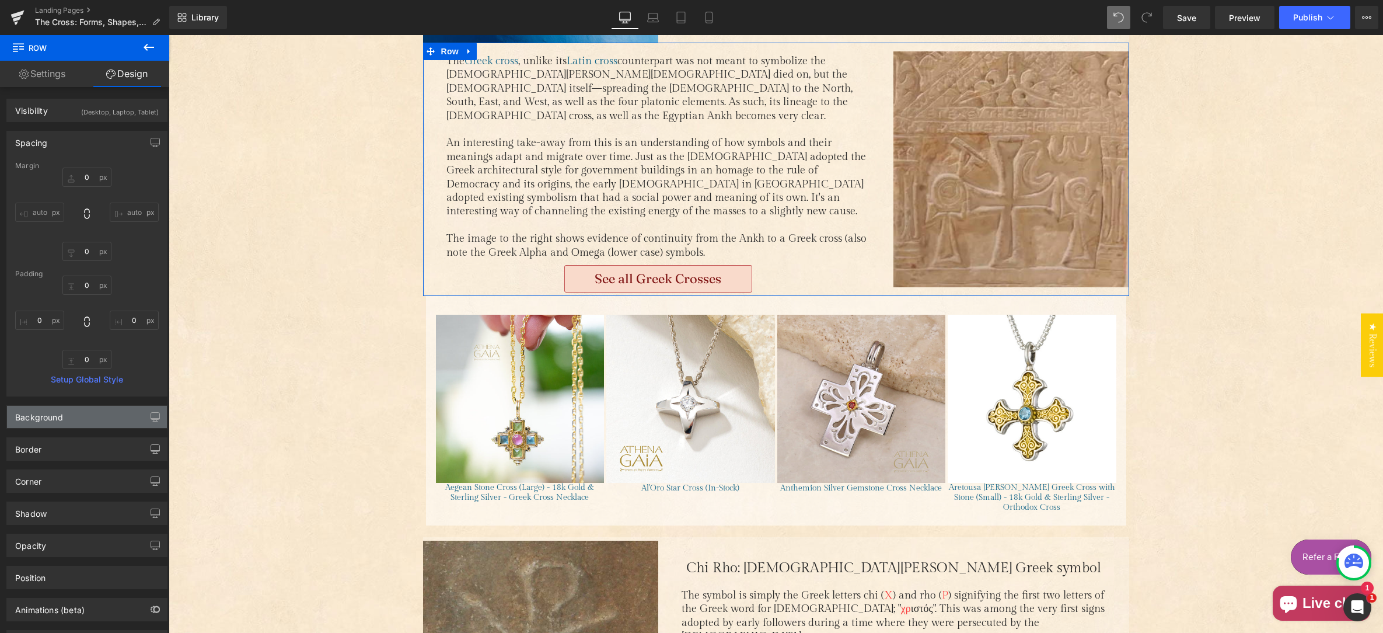
click at [103, 414] on div "Background" at bounding box center [87, 417] width 160 height 22
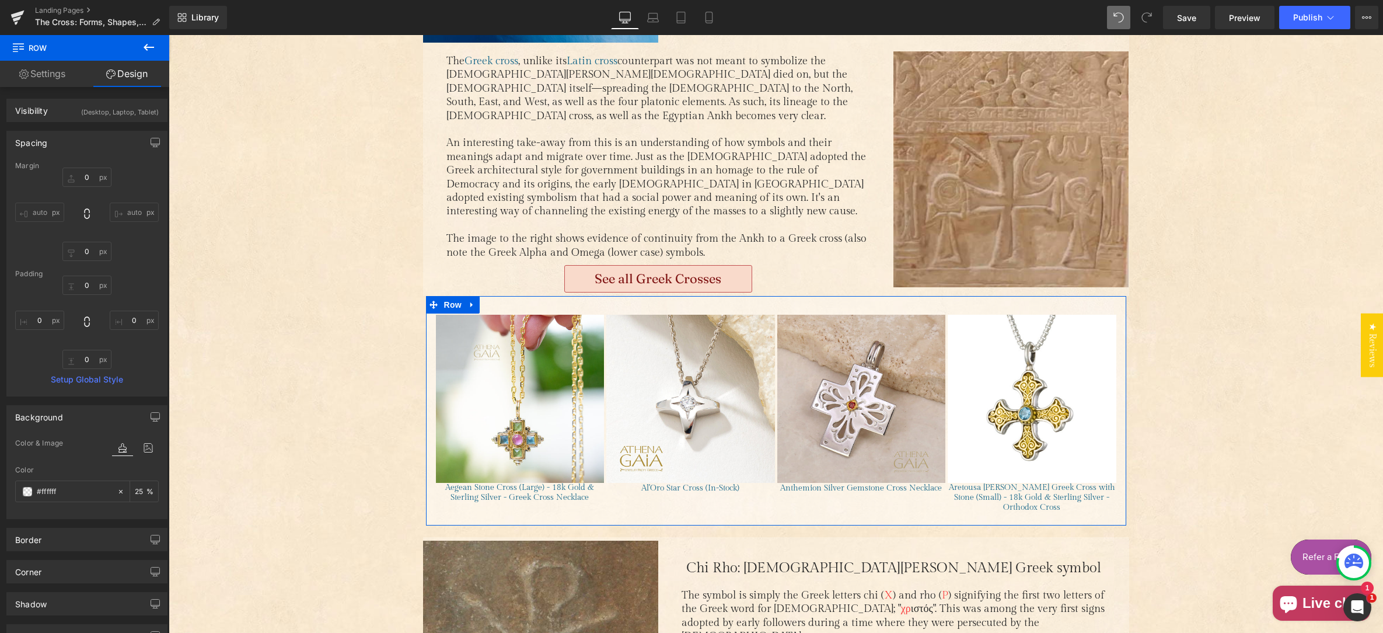
click at [426, 445] on div "(P) Image (P) Title Product" at bounding box center [776, 410] width 701 height 229
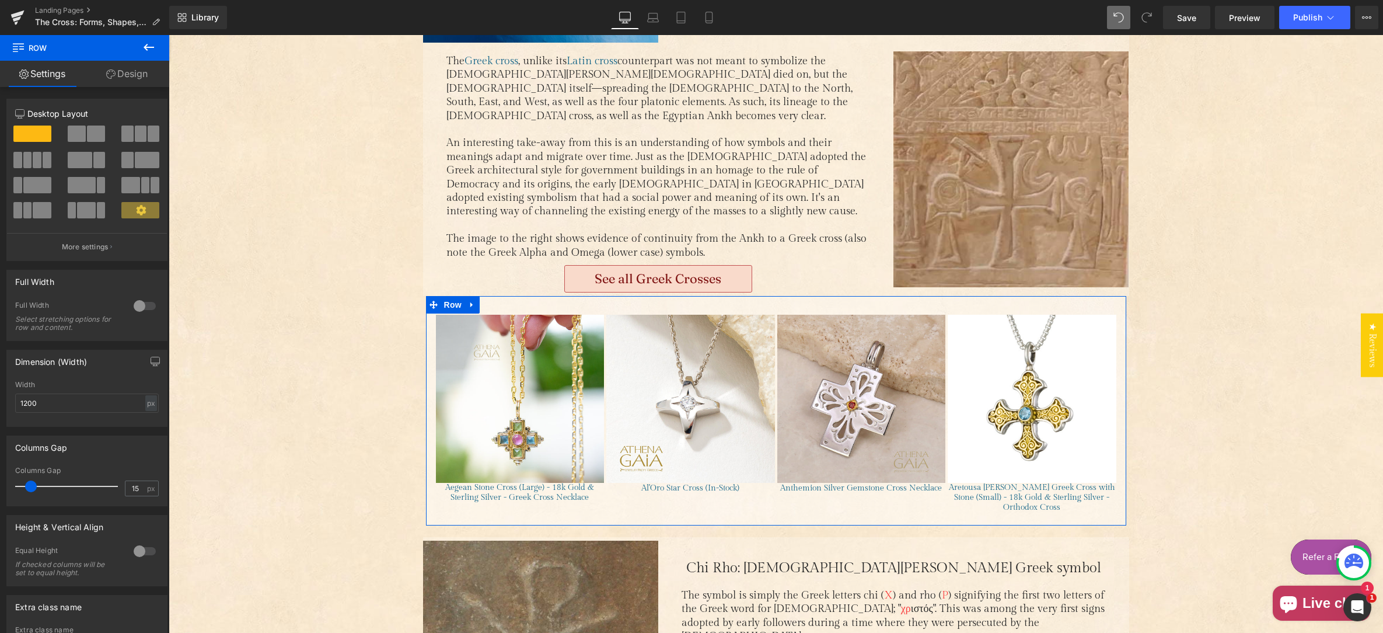
click at [134, 77] on link "Design" at bounding box center [127, 74] width 85 height 26
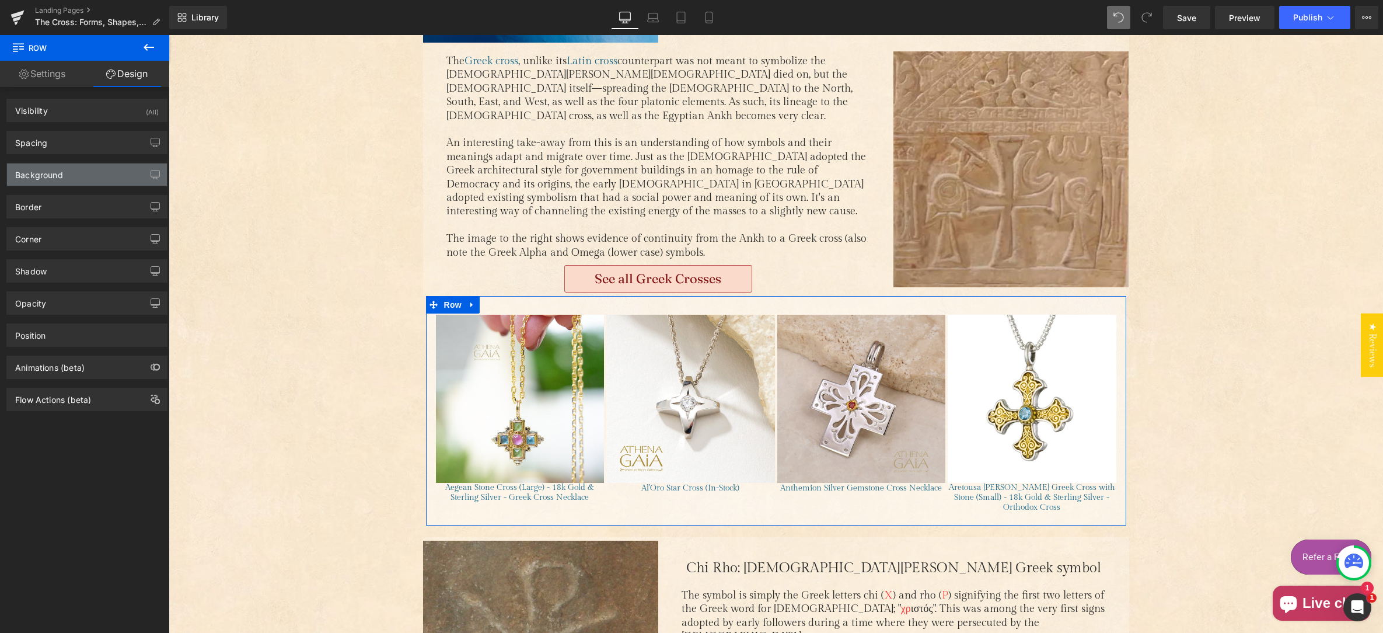
click at [83, 172] on div "Background" at bounding box center [87, 174] width 160 height 22
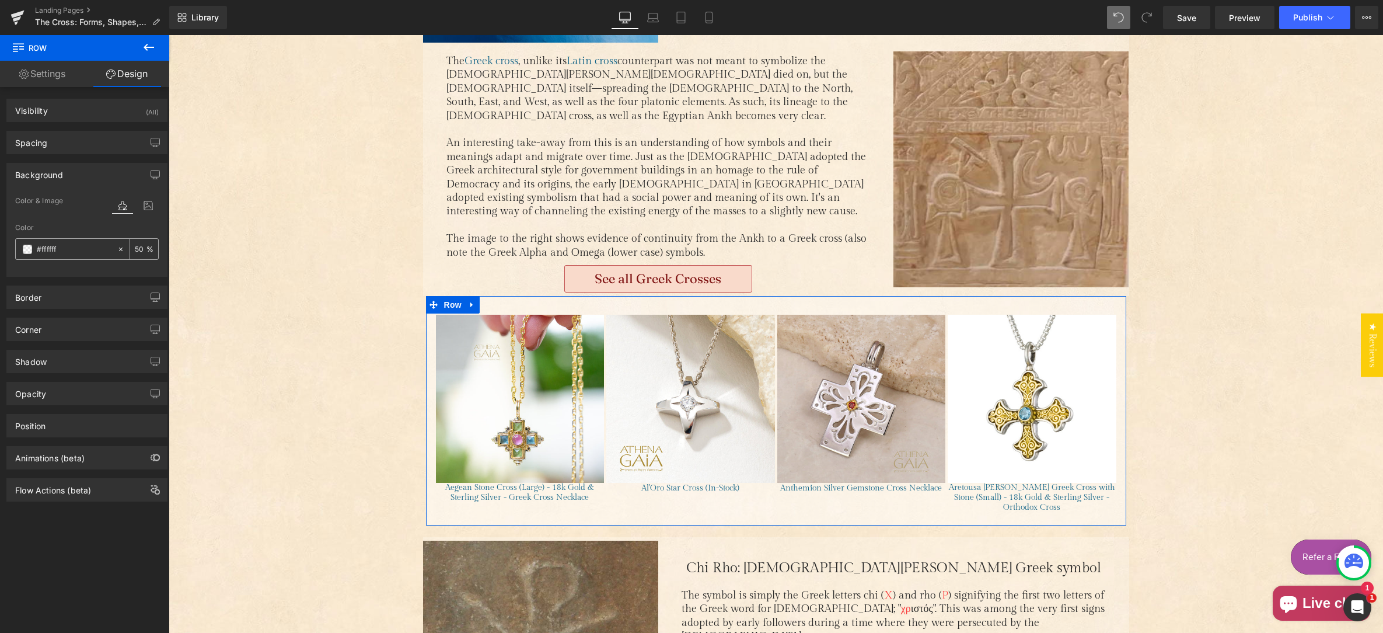
click at [135, 250] on input "50" at bounding box center [141, 248] width 12 height 13
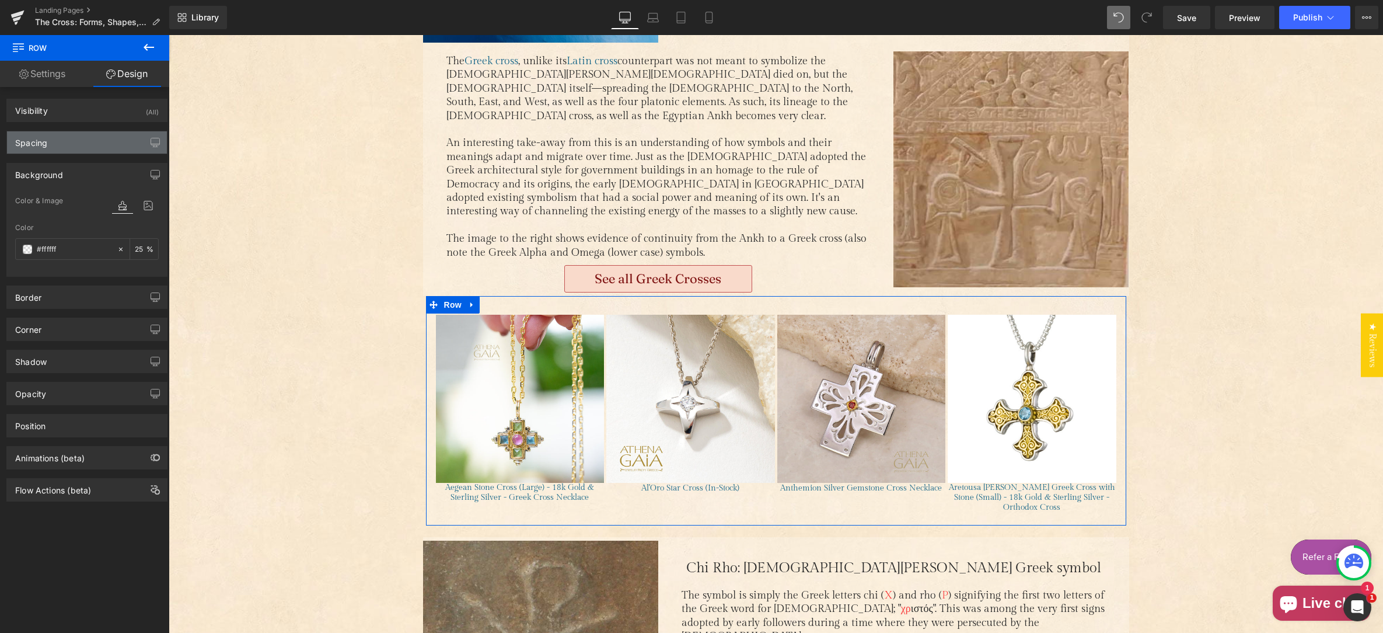
type input "25"
click at [102, 143] on div "Spacing" at bounding box center [87, 142] width 160 height 22
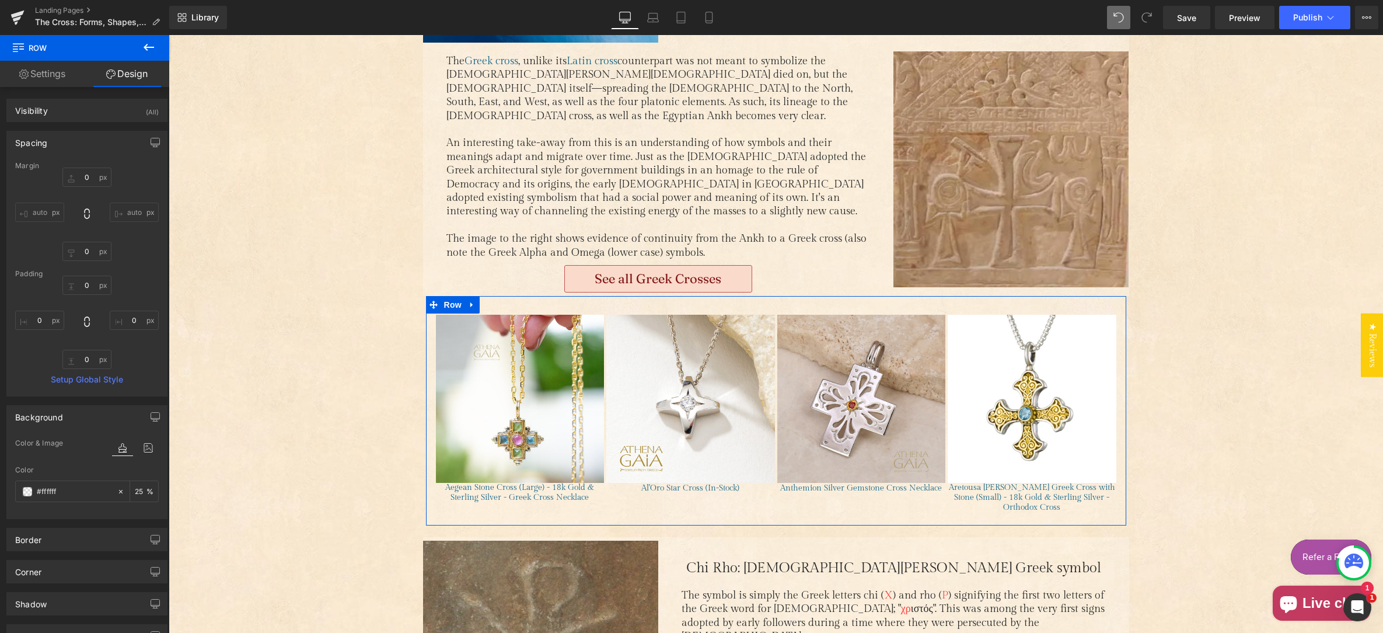
click at [53, 74] on link "Settings" at bounding box center [42, 74] width 85 height 26
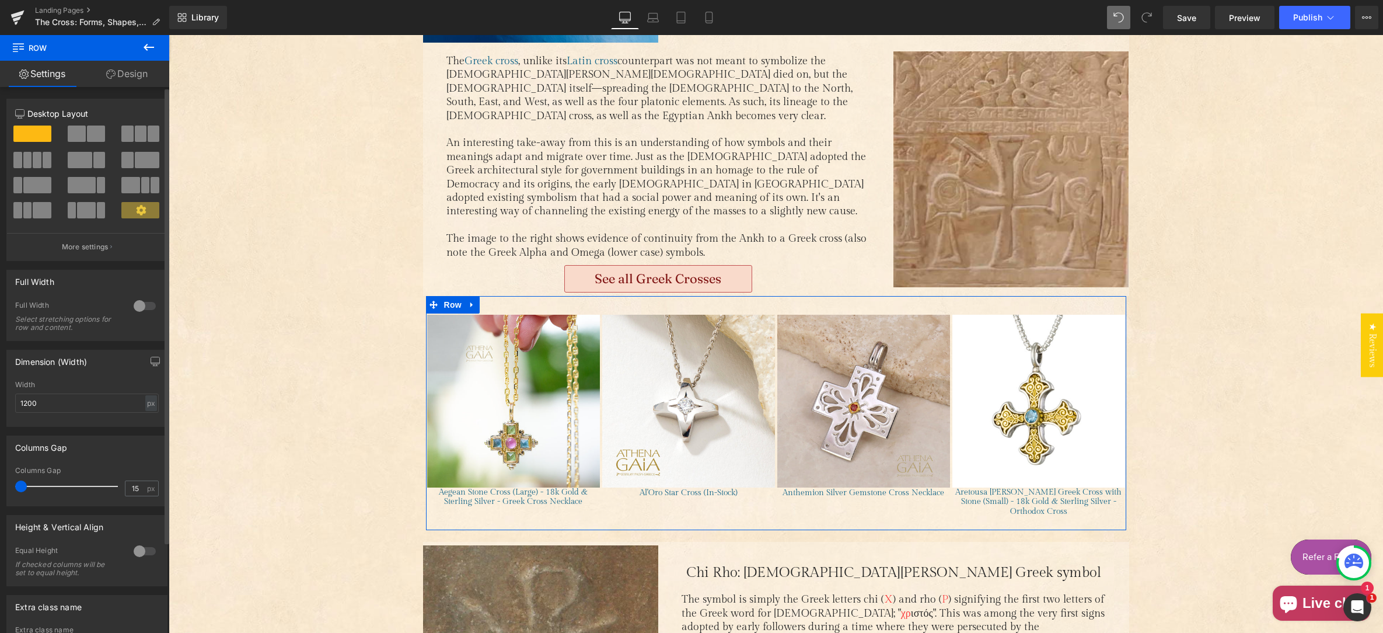
drag, startPoint x: 20, startPoint y: 487, endPoint x: 9, endPoint y: 487, distance: 11.1
click at [7, 486] on div "15px Columns Gap 15 px" at bounding box center [87, 485] width 160 height 39
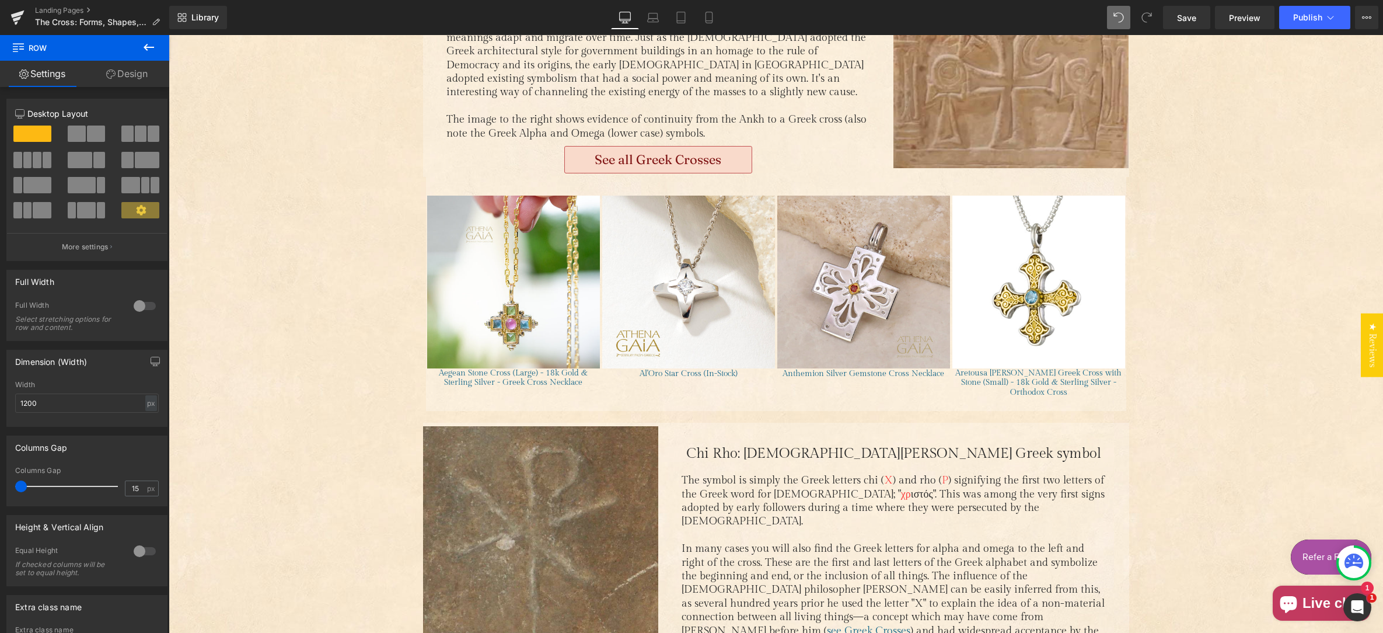
scroll to position [974, 0]
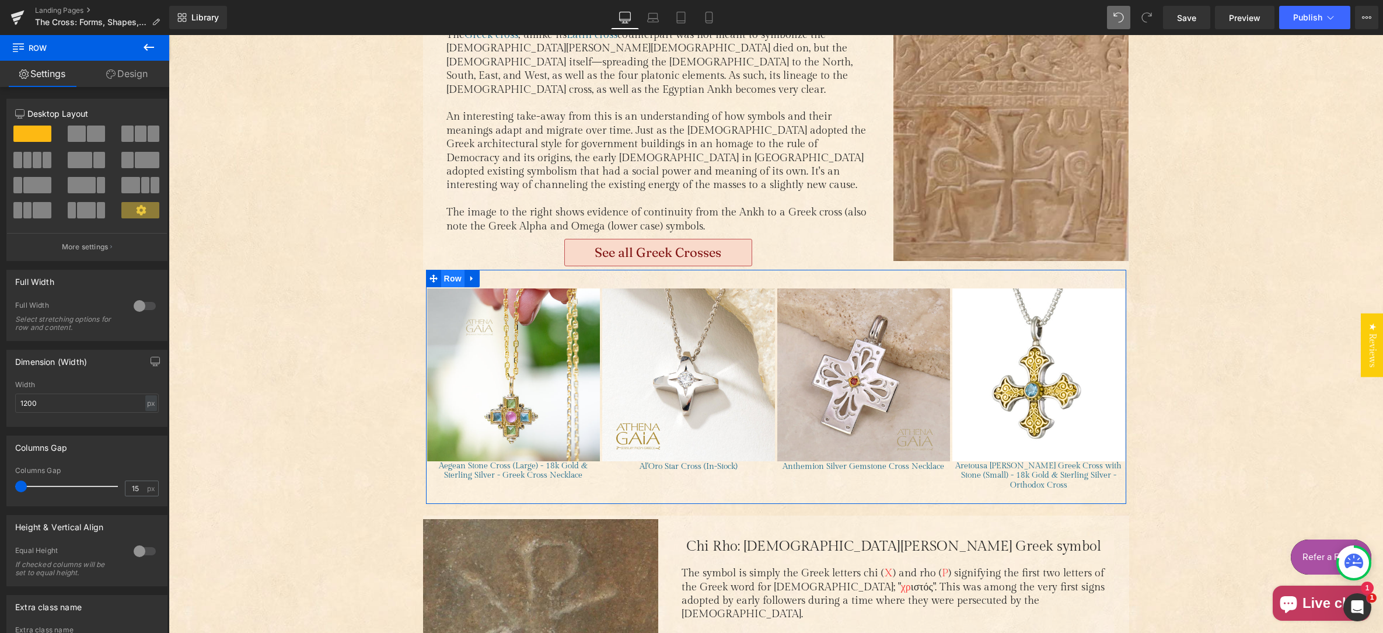
click at [453, 270] on span "Row" at bounding box center [452, 279] width 23 height 18
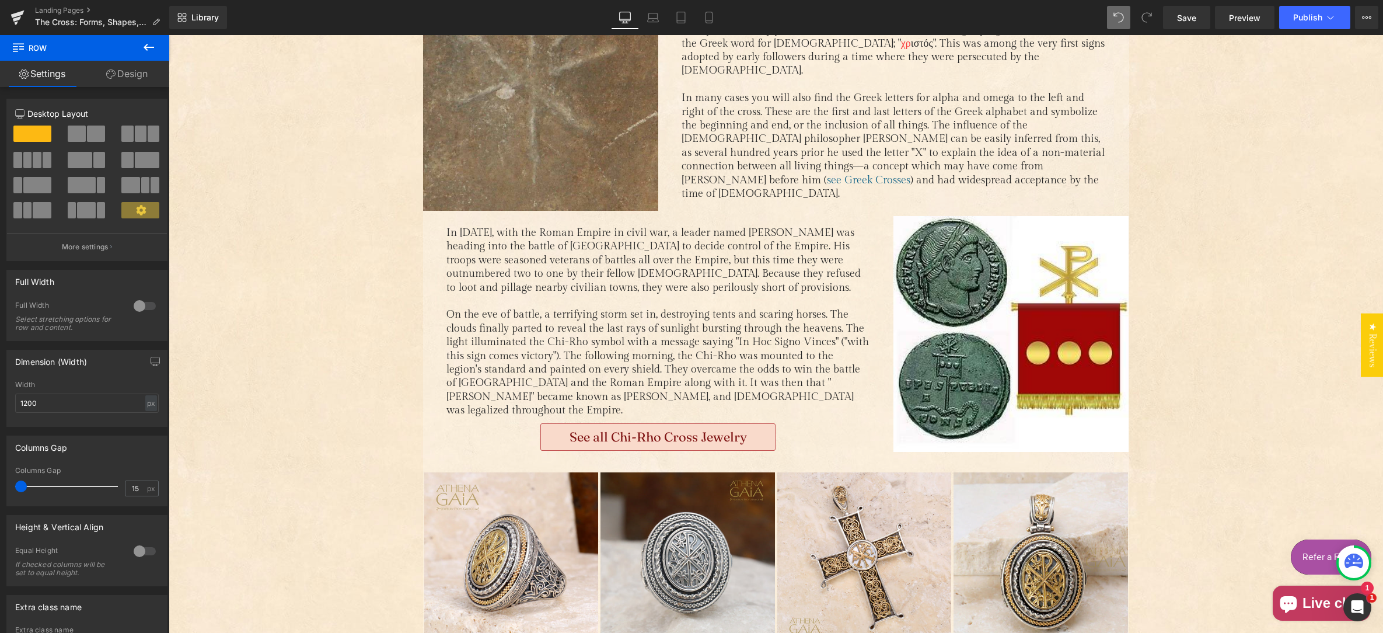
scroll to position [1601, 0]
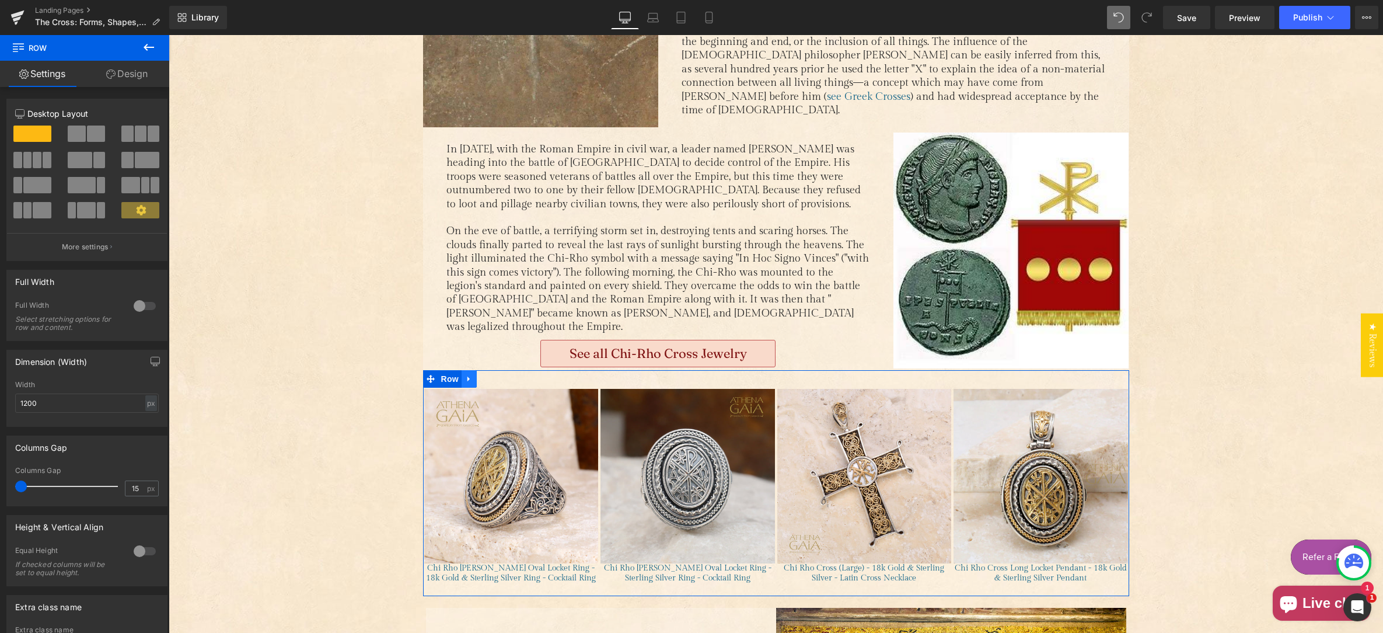
click at [465, 375] on icon "Main content" at bounding box center [469, 379] width 8 height 9
click at [481, 375] on icon "Main content" at bounding box center [484, 379] width 8 height 9
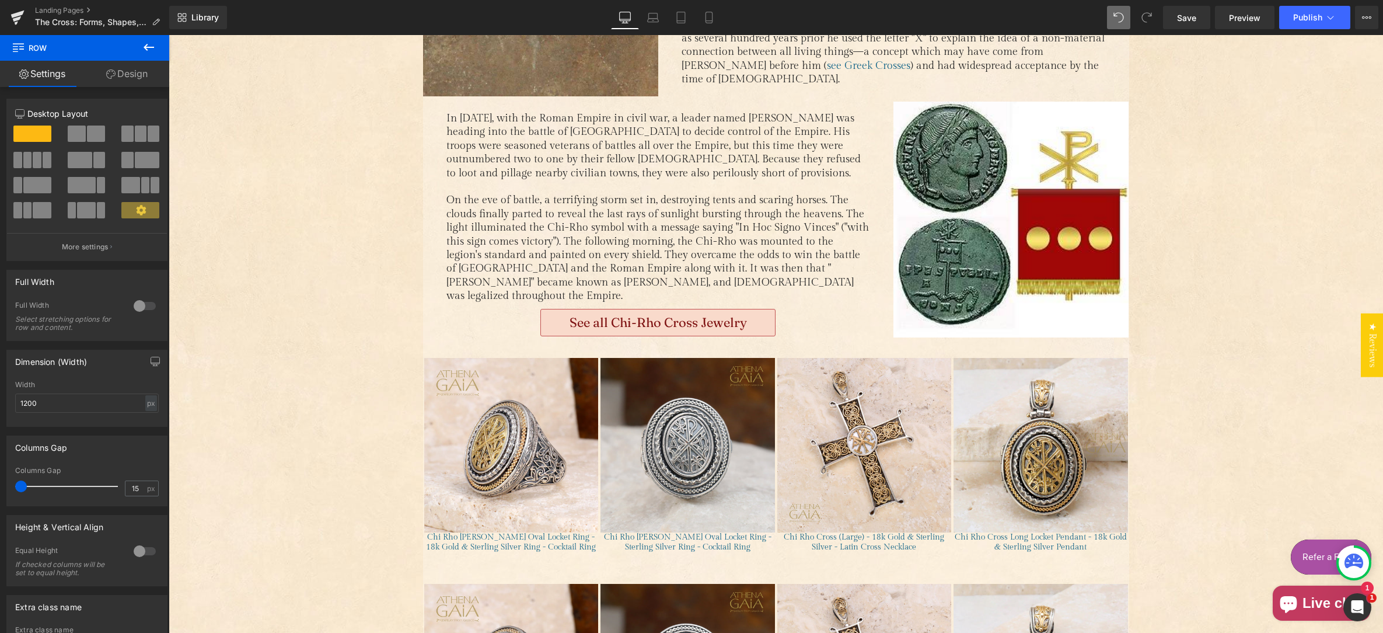
scroll to position [1625, 0]
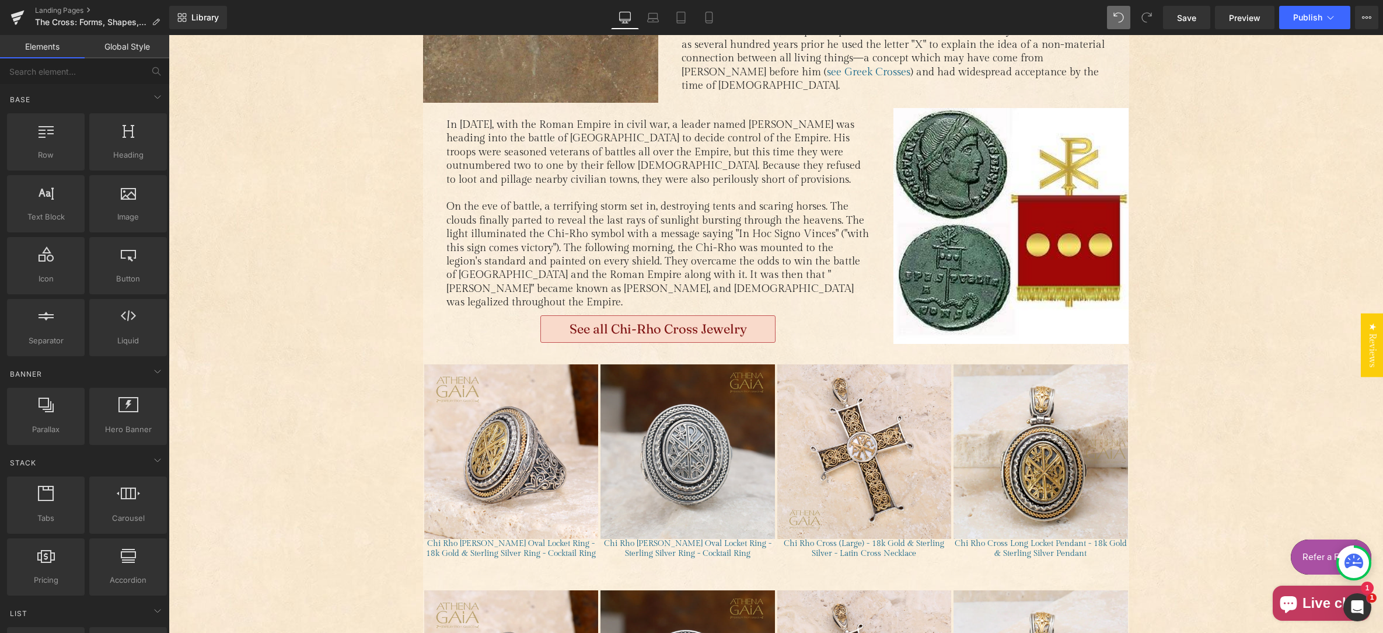
drag, startPoint x: 346, startPoint y: 334, endPoint x: 398, endPoint y: 332, distance: 52.0
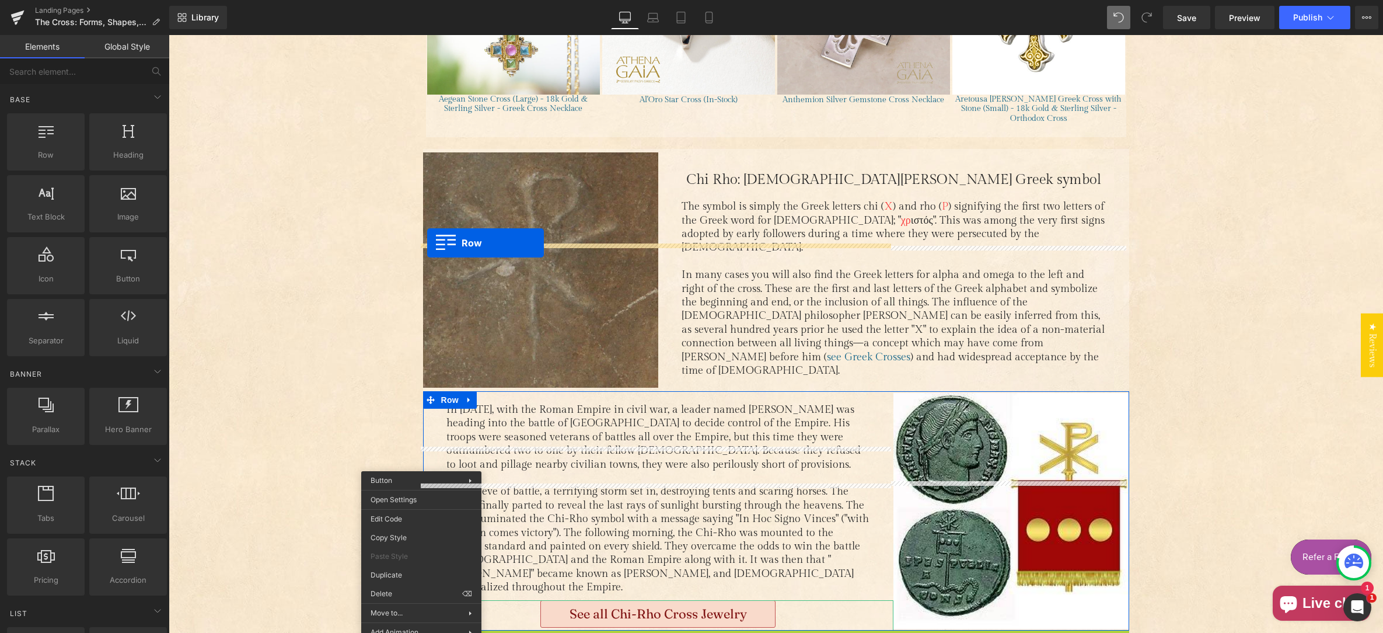
drag, startPoint x: 424, startPoint y: 241, endPoint x: 431, endPoint y: 248, distance: 9.9
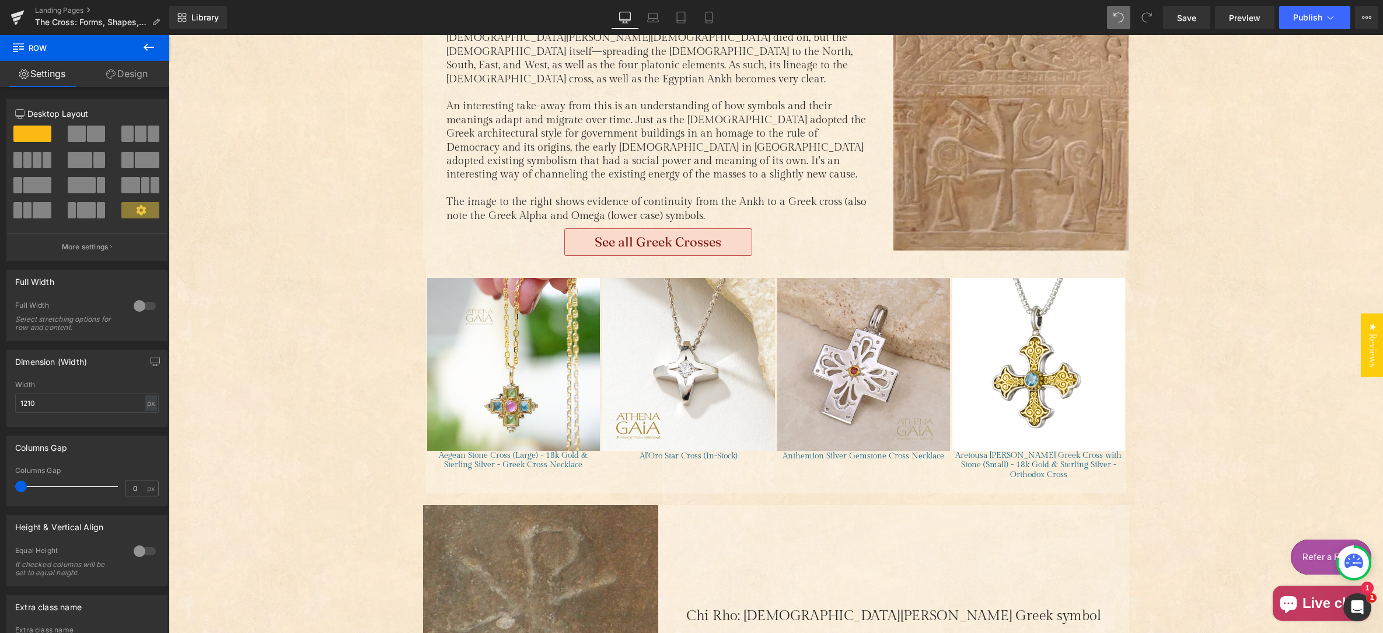
scroll to position [981, 0]
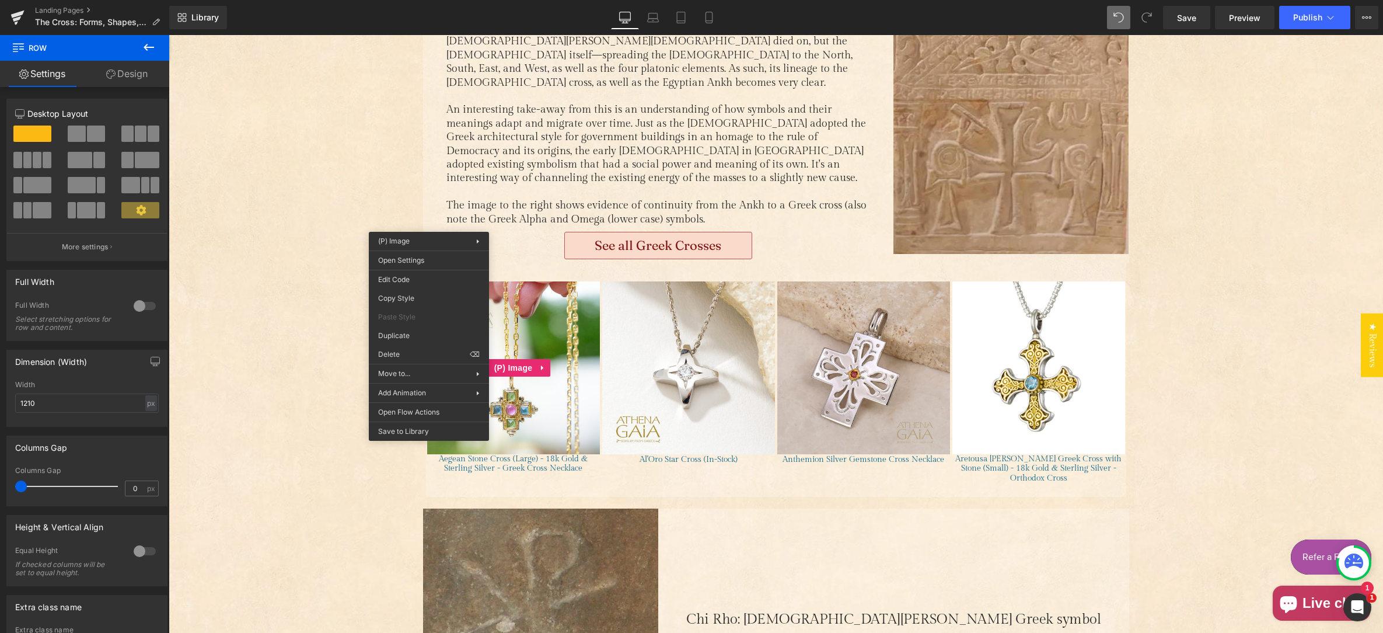
drag, startPoint x: 429, startPoint y: 217, endPoint x: 446, endPoint y: 203, distance: 22.0
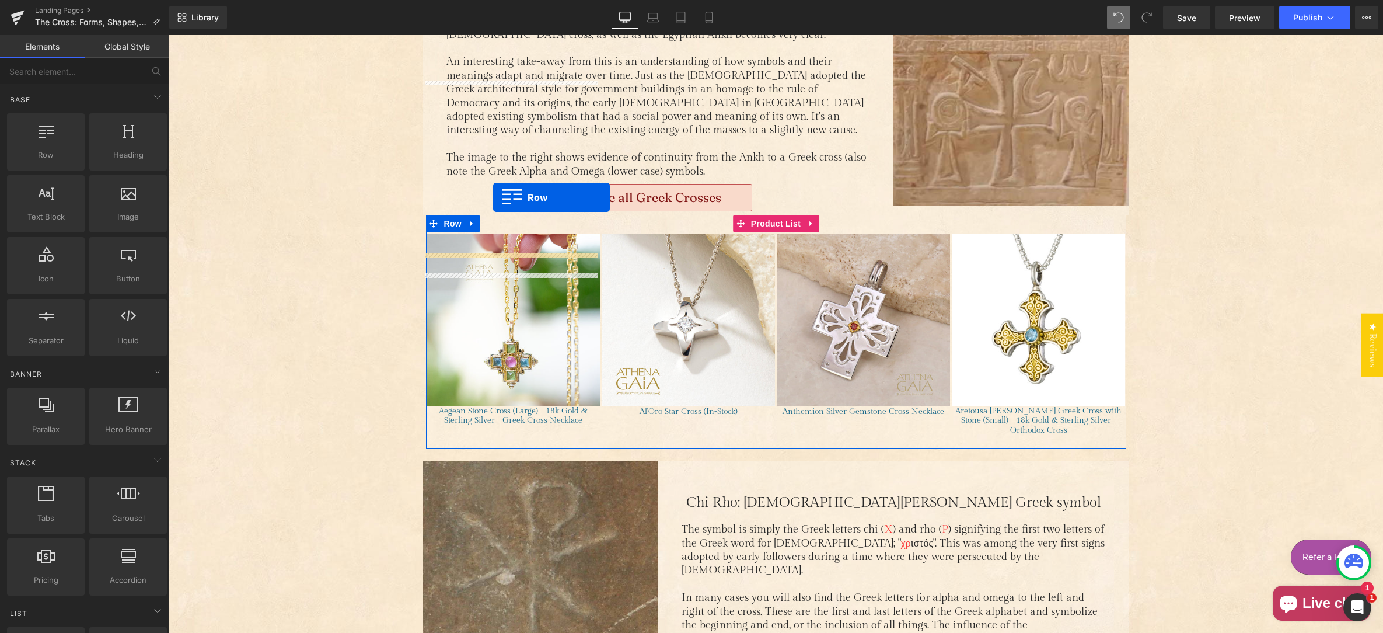
scroll to position [995, 0]
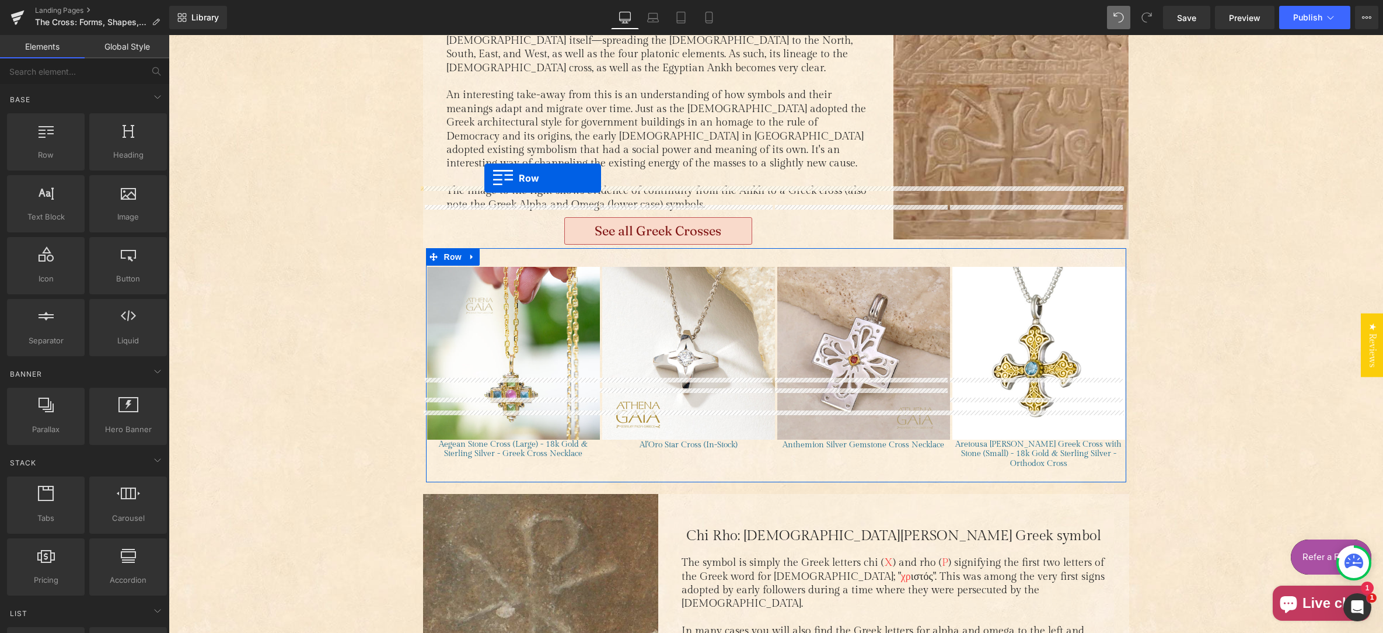
drag, startPoint x: 427, startPoint y: 420, endPoint x: 492, endPoint y: 182, distance: 246.1
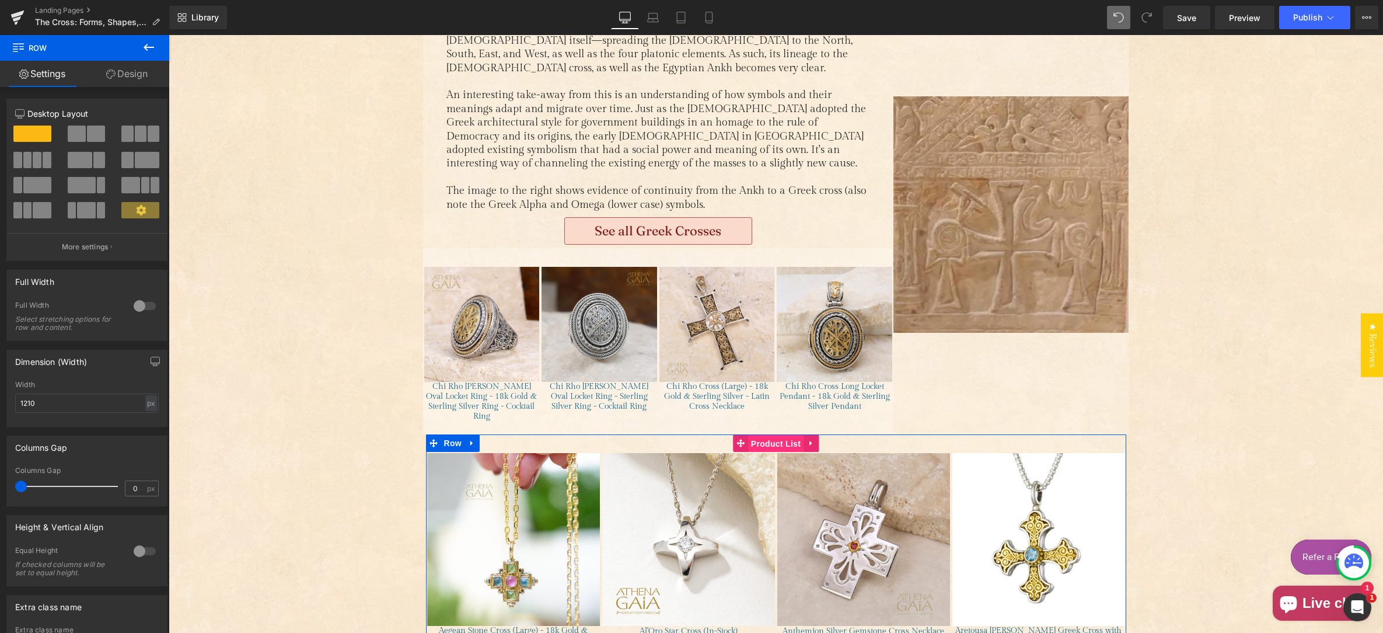
click at [766, 435] on span "Product List" at bounding box center [775, 444] width 55 height 18
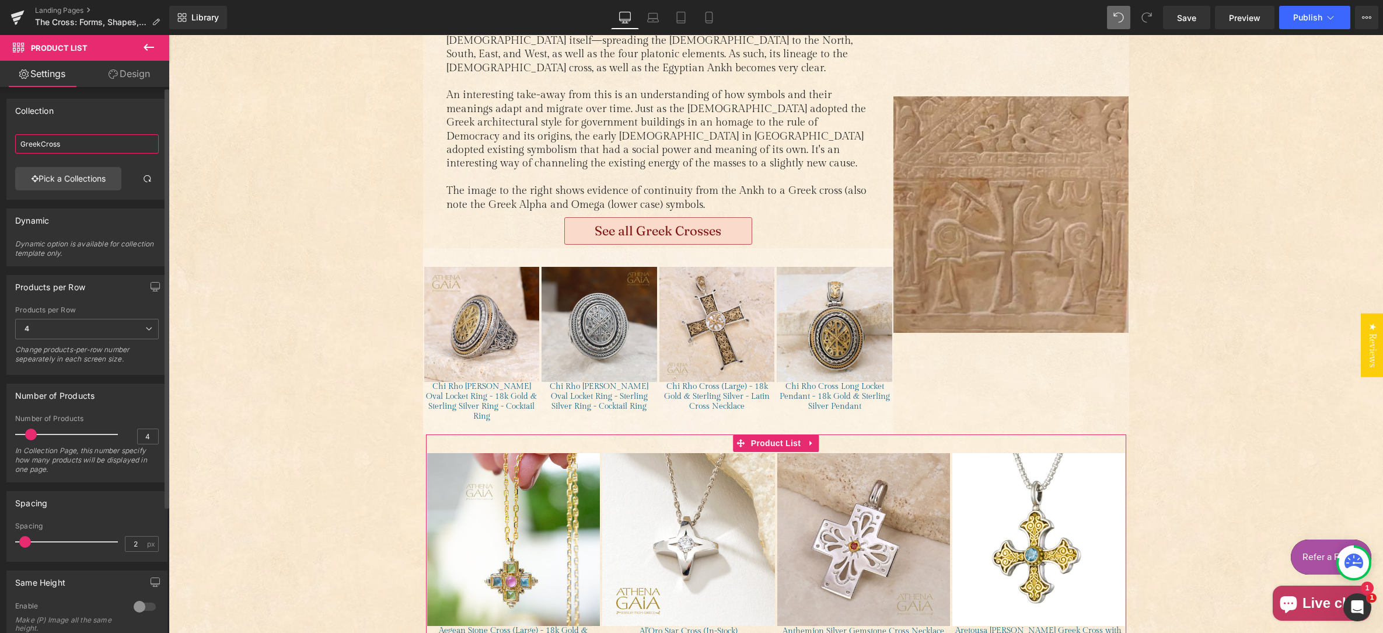
click at [39, 144] on input "GreekCross" at bounding box center [87, 143] width 144 height 19
click at [37, 146] on input "GreekCross" at bounding box center [87, 143] width 144 height 19
click at [29, 142] on input "GreekCross" at bounding box center [87, 143] width 144 height 19
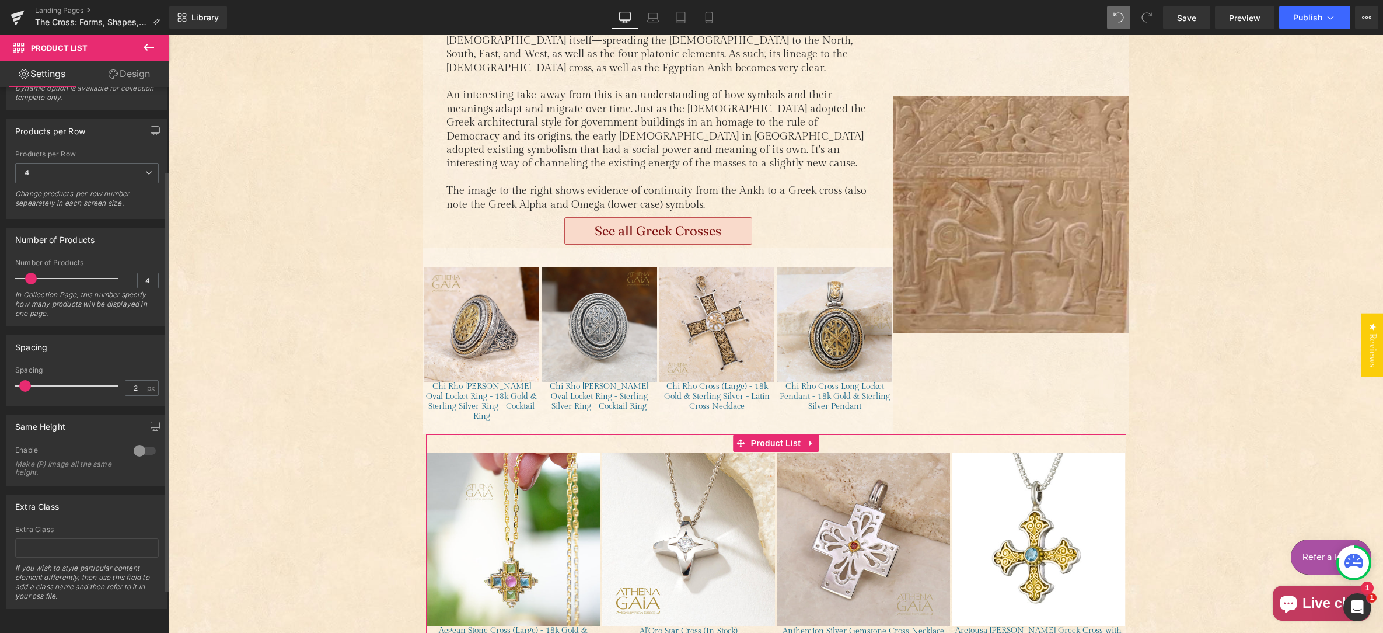
scroll to position [0, 0]
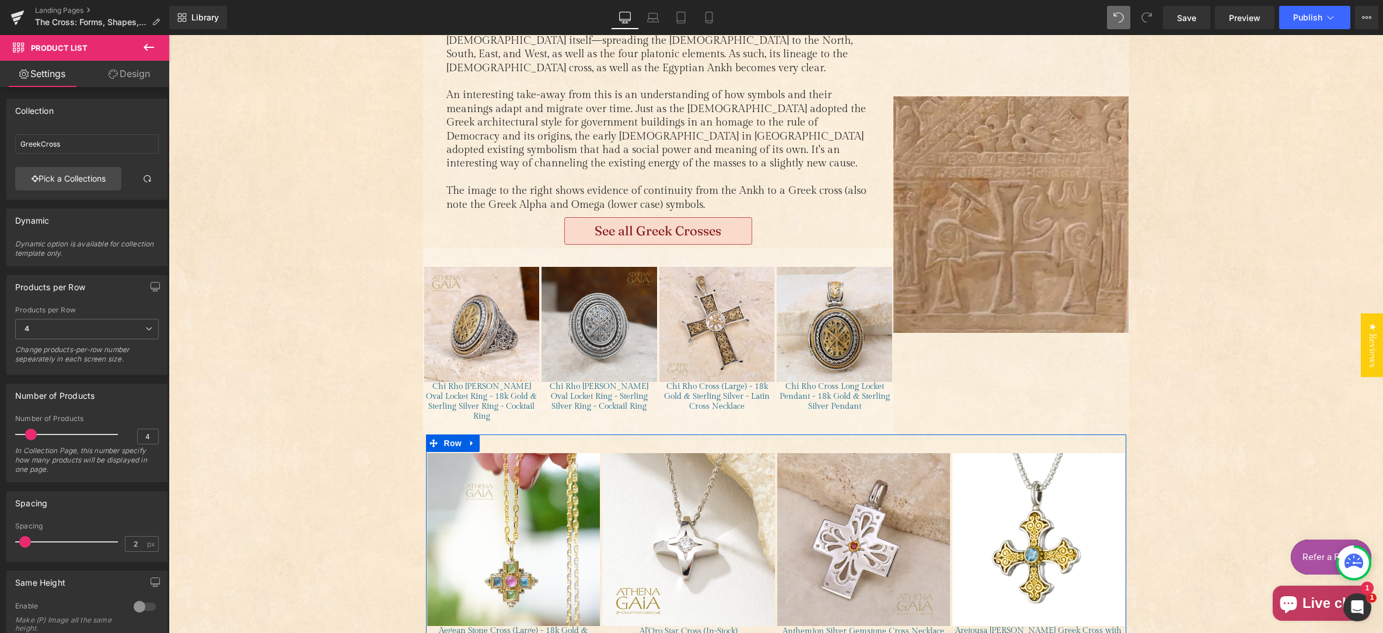
click at [468, 439] on icon "Main content" at bounding box center [472, 443] width 8 height 9
click at [499, 439] on icon "Main content" at bounding box center [503, 443] width 8 height 8
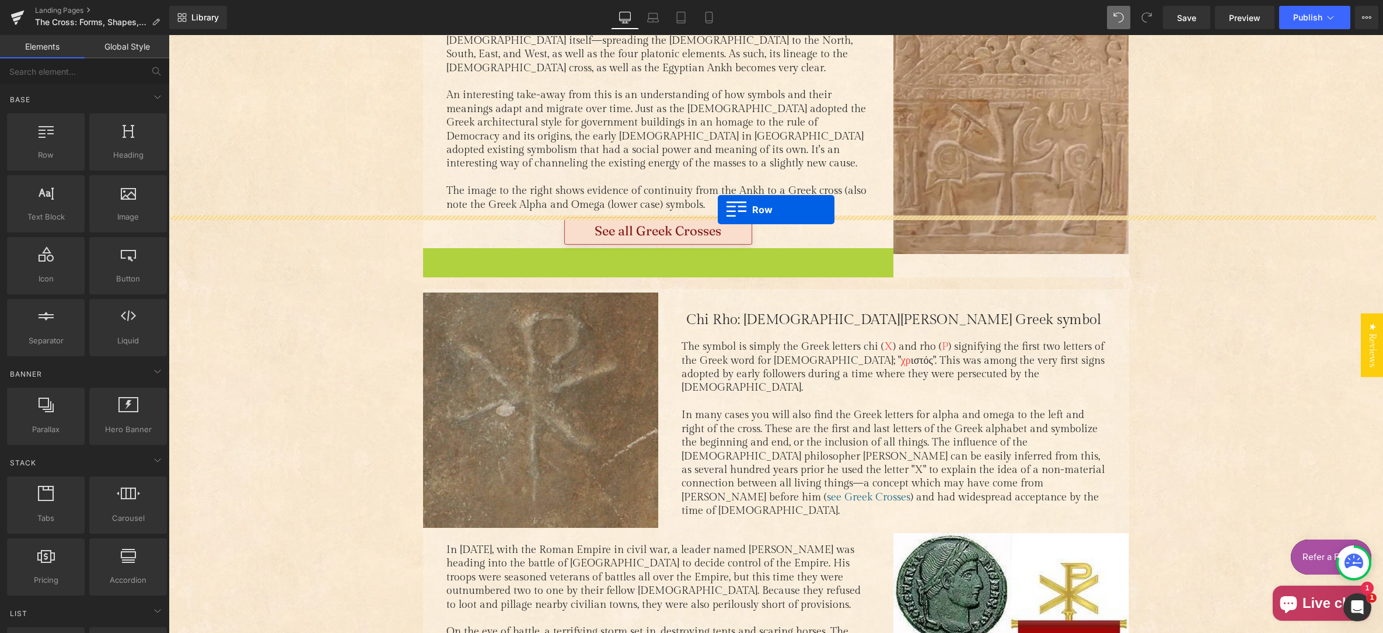
drag, startPoint x: 425, startPoint y: 194, endPoint x: 679, endPoint y: 157, distance: 257.2
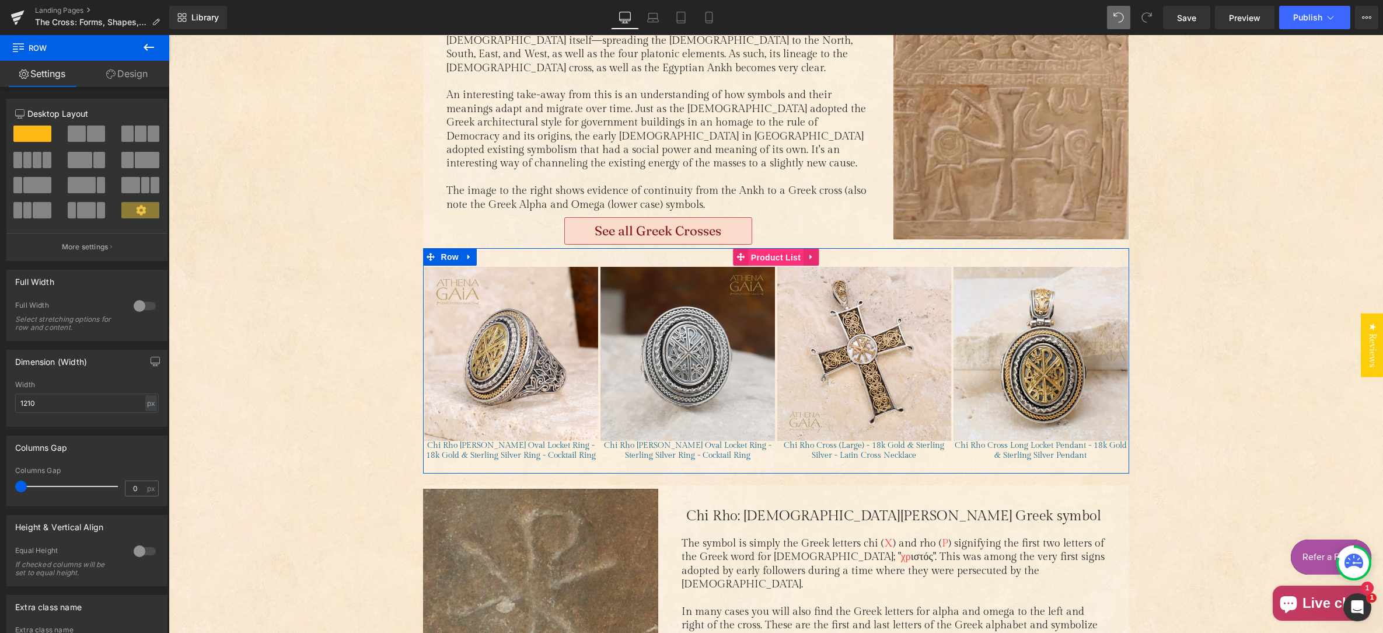
click at [773, 249] on span "Product List" at bounding box center [775, 258] width 55 height 18
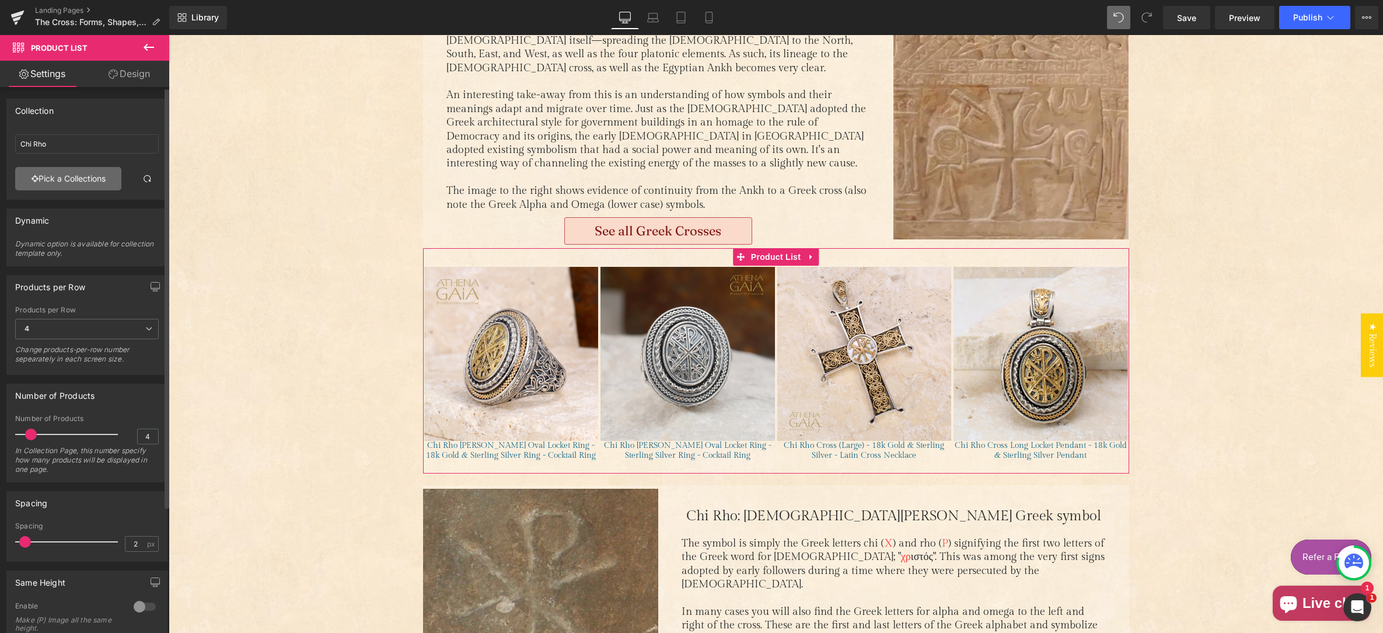
click at [68, 180] on link "Pick a Collections" at bounding box center [68, 178] width 106 height 23
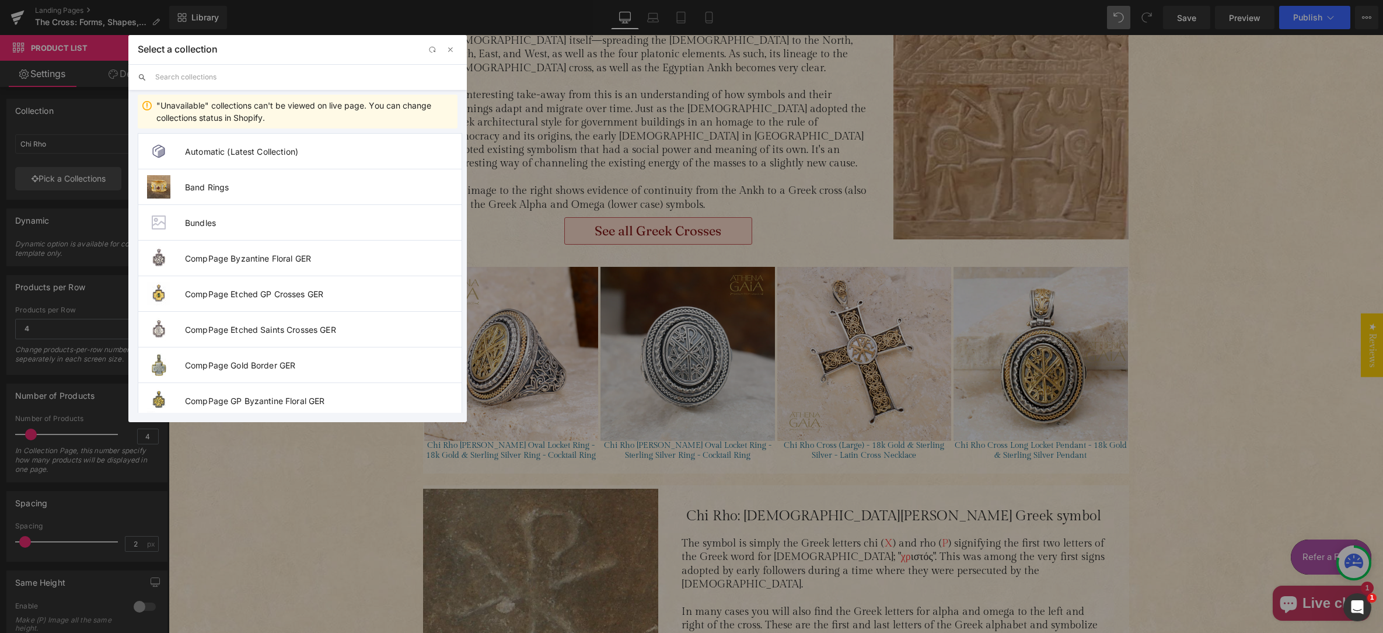
drag, startPoint x: 179, startPoint y: 76, endPoint x: 191, endPoint y: 74, distance: 12.4
click at [179, 76] on input "text" at bounding box center [306, 77] width 302 height 26
paste input "GreekCross"
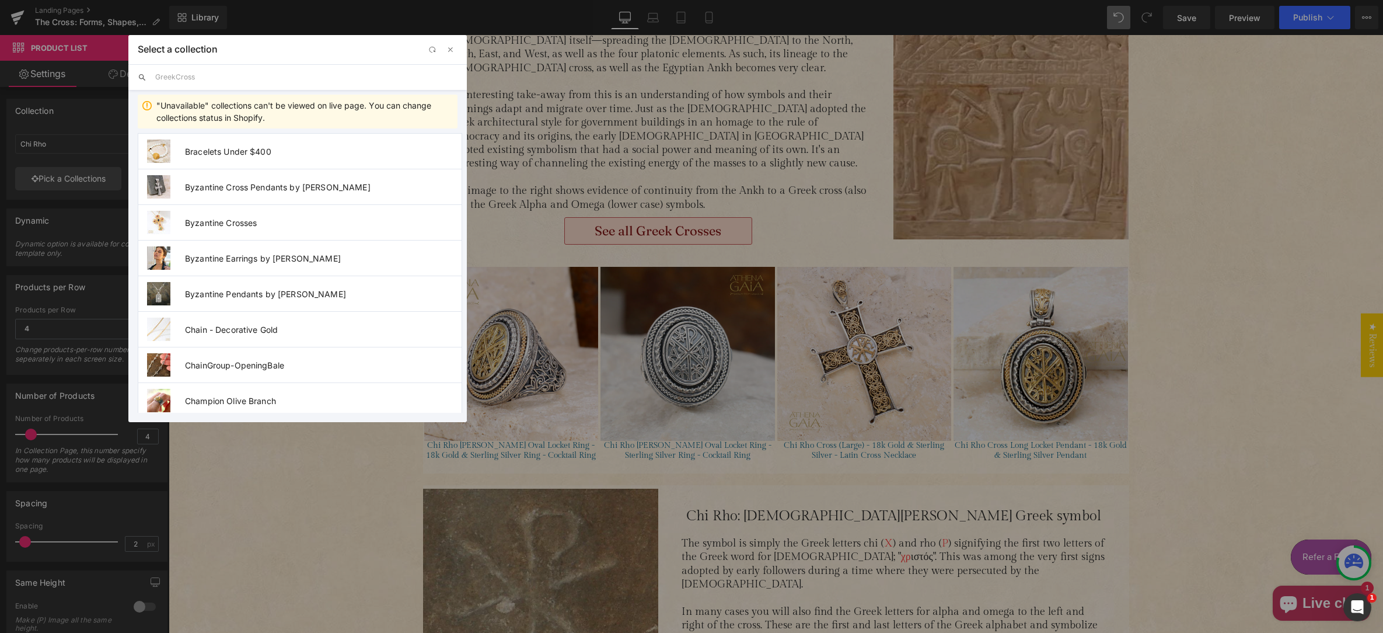
click at [177, 78] on input "GreekCross" at bounding box center [306, 77] width 302 height 26
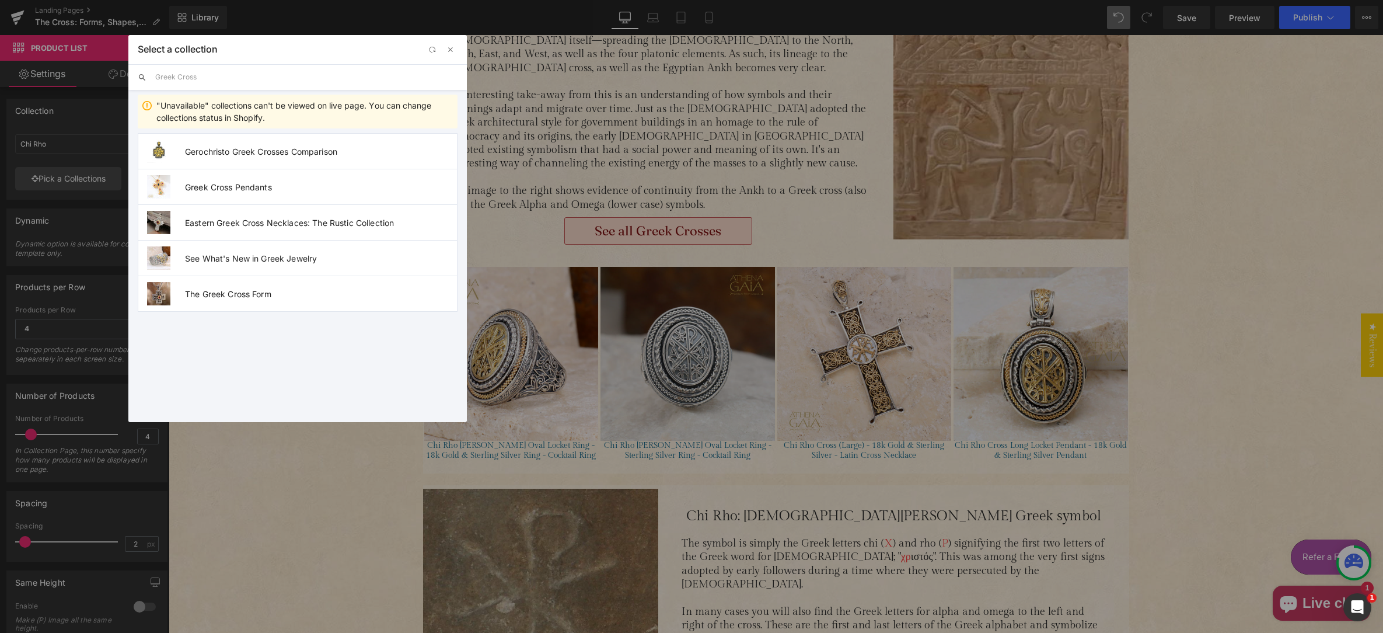
type input "Greek Cross"
click at [248, 295] on span "The Greek Cross Form" at bounding box center [321, 294] width 272 height 10
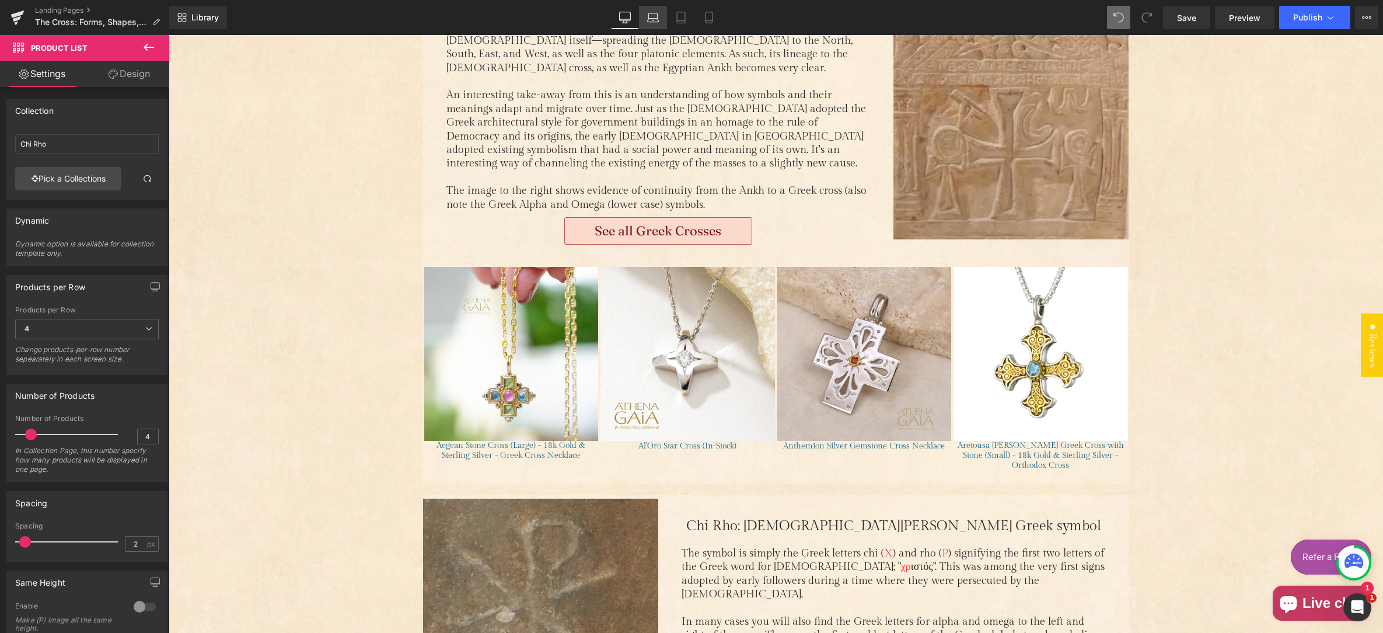
click at [650, 19] on icon at bounding box center [653, 18] width 12 height 12
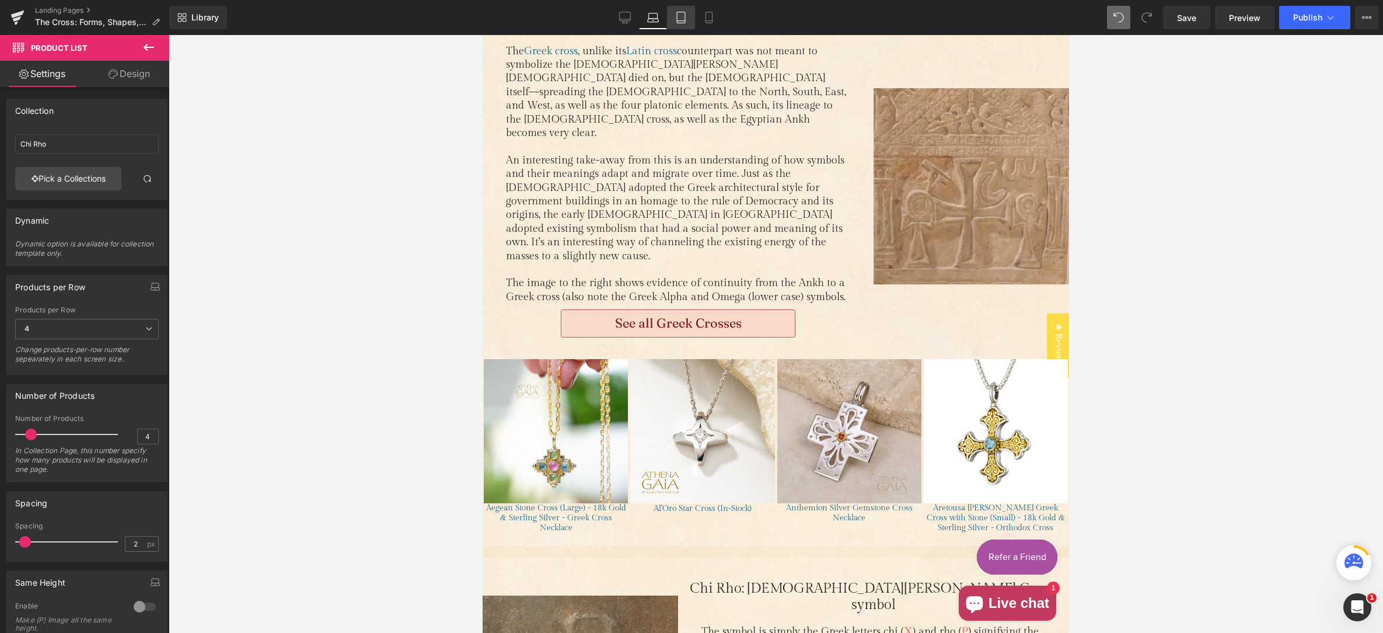
scroll to position [915, 0]
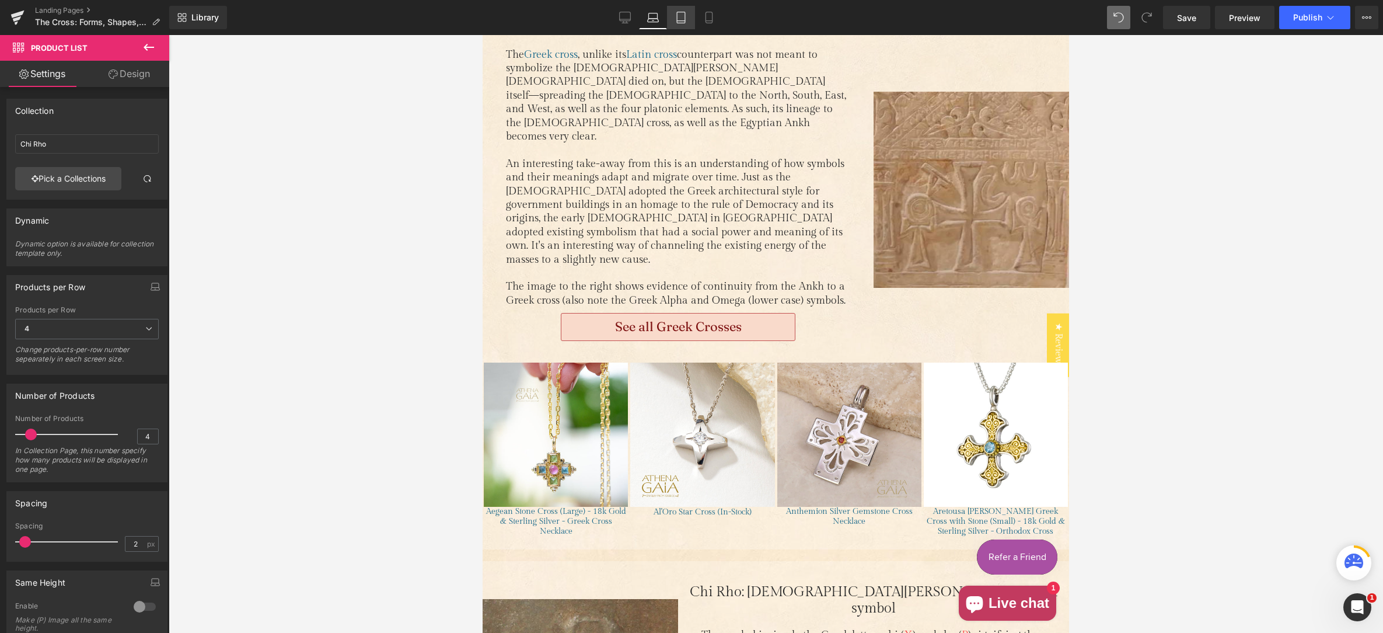
click at [677, 14] on icon at bounding box center [681, 17] width 8 height 11
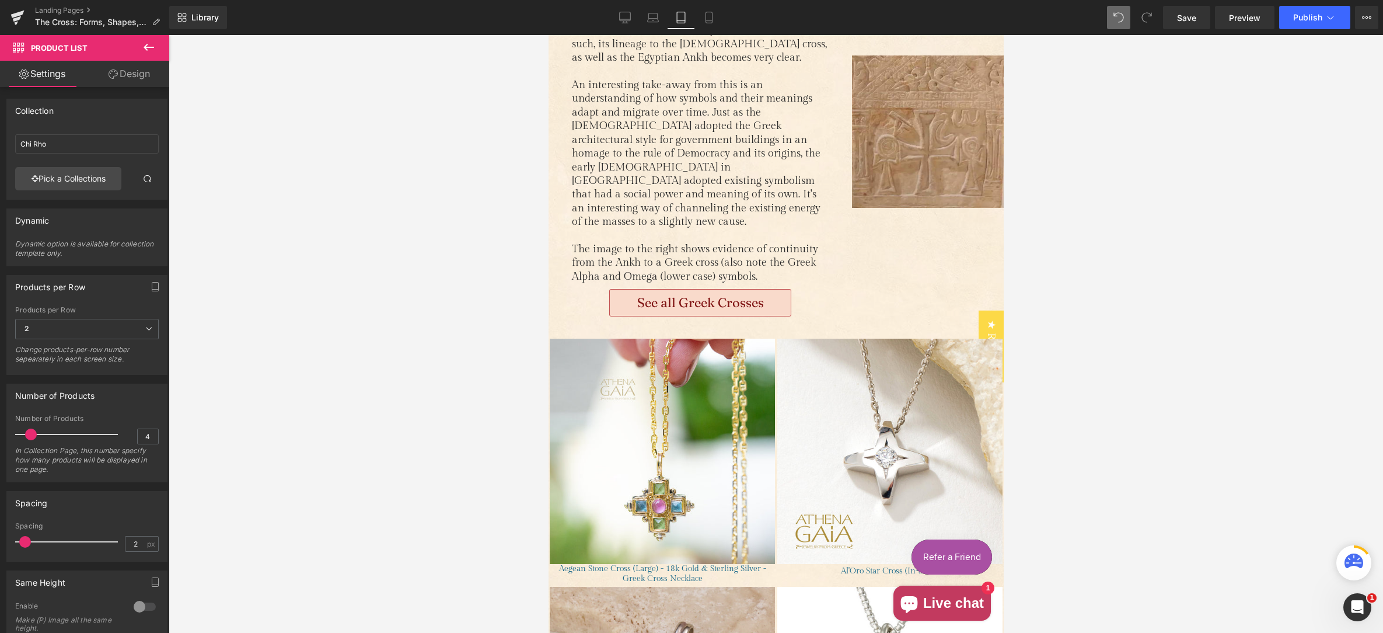
scroll to position [1813, 0]
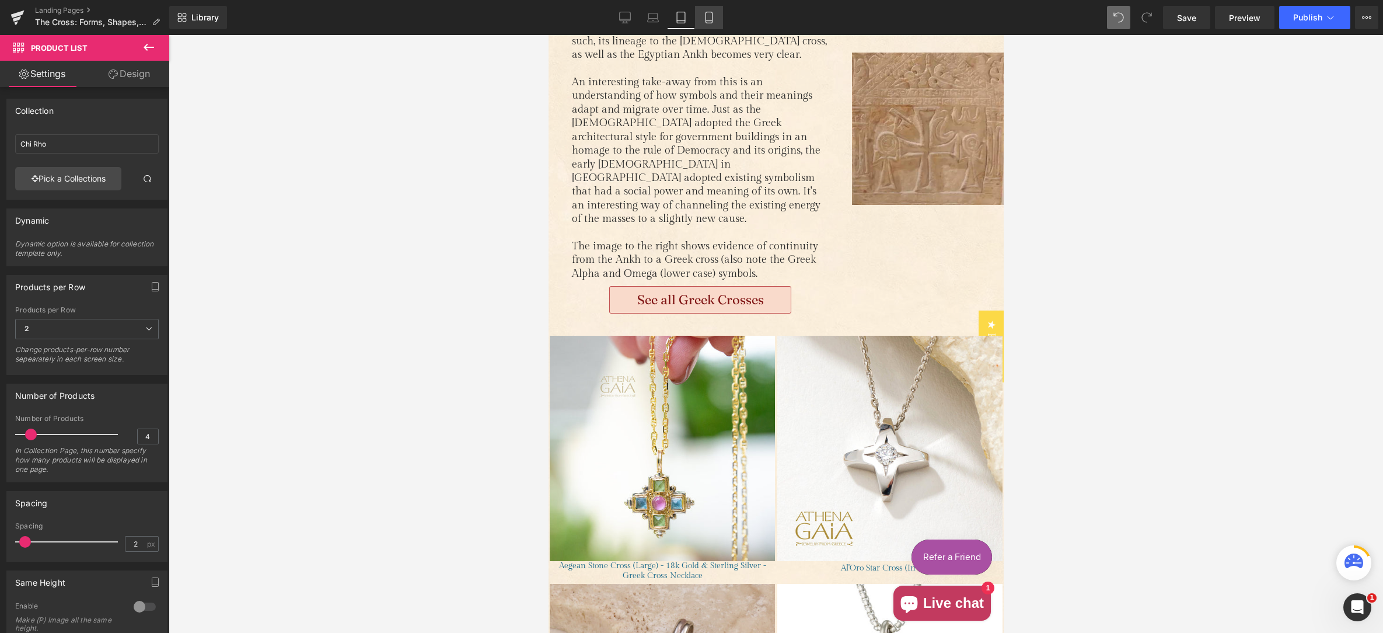
click at [710, 16] on icon at bounding box center [709, 18] width 12 height 12
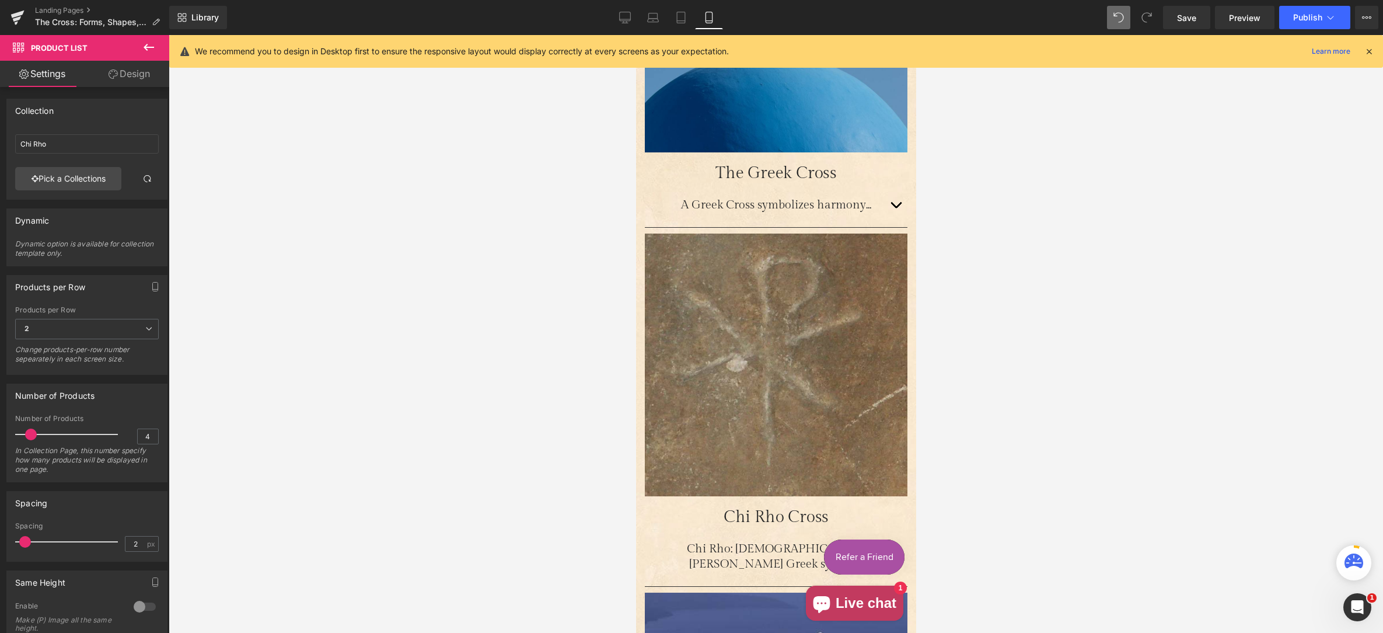
scroll to position [1058, 0]
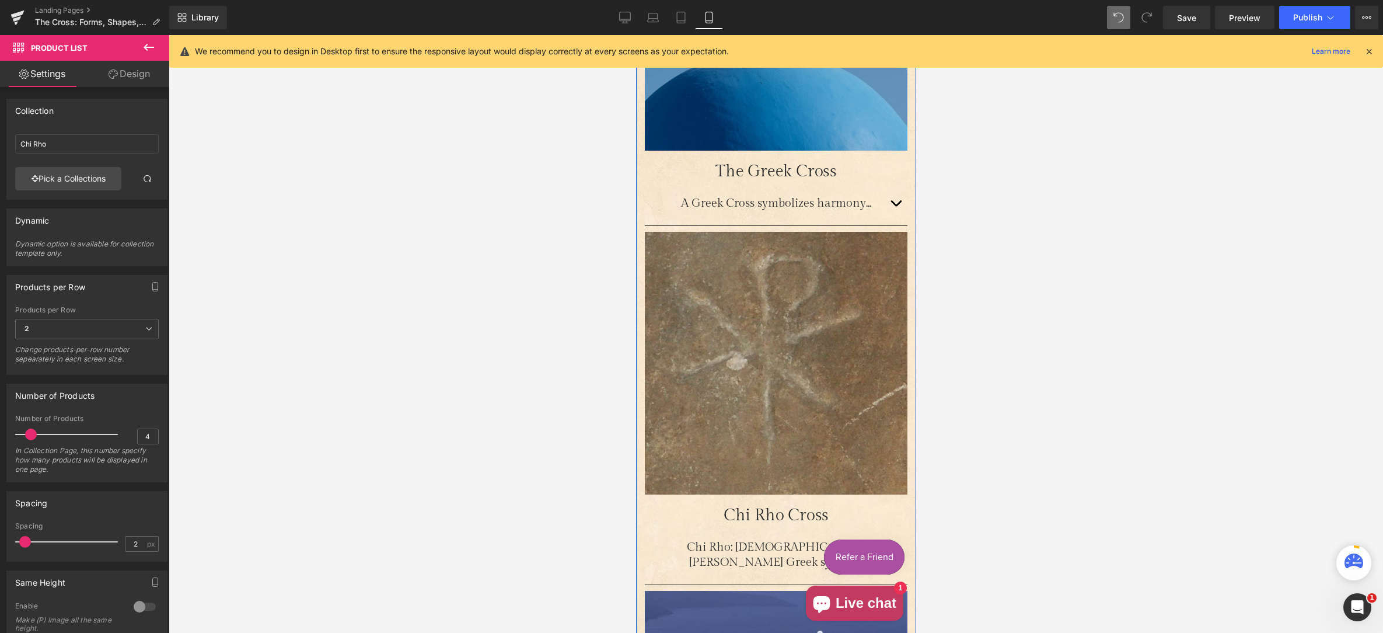
click at [890, 187] on button "Main content" at bounding box center [895, 203] width 23 height 33
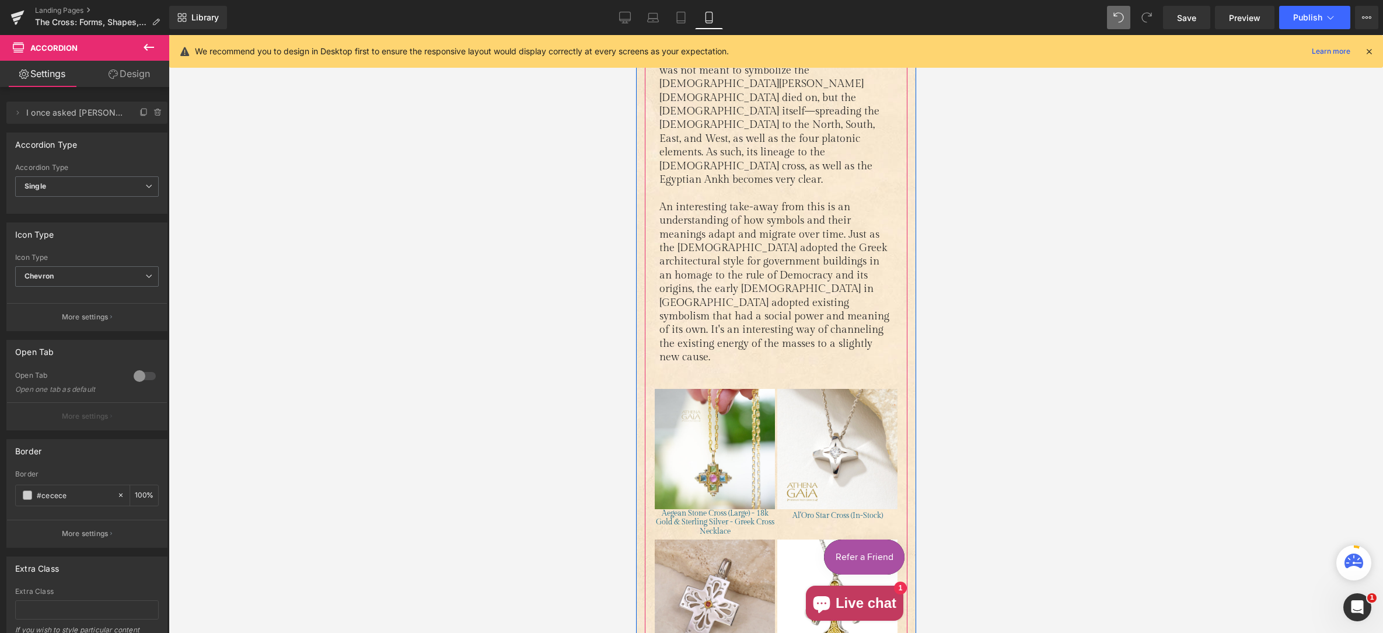
scroll to position [1902, 0]
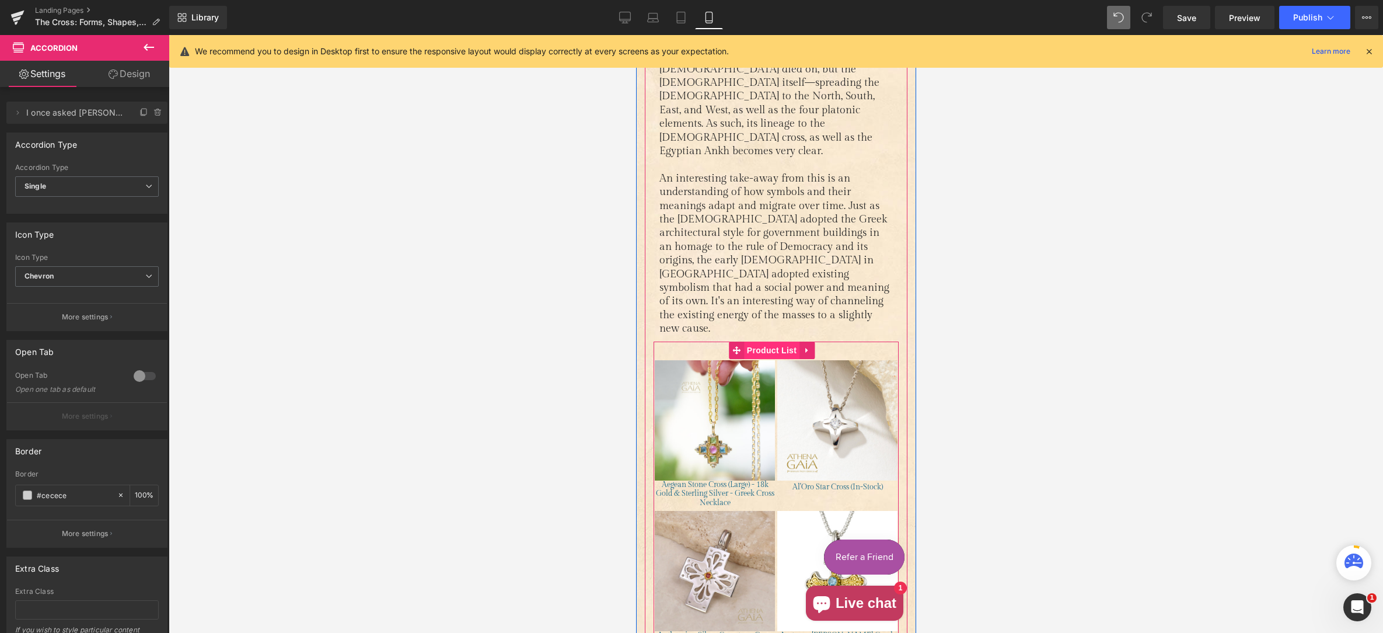
click at [773, 341] on span "Product List" at bounding box center [771, 350] width 55 height 18
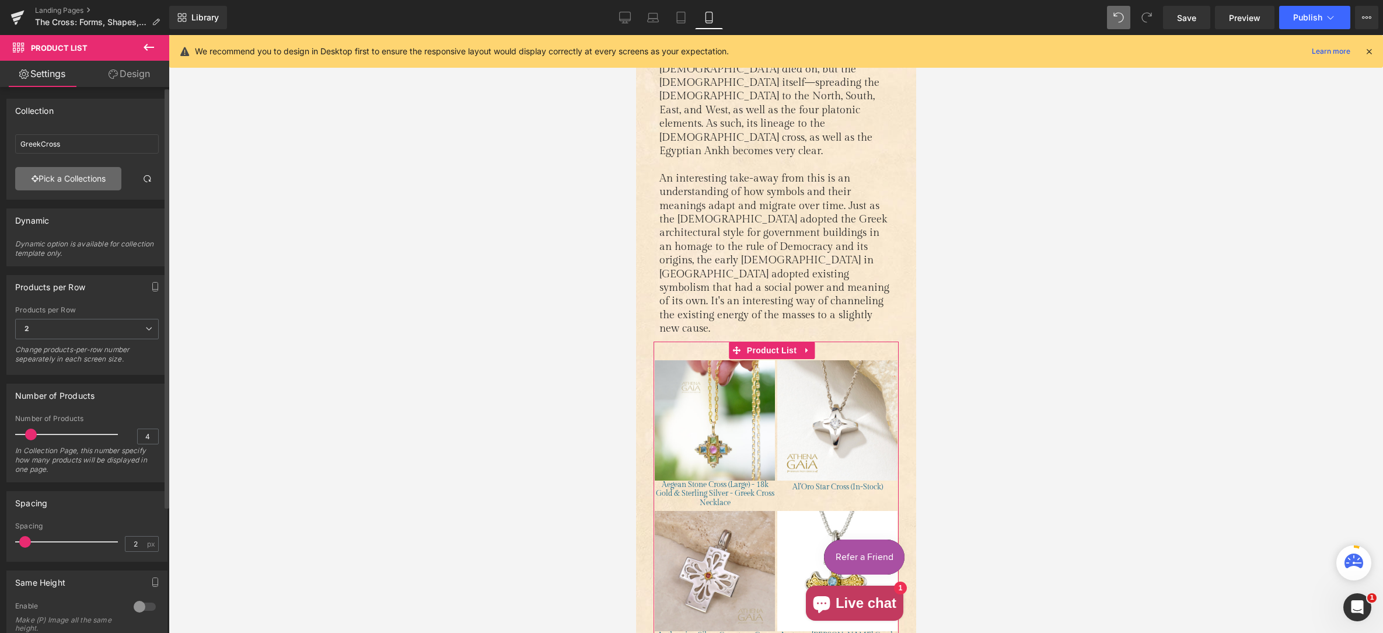
click at [61, 180] on link "Pick a Collections" at bounding box center [68, 178] width 106 height 23
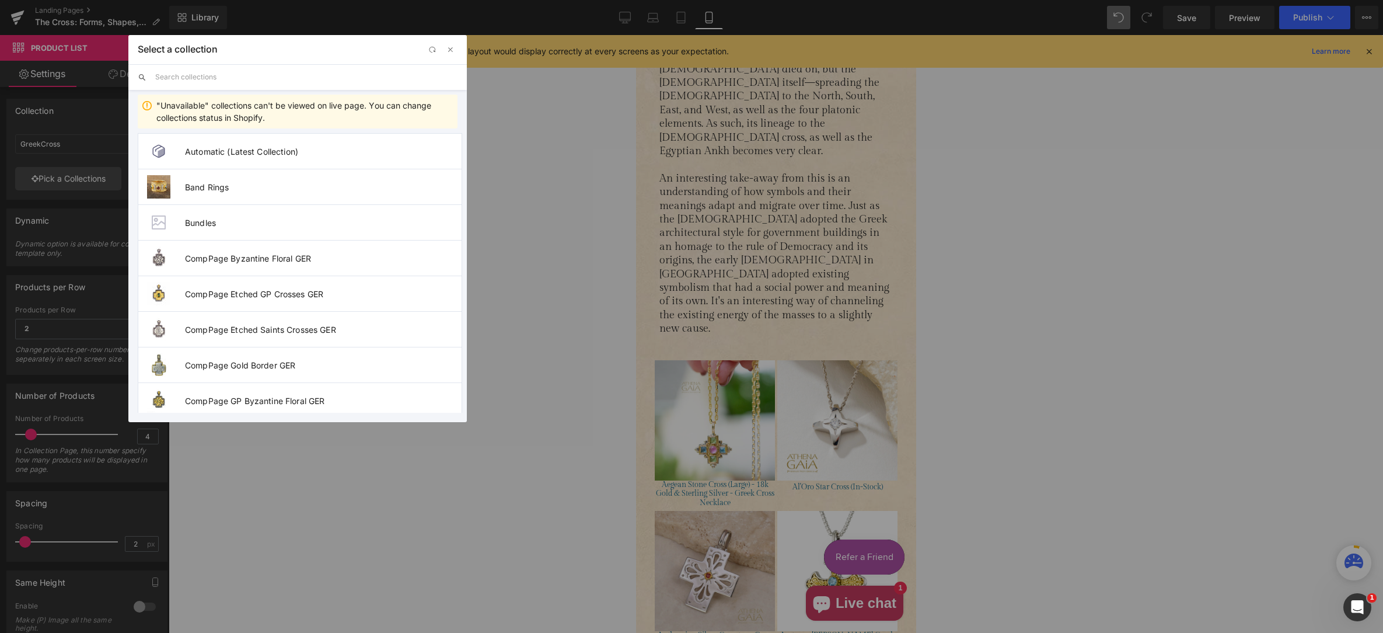
drag, startPoint x: 174, startPoint y: 73, endPoint x: 196, endPoint y: 71, distance: 21.7
click at [174, 73] on input "text" at bounding box center [306, 77] width 302 height 26
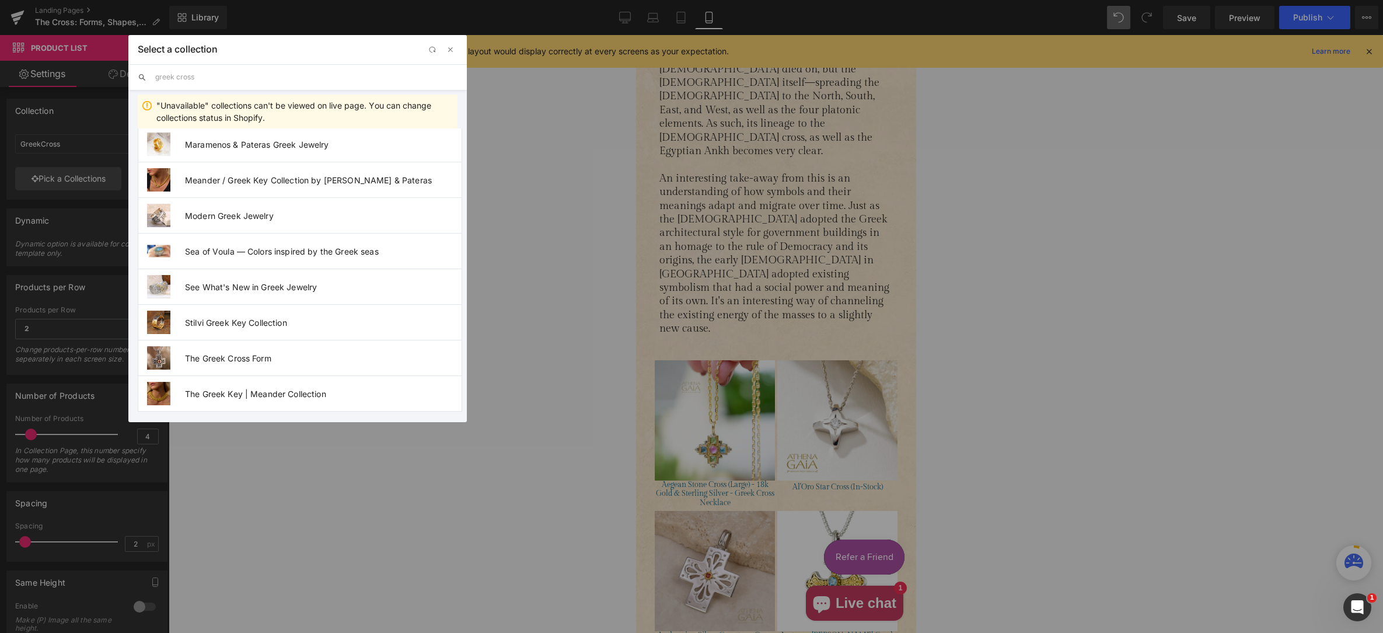
scroll to position [222, 0]
type input "greek cross"
click at [254, 357] on span "The Greek Cross Form" at bounding box center [323, 356] width 277 height 10
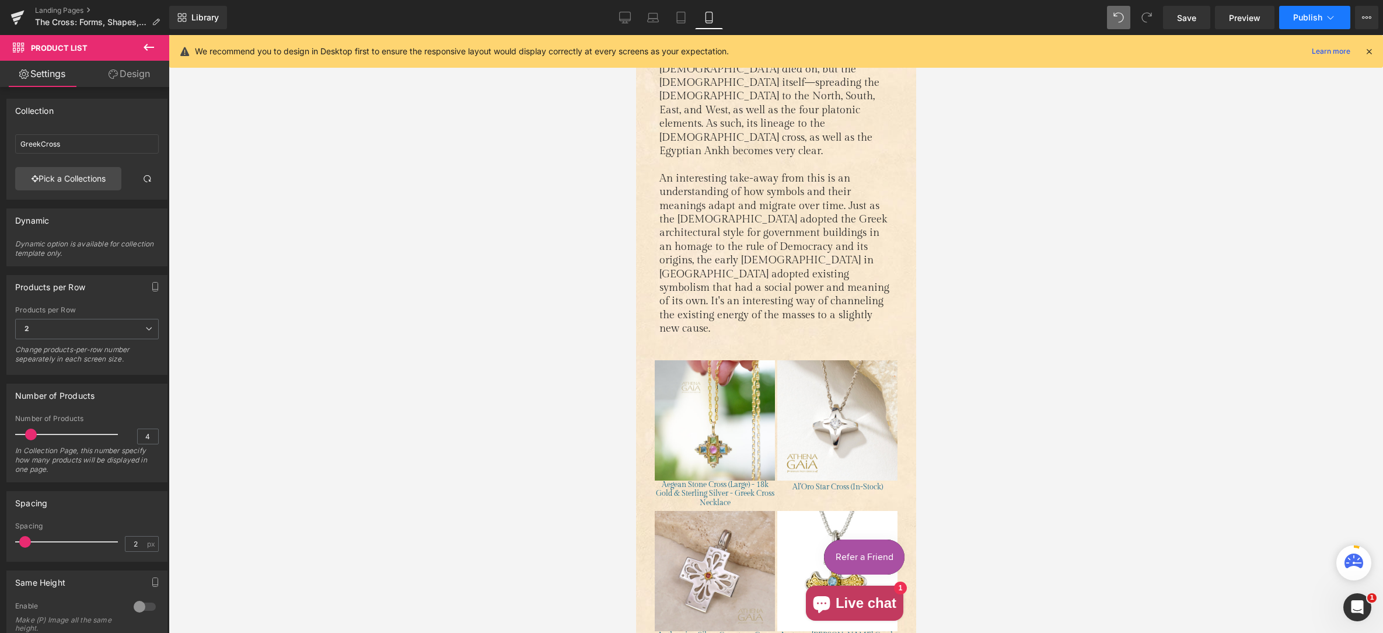
click at [1313, 11] on button "Publish" at bounding box center [1315, 17] width 71 height 23
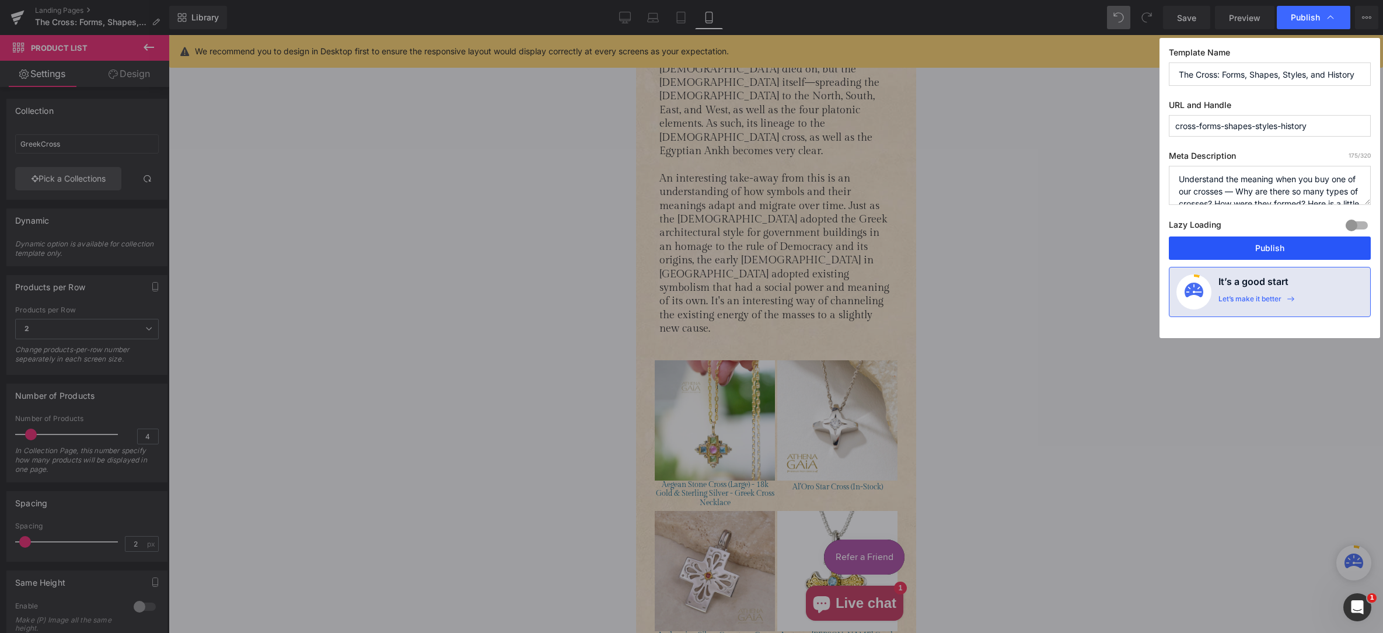
click at [1283, 251] on button "Publish" at bounding box center [1270, 247] width 202 height 23
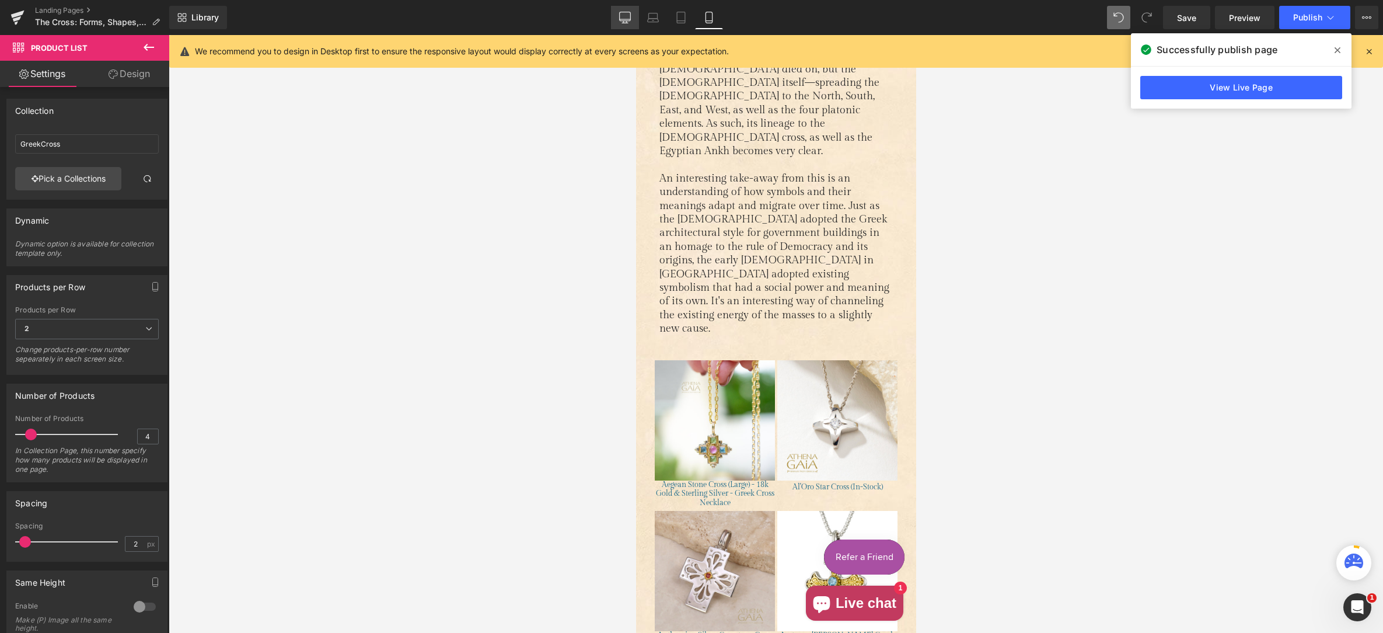
click at [621, 16] on icon at bounding box center [625, 18] width 12 height 12
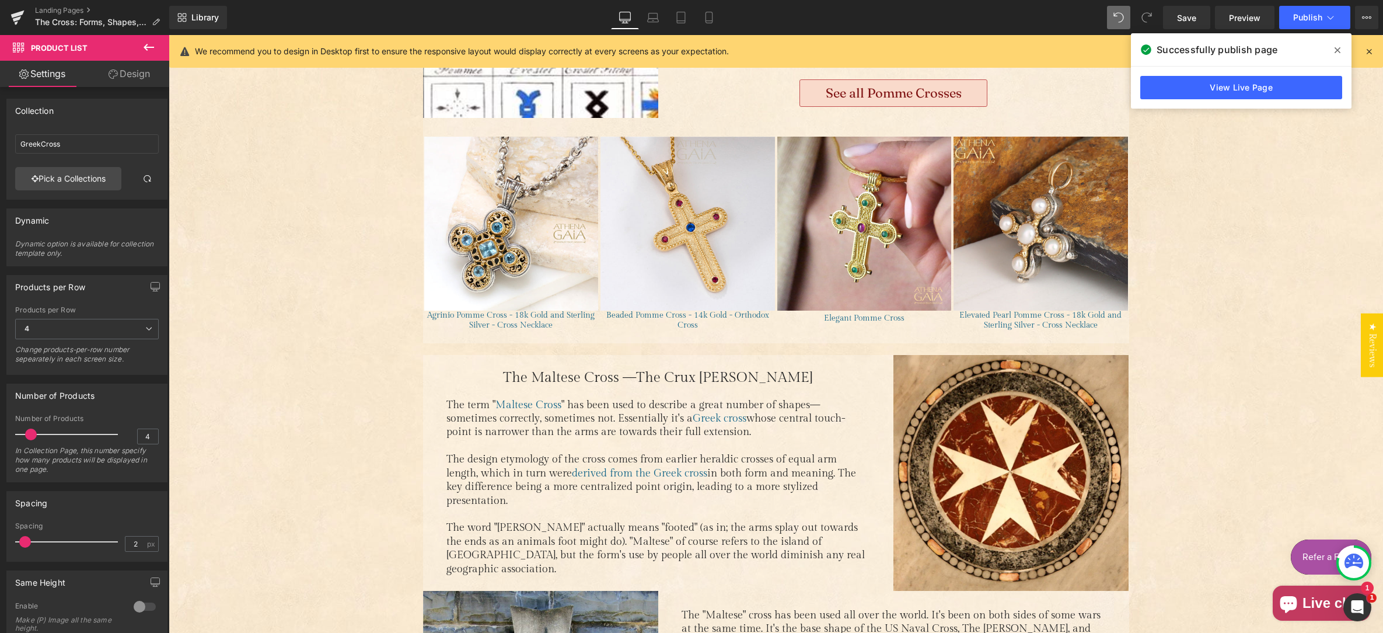
scroll to position [5274, 0]
